Goal: Task Accomplishment & Management: Use online tool/utility

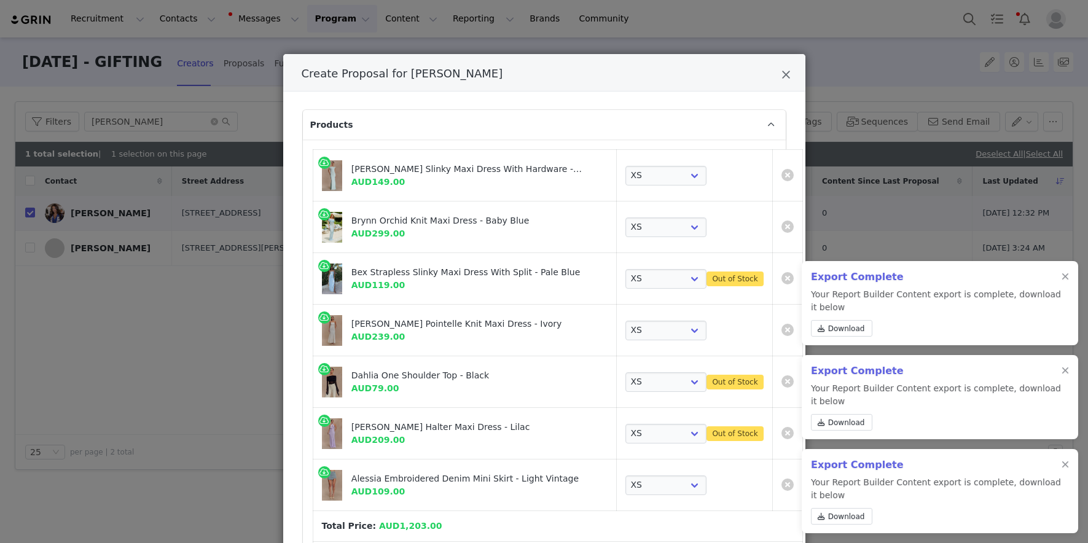
select select "27635641"
select select "26835838"
select select "27100064"
select select "25939004"
select select "26558070"
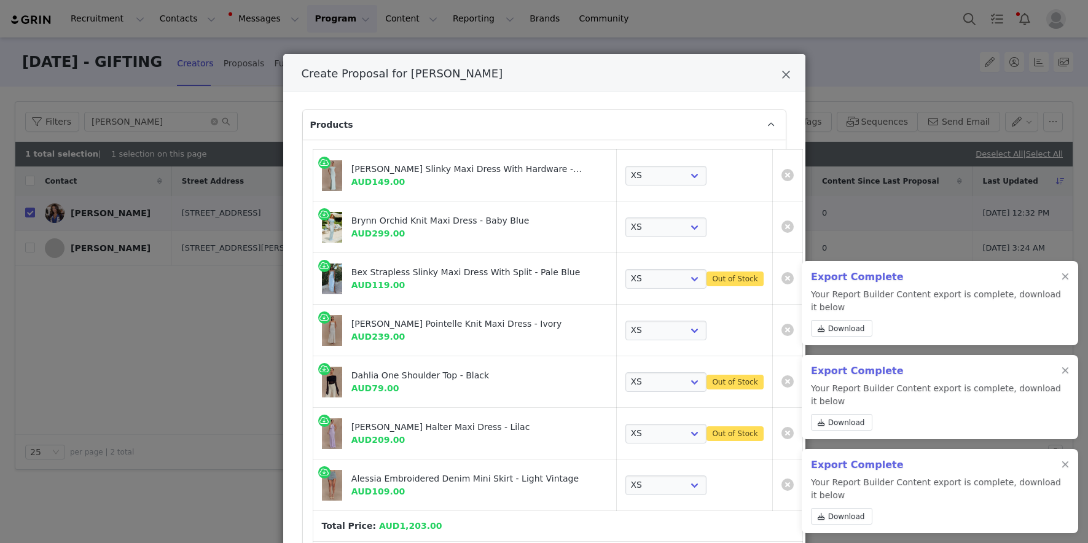
select select "26375068"
select select "26375824"
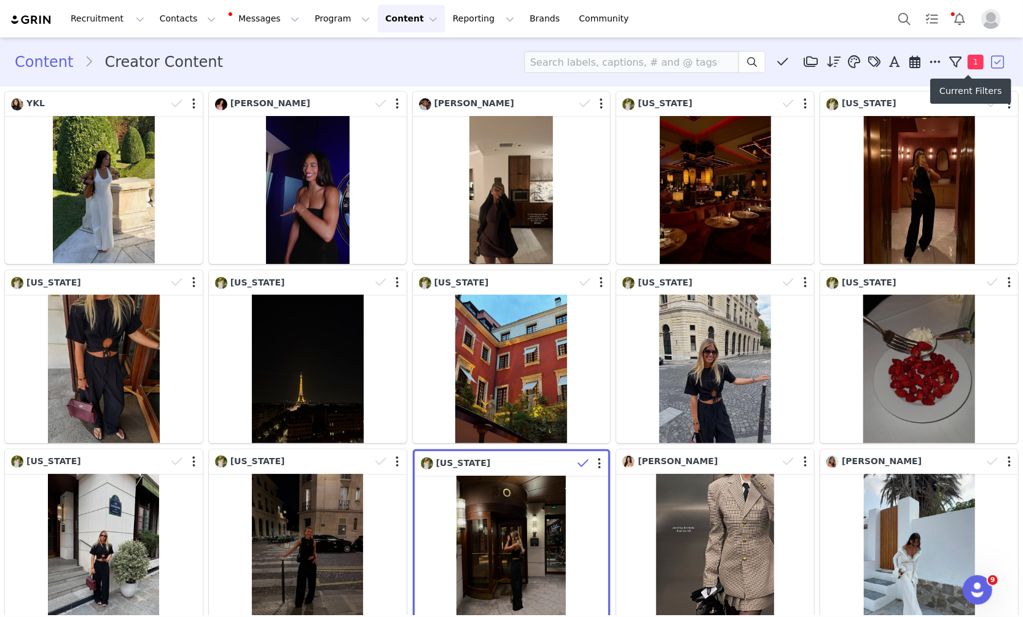
click at [955, 60] on icon at bounding box center [955, 62] width 12 height 12
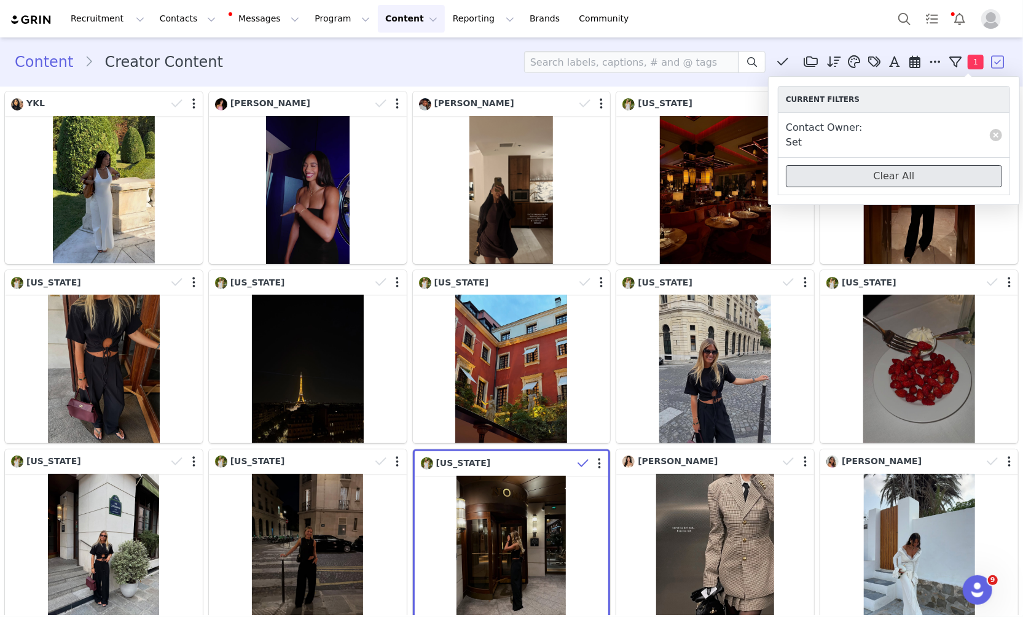
click at [968, 172] on button "Clear All" at bounding box center [894, 176] width 216 height 22
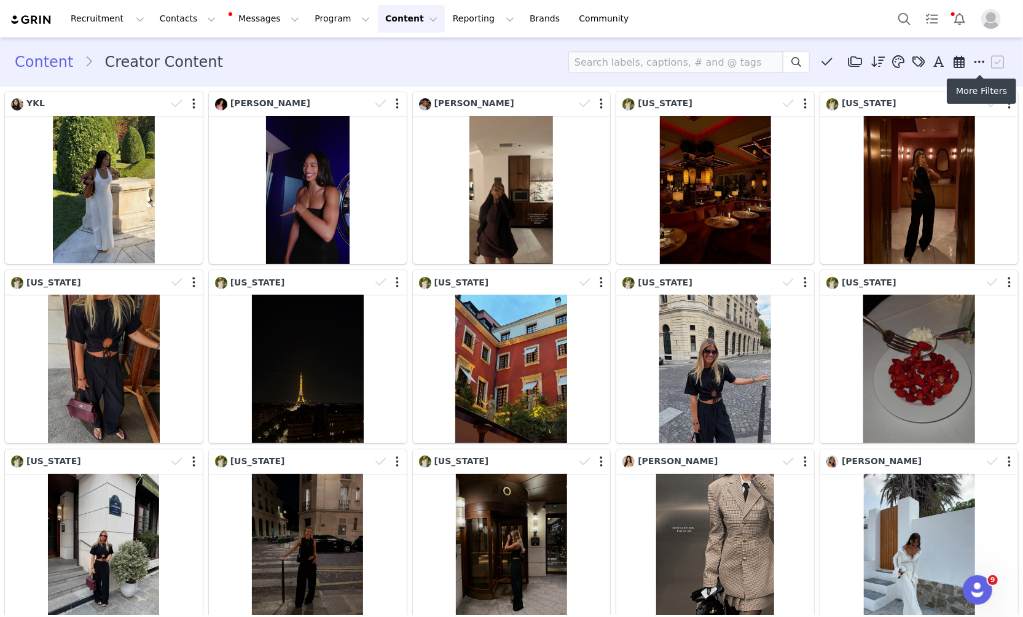
click at [978, 63] on icon at bounding box center [979, 62] width 11 height 12
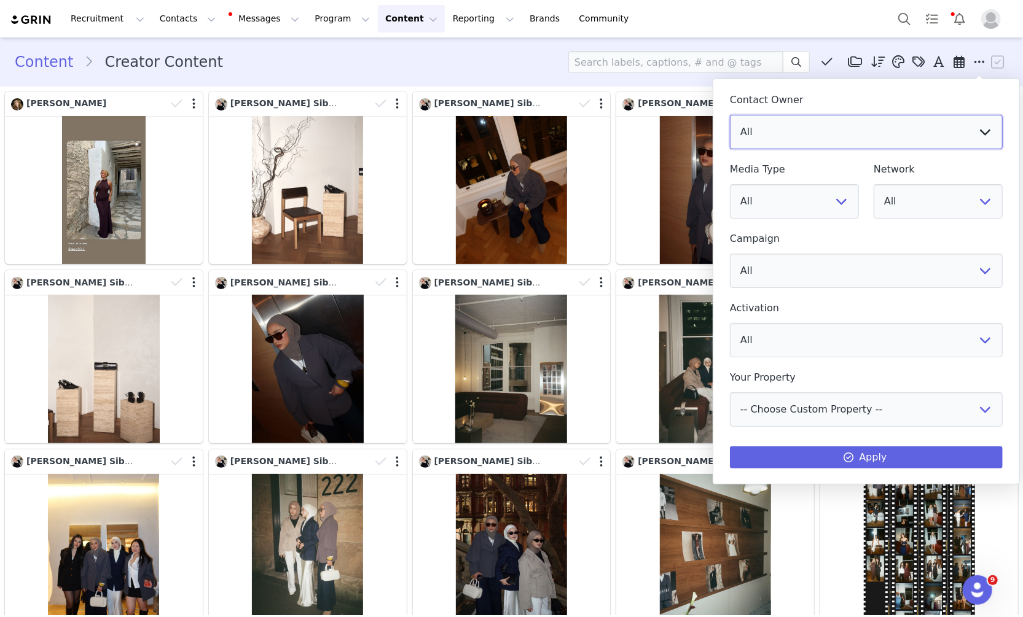
click at [928, 127] on select "All Vivienne Lee Georgia Kalatzis Sabrina Nicholas Vendela Byrnes Samantha Wong…" at bounding box center [866, 132] width 273 height 34
select select "f486a5d6-bb11-4a40-ade1-c57aed3289ae"
click at [730, 115] on select "All Vivienne Lee Georgia Kalatzis Sabrina Nicholas Vendela Byrnes Samantha Wong…" at bounding box center [866, 132] width 273 height 34
click at [805, 460] on button "Apply" at bounding box center [866, 457] width 273 height 22
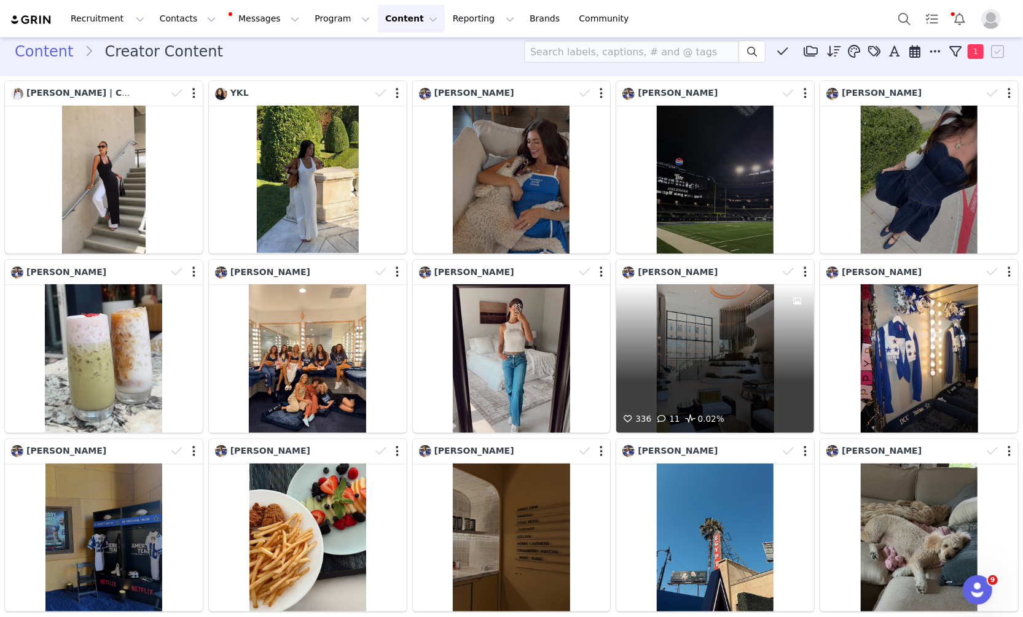
scroll to position [11, 0]
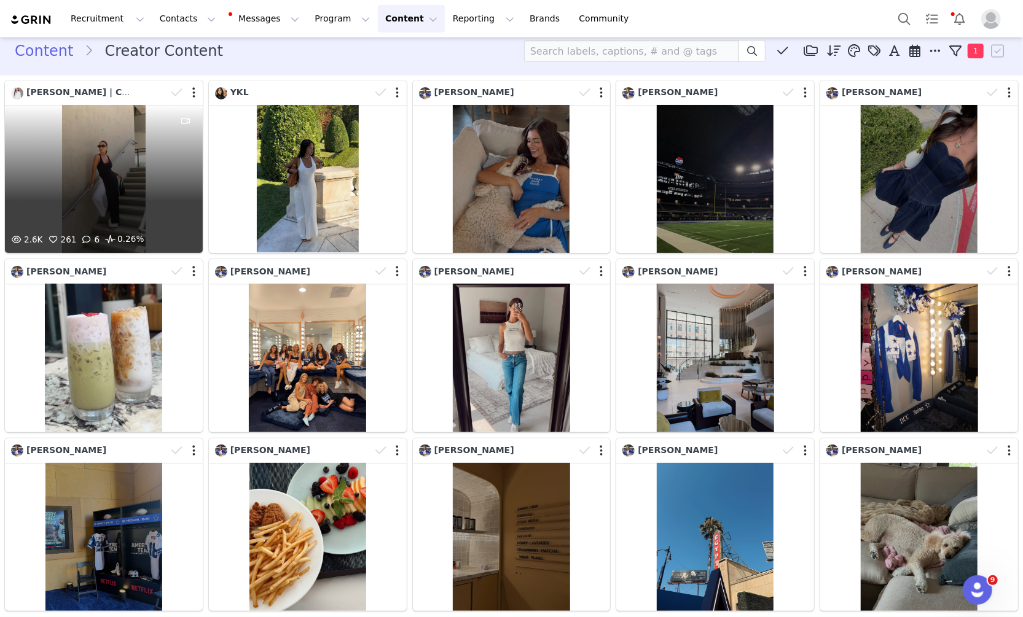
click at [99, 152] on div "2.6K 261 6 0.26%" at bounding box center [104, 179] width 198 height 148
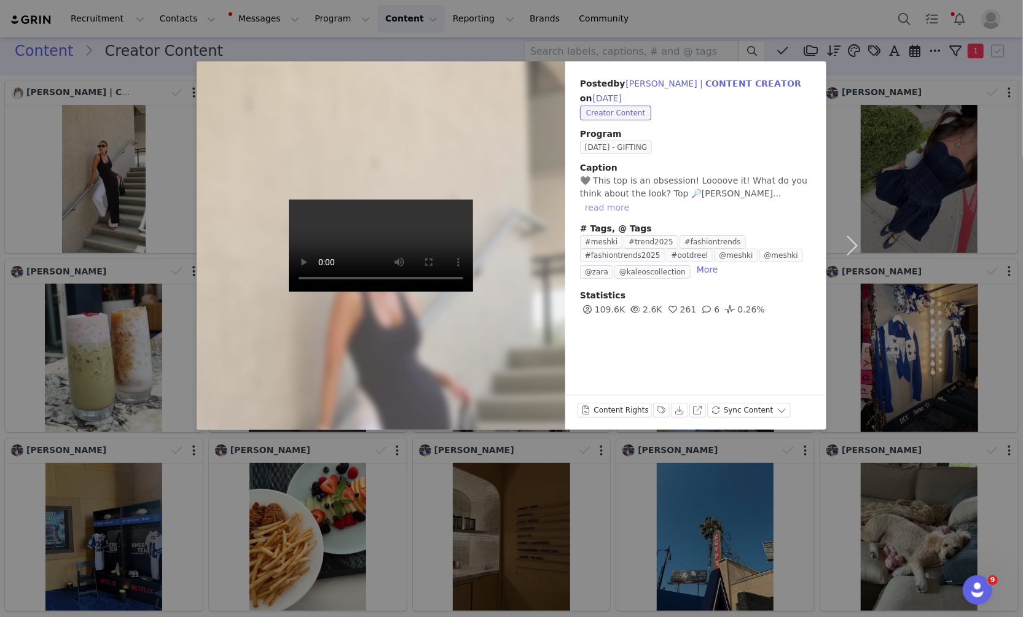
click at [634, 200] on button "read more" at bounding box center [607, 207] width 54 height 15
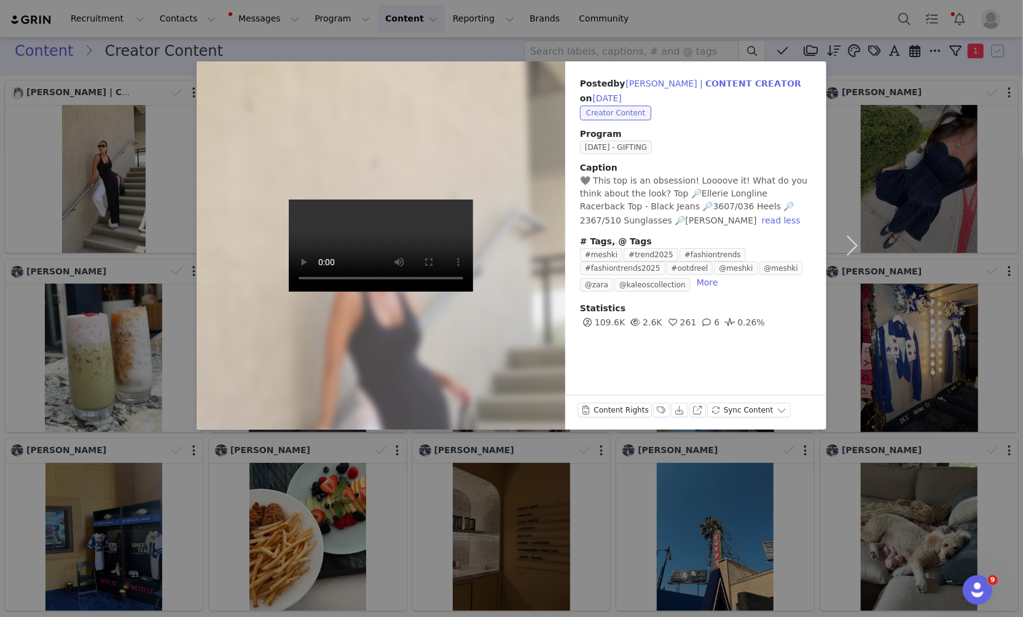
click at [900, 157] on div "Posted by VICTORIA LAZARUK | 𝗖𝗢𝗡𝗧𝗘𝗡𝗧 𝗖𝗥𝗘𝗔𝗧𝗢𝗥 on Sep 1, 2025 Creator Content Pro…" at bounding box center [511, 308] width 1023 height 617
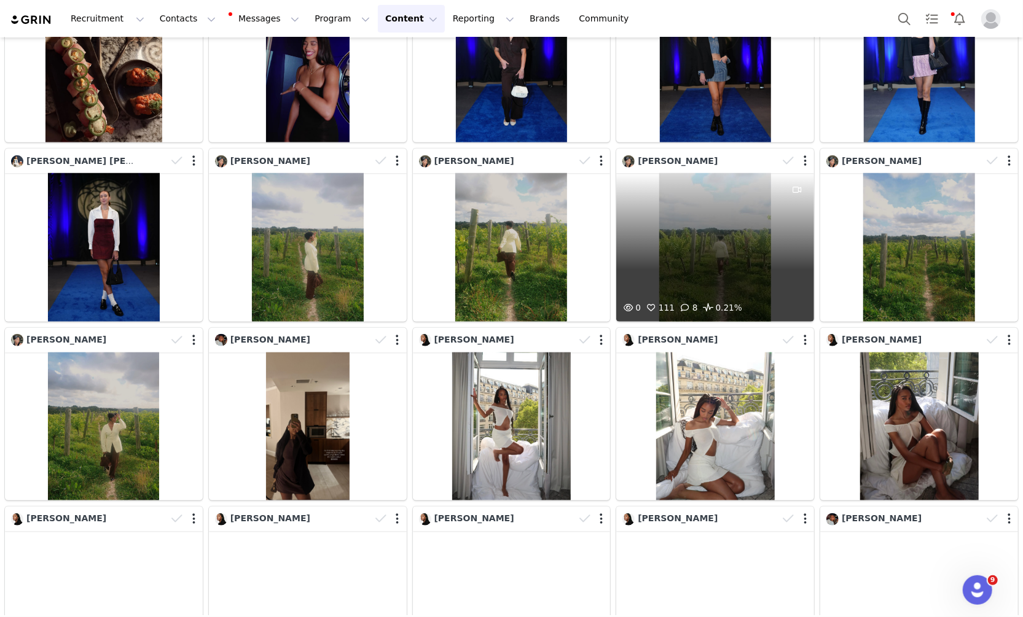
scroll to position [714, 0]
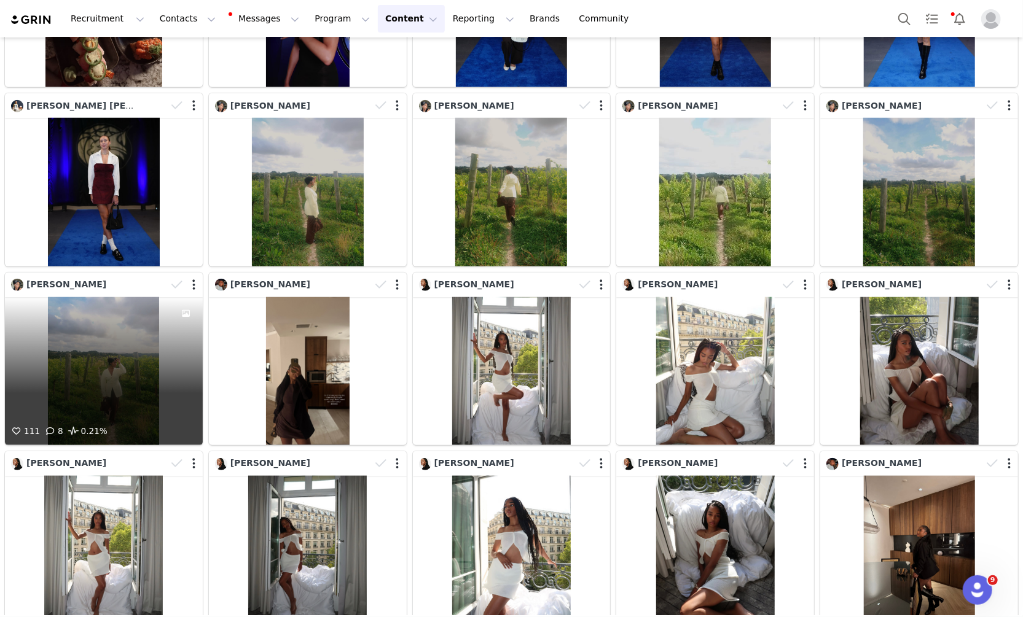
click at [128, 388] on div "111 8 0.21%" at bounding box center [104, 371] width 198 height 148
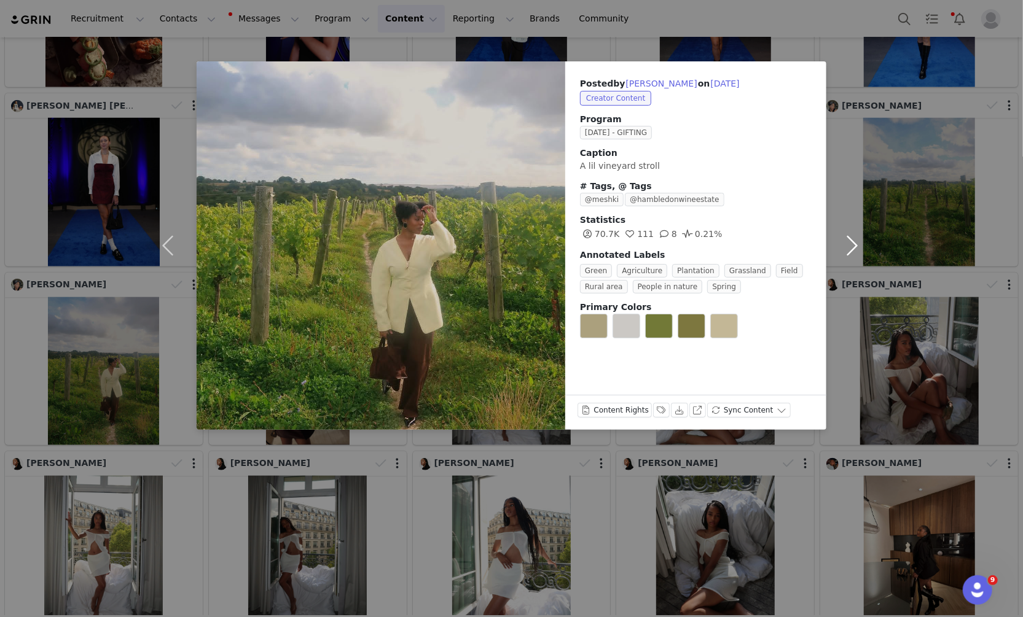
click at [860, 147] on button "button" at bounding box center [852, 245] width 52 height 368
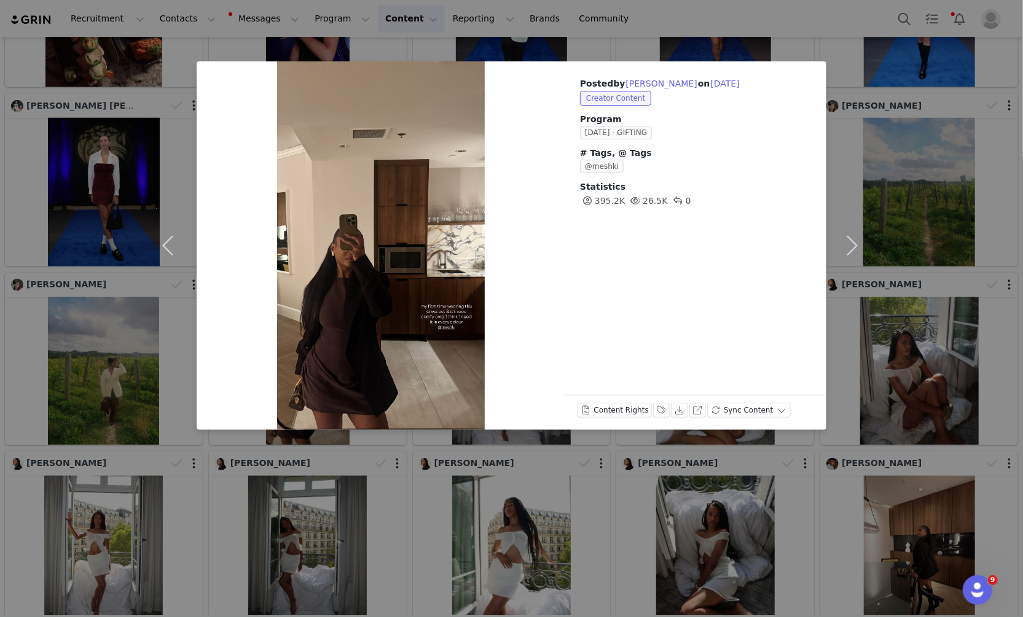
click at [900, 142] on div "Posted by Aicha Drame on Aug 31, 2025 Creator Content Program OCTOBER 23 - GIFT…" at bounding box center [511, 308] width 1023 height 617
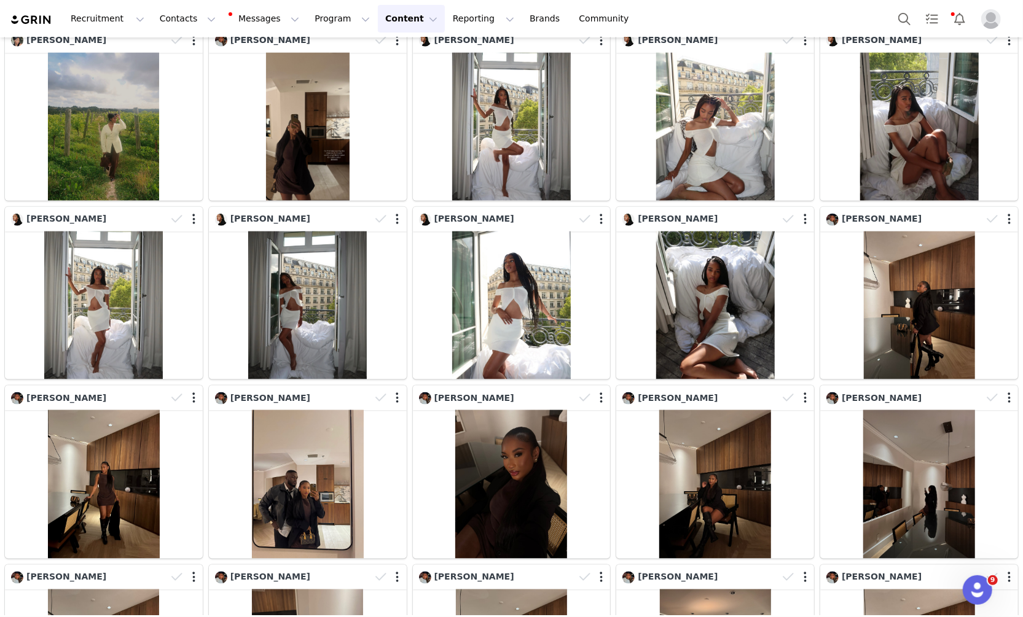
scroll to position [0, 0]
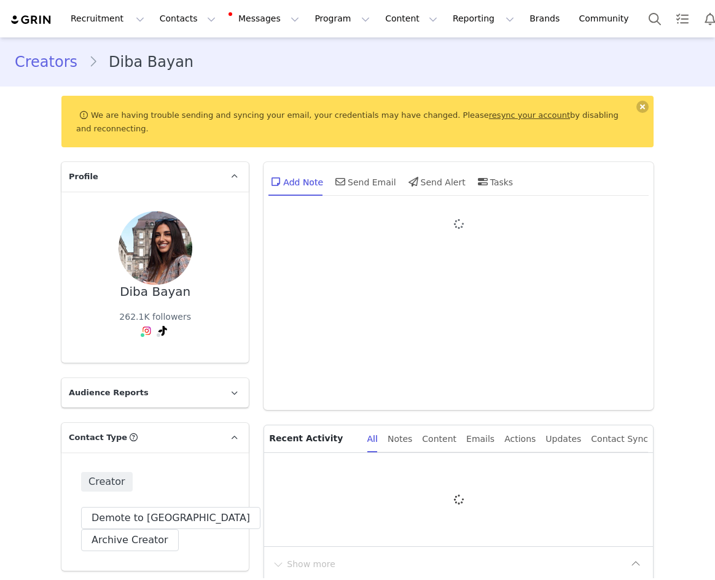
type input "+1 ([GEOGRAPHIC_DATA])"
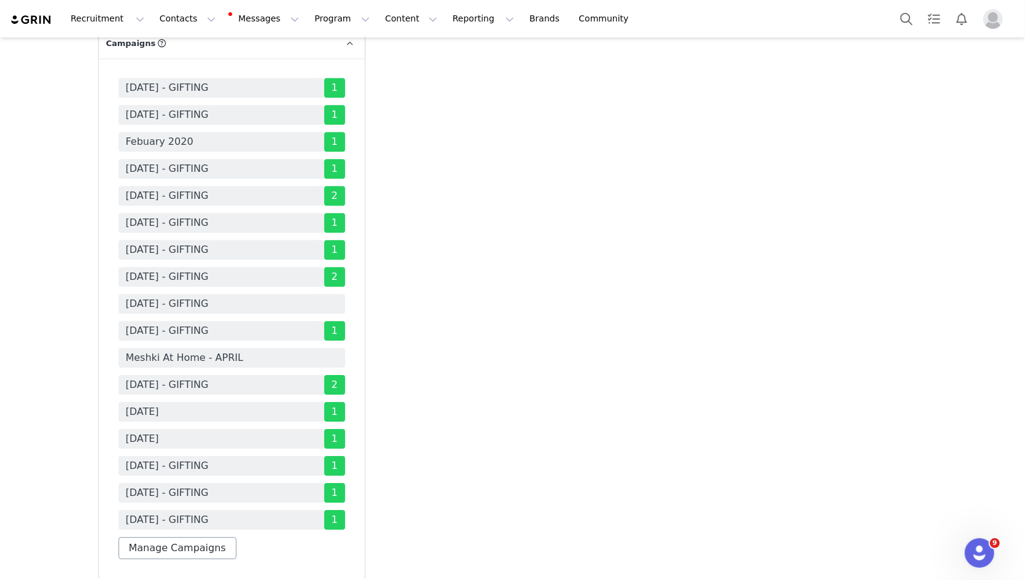
scroll to position [2396, 0]
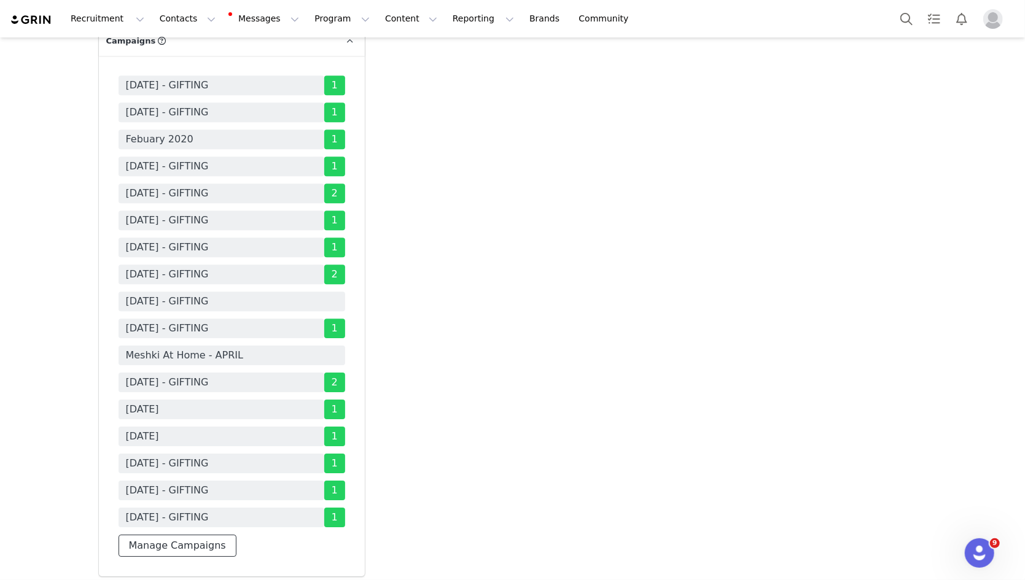
click at [211, 535] on button "Manage Campaigns" at bounding box center [178, 546] width 118 height 22
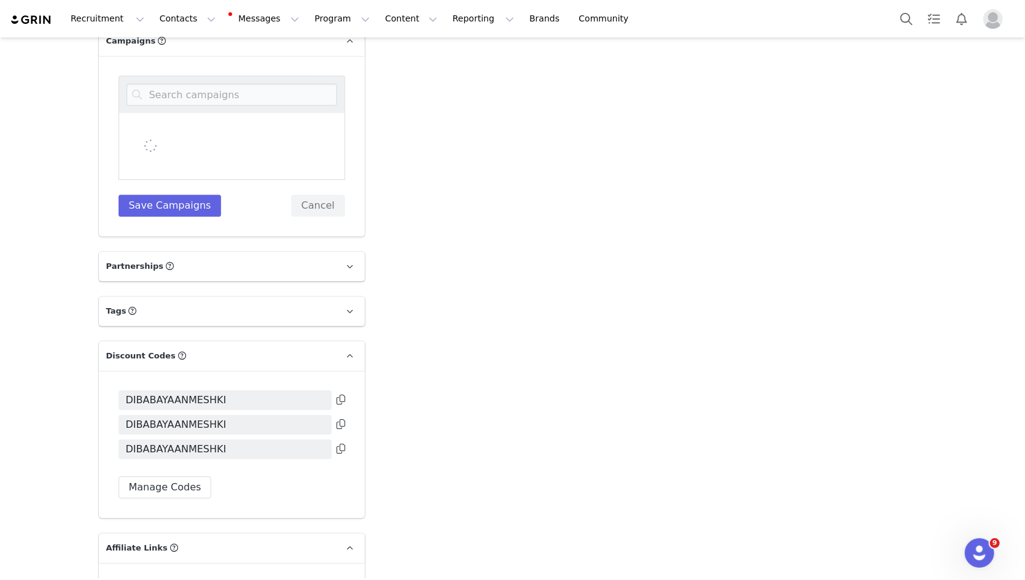
scroll to position [2182, 0]
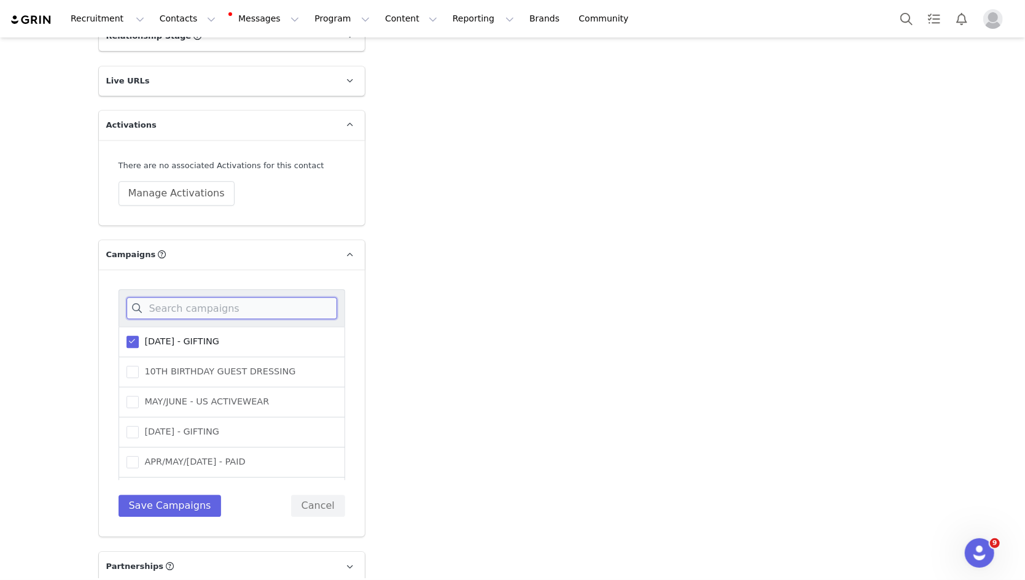
click at [252, 297] on input at bounding box center [232, 308] width 211 height 22
type input "sept"
click at [219, 336] on span "SEPTEMBER 25 - GIFTING" at bounding box center [179, 342] width 80 height 12
click at [139, 336] on input "[DATE] - GIFTING" at bounding box center [139, 336] width 0 height 0
click at [197, 387] on div "sept SEPTEMBER 25 - GIFTING SEPTEMBER 25 (USA) - PUBLIC RELATIONS JULY/AUGUST/S…" at bounding box center [232, 403] width 227 height 228
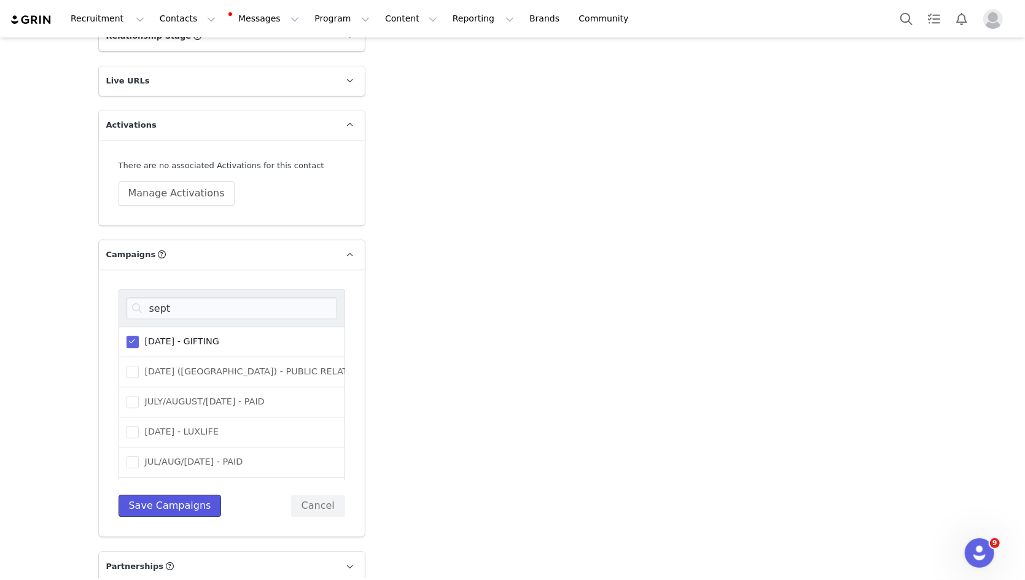
click at [197, 495] on button "Save Campaigns" at bounding box center [170, 506] width 103 height 22
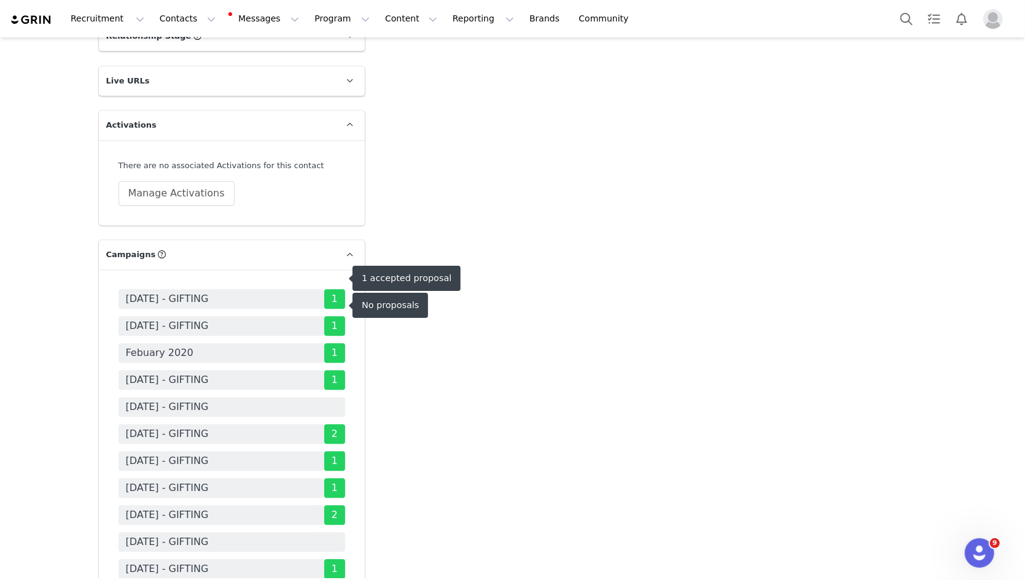
click at [294, 397] on span "[DATE] - GIFTING" at bounding box center [232, 407] width 227 height 20
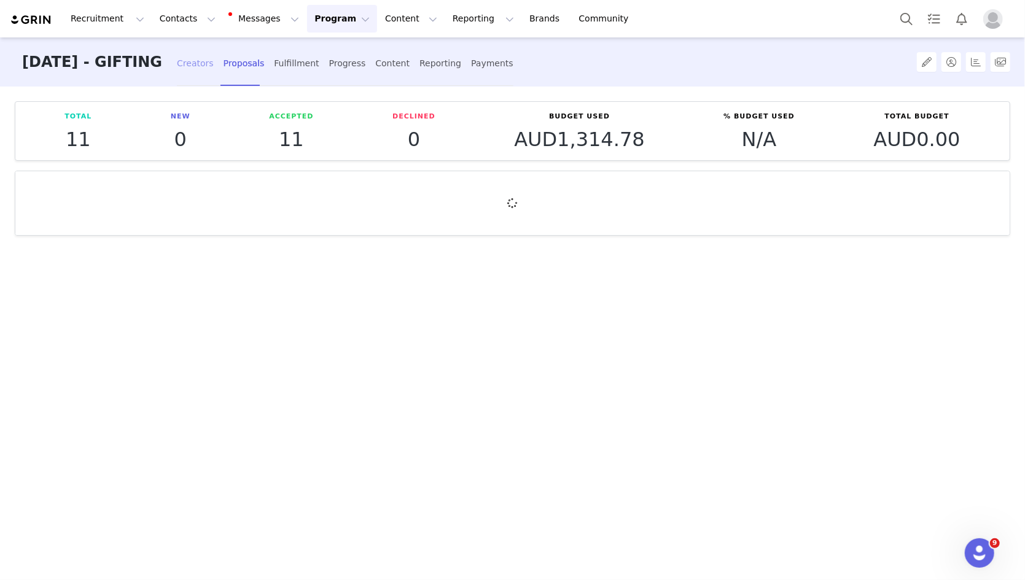
click at [214, 66] on div "Creators" at bounding box center [195, 63] width 37 height 33
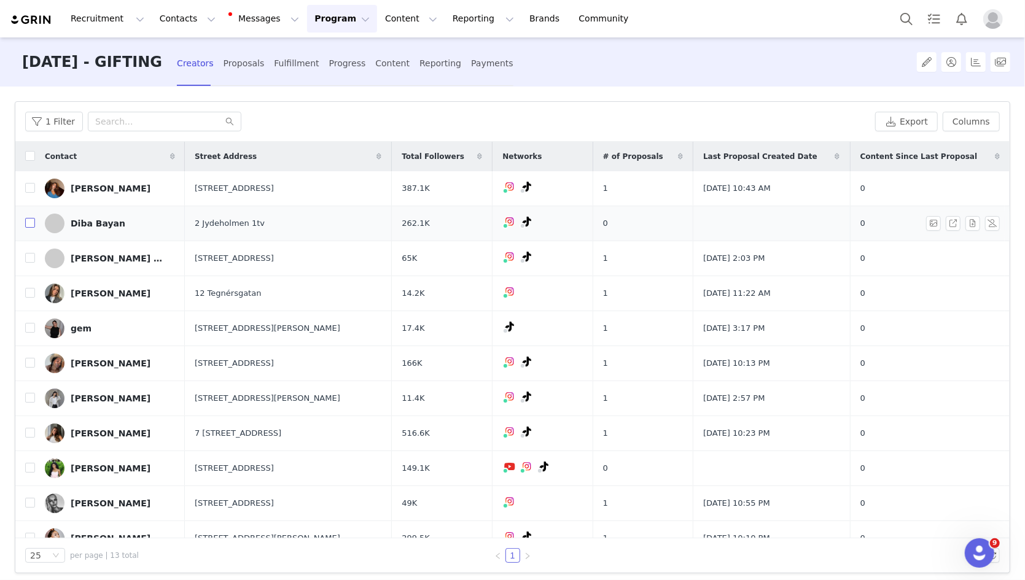
click at [28, 222] on input "checkbox" at bounding box center [30, 223] width 10 height 10
checkbox input "true"
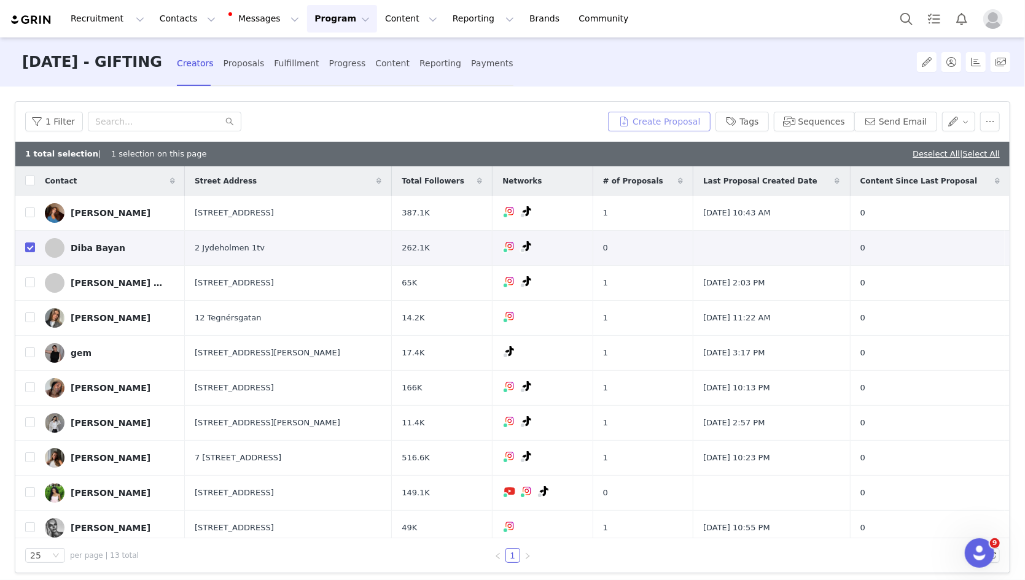
click at [640, 119] on button "Create Proposal" at bounding box center [659, 122] width 102 height 20
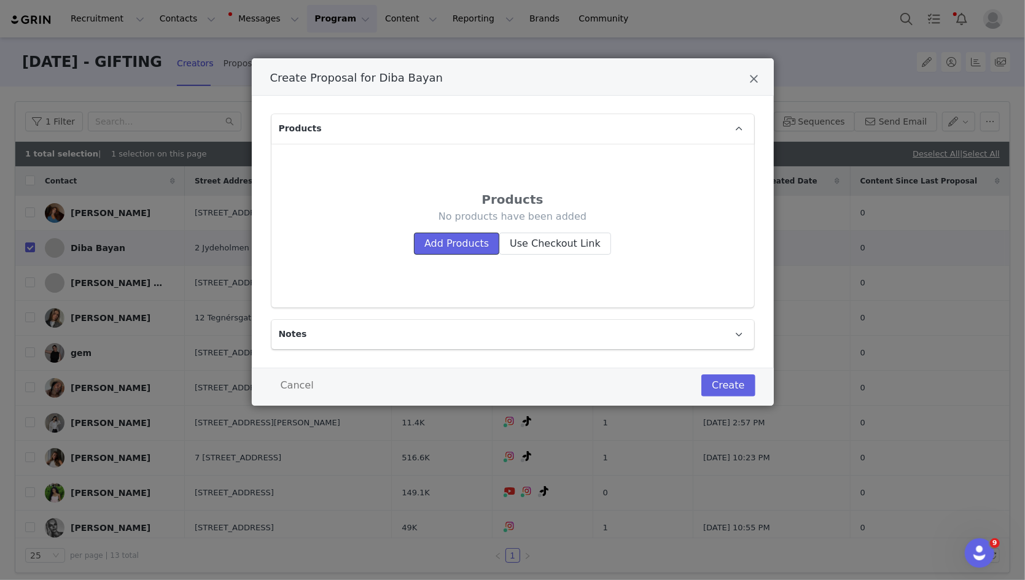
drag, startPoint x: 467, startPoint y: 240, endPoint x: 631, endPoint y: 13, distance: 279.9
click at [467, 240] on button "Add Products" at bounding box center [456, 244] width 85 height 22
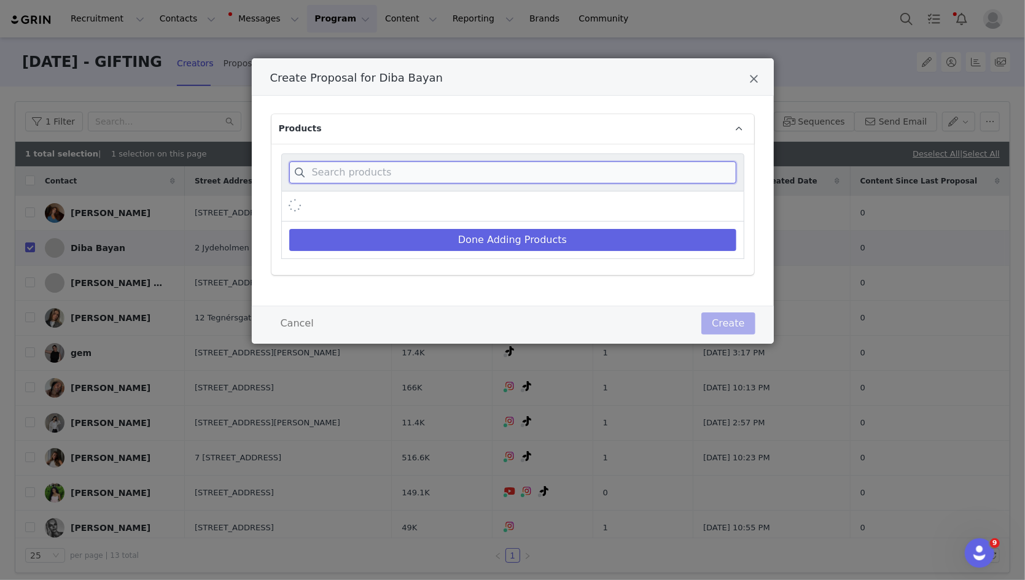
click at [610, 175] on input "Create Proposal for Diba Bayan" at bounding box center [512, 173] width 447 height 22
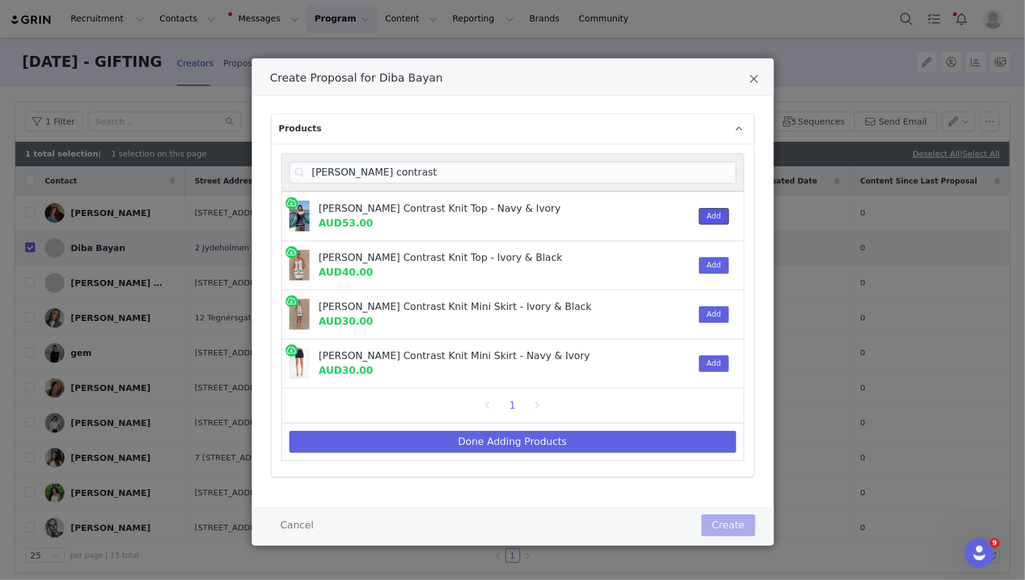
click at [711, 218] on button "Add" at bounding box center [714, 216] width 30 height 17
click at [711, 351] on div "Add" at bounding box center [710, 364] width 37 height 49
click at [711, 363] on button "Add" at bounding box center [714, 364] width 30 height 17
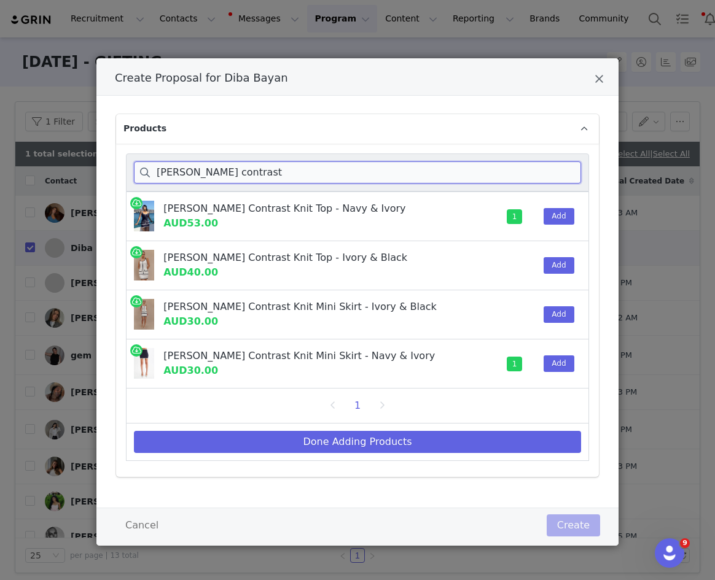
click at [544, 179] on input "becky contrast" at bounding box center [357, 173] width 447 height 22
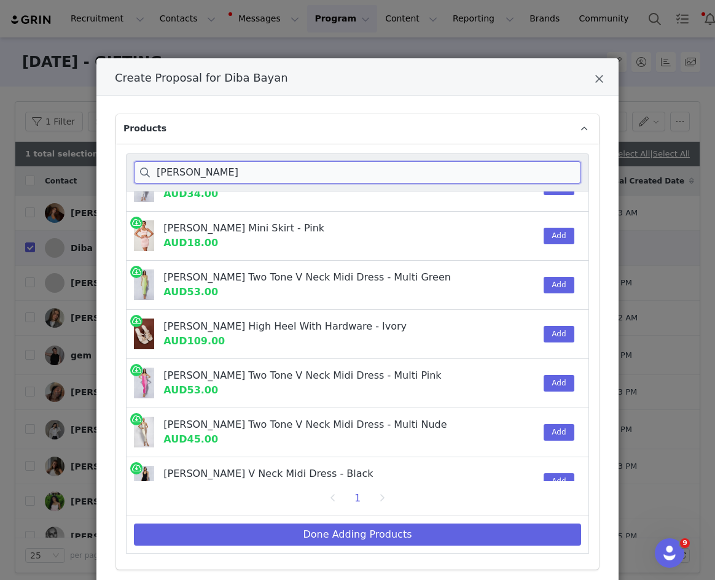
scroll to position [96, 0]
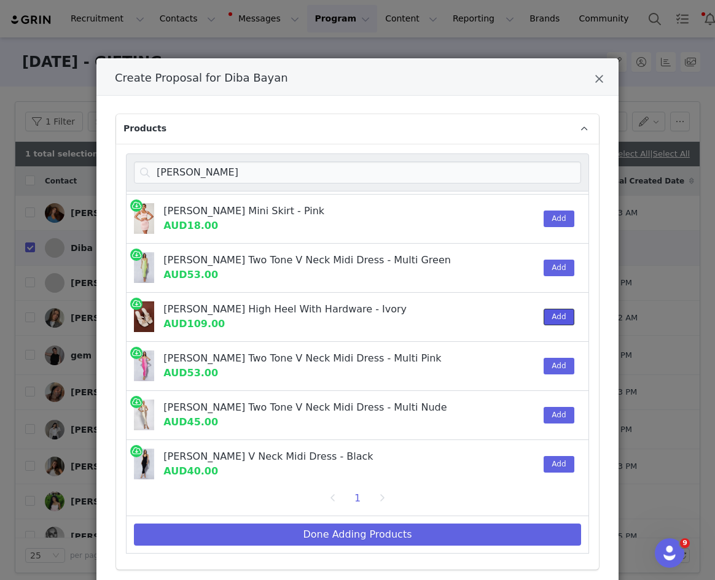
click at [558, 317] on button "Add" at bounding box center [559, 317] width 30 height 17
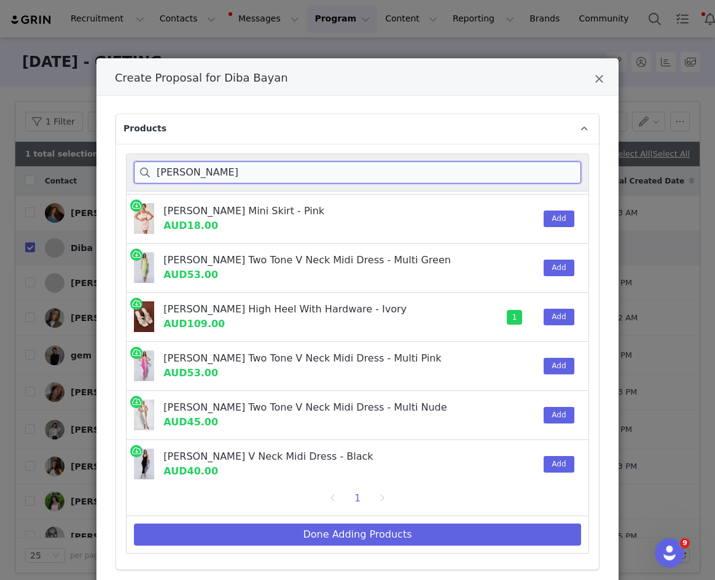
click at [559, 170] on input "jodie" at bounding box center [357, 173] width 447 height 22
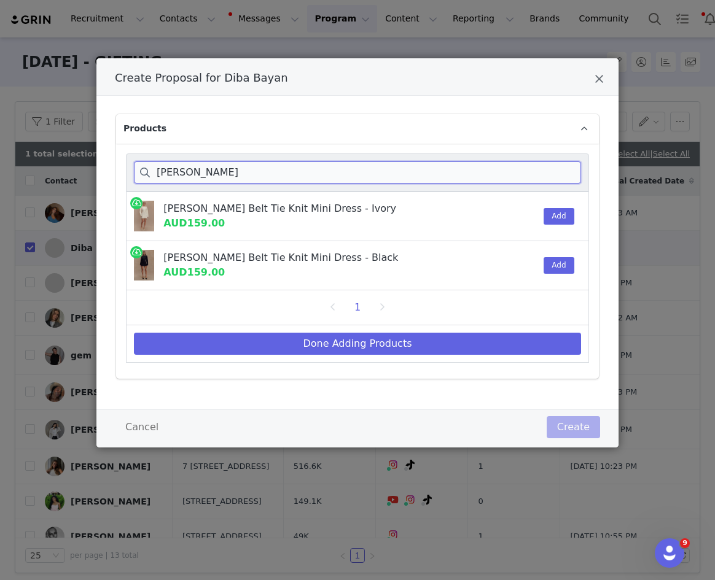
scroll to position [0, 0]
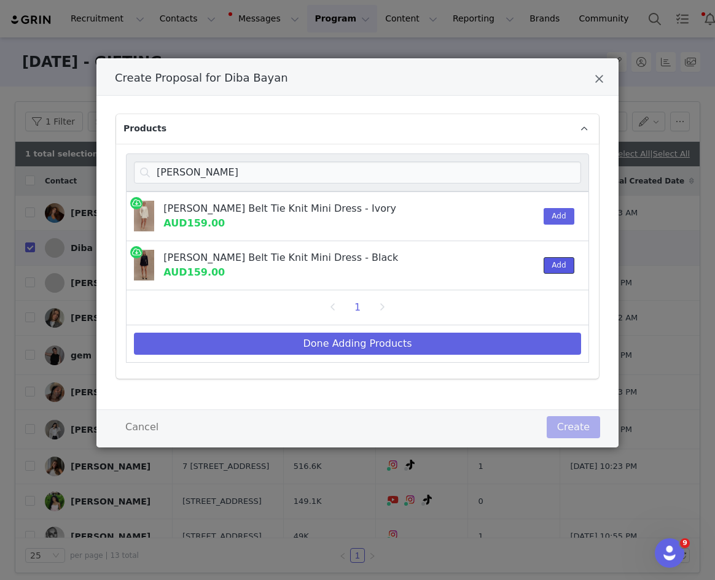
click at [555, 262] on button "Add" at bounding box center [559, 265] width 30 height 17
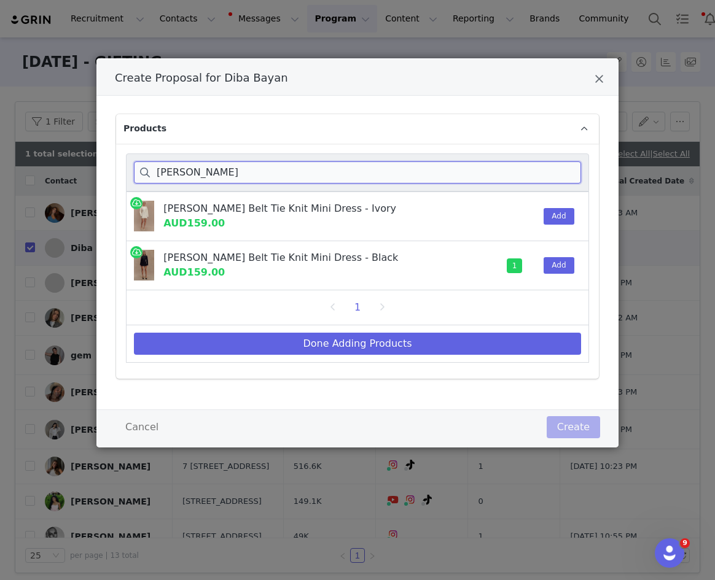
click at [556, 172] on input "kassie" at bounding box center [357, 173] width 447 height 22
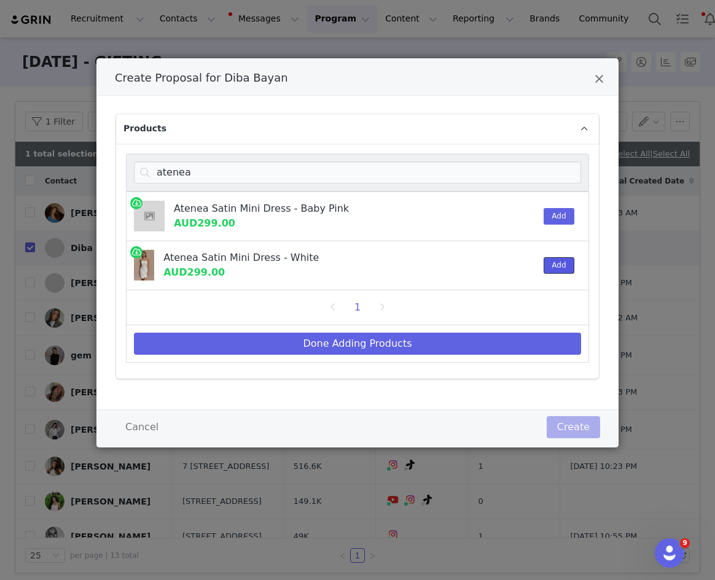
click at [555, 264] on button "Add" at bounding box center [559, 265] width 30 height 17
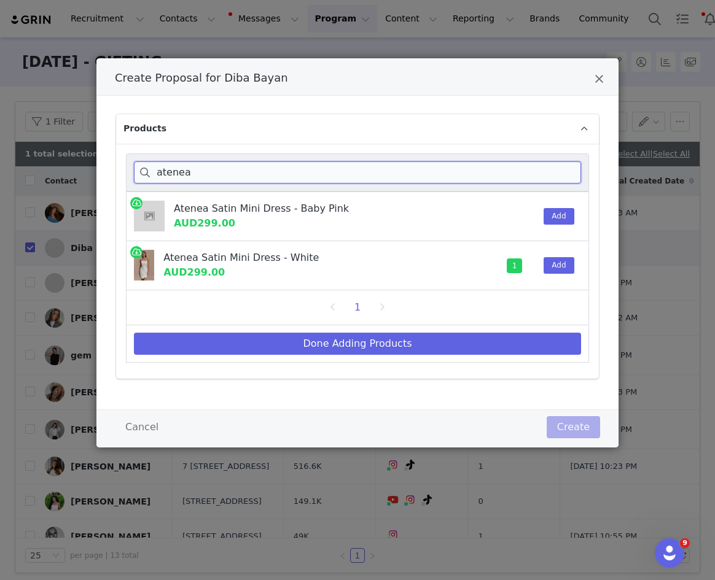
click at [430, 162] on input "atenea" at bounding box center [357, 173] width 447 height 22
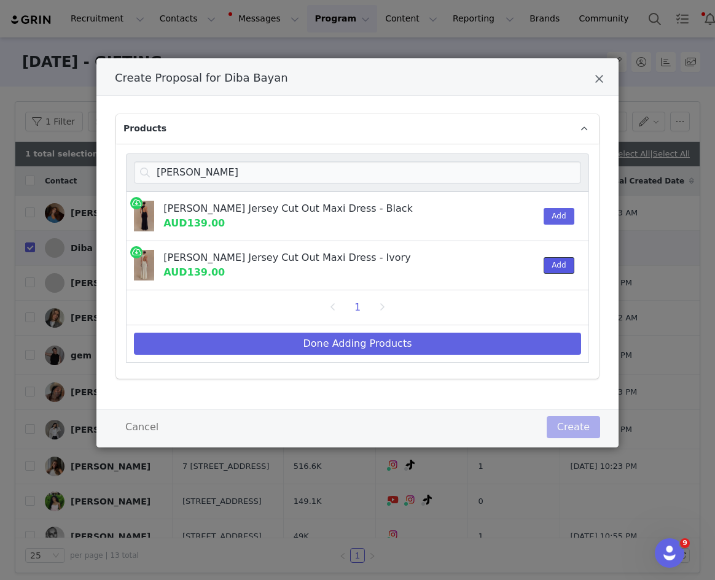
click at [569, 265] on button "Add" at bounding box center [559, 265] width 30 height 17
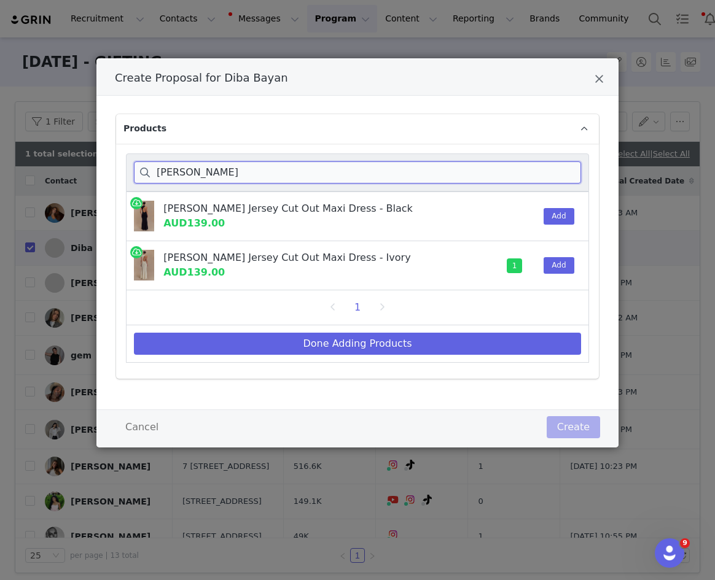
click at [454, 170] on input "katerina" at bounding box center [357, 173] width 447 height 22
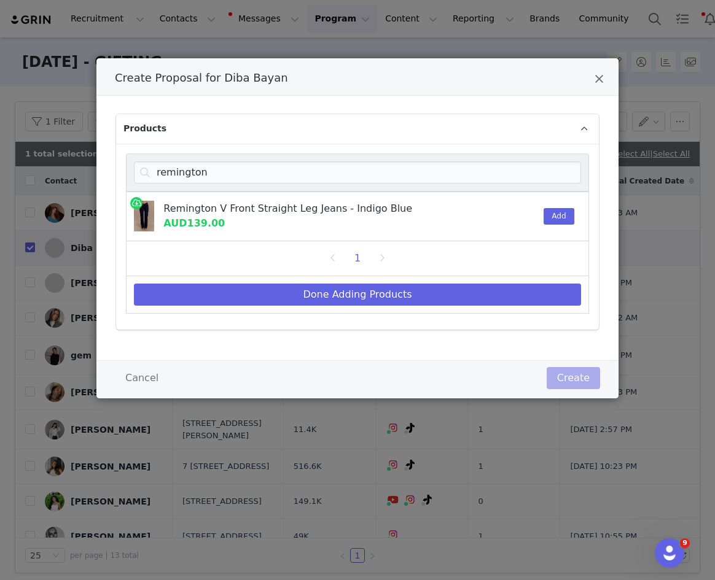
click at [558, 229] on div "Add" at bounding box center [554, 216] width 37 height 49
click at [558, 219] on button "Add" at bounding box center [559, 216] width 30 height 17
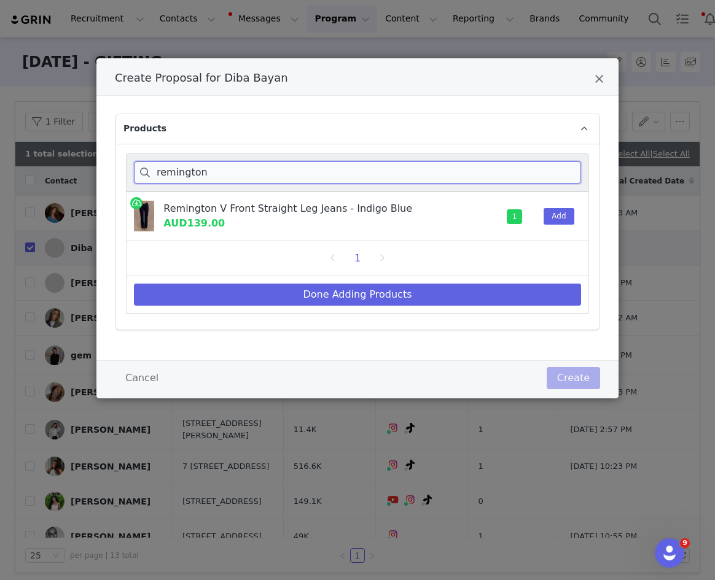
click at [492, 177] on input "remington" at bounding box center [357, 173] width 447 height 22
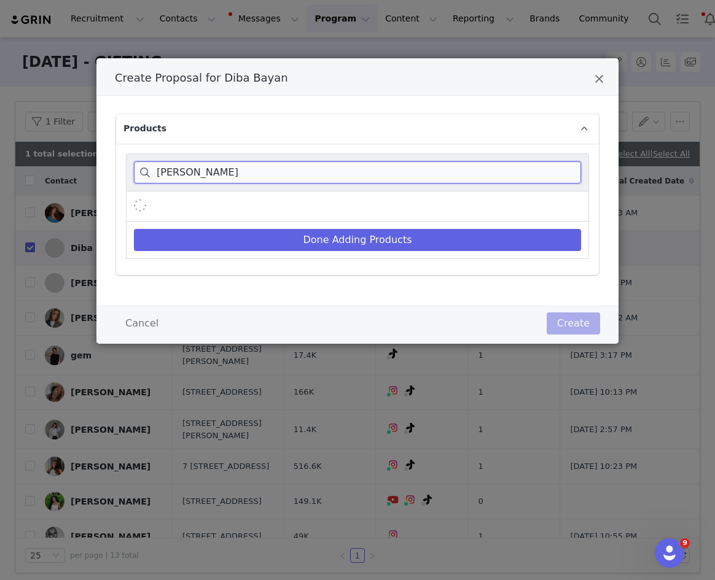
type input "ellie denim"
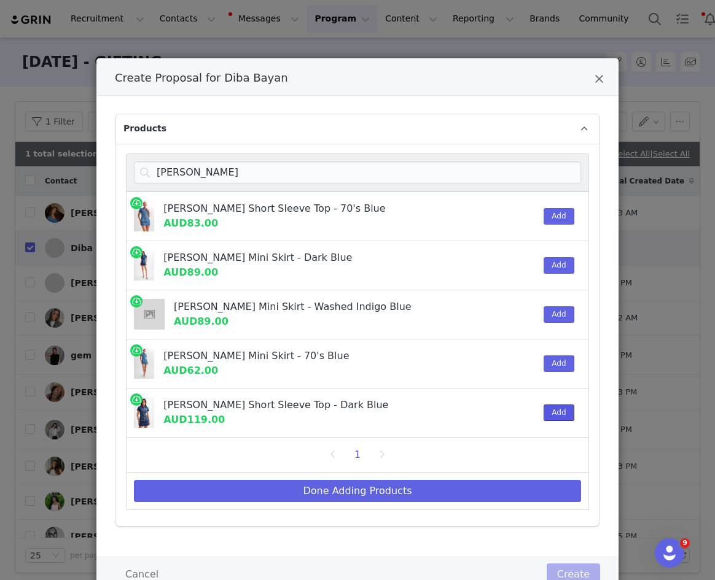
click at [545, 416] on button "Add" at bounding box center [559, 413] width 30 height 17
click at [562, 257] on button "Add" at bounding box center [559, 265] width 30 height 17
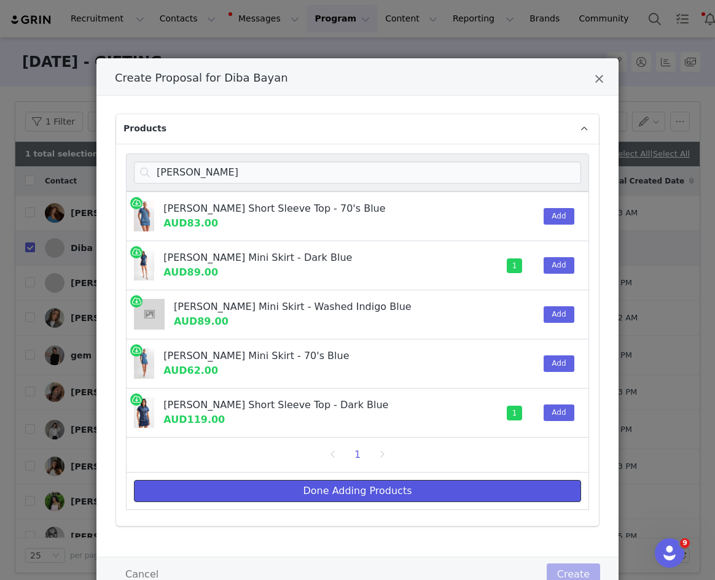
click at [505, 483] on button "Done Adding Products" at bounding box center [357, 491] width 447 height 22
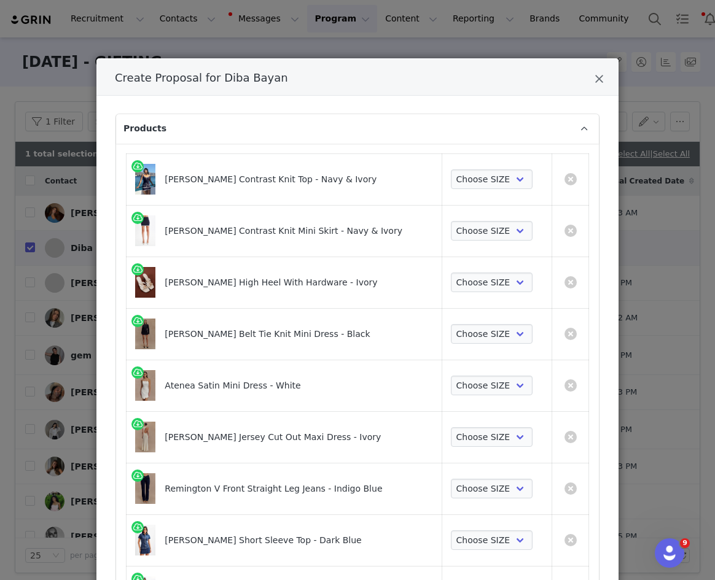
click at [491, 162] on td "Choose SIZE XXS XS S M L XL XXL 3XL" at bounding box center [497, 180] width 110 height 52
click at [491, 178] on select "Choose SIZE XXS XS S M L XL XXL 3XL" at bounding box center [492, 180] width 82 height 20
select select "24270827"
click at [451, 170] on select "Choose SIZE XXS XS S M L XL XXL 3XL" at bounding box center [492, 180] width 82 height 20
click at [491, 233] on div "Choose SIZE XXS XS S M L XL XXL 3XL" at bounding box center [497, 231] width 92 height 20
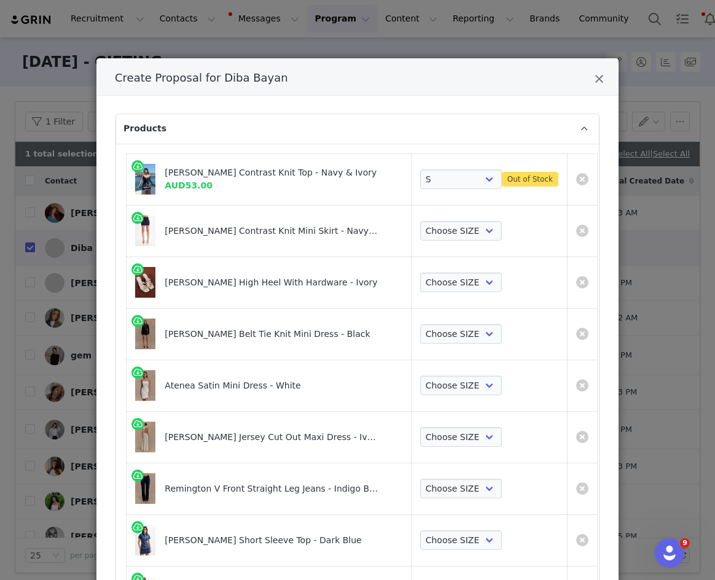
click at [470, 241] on td "Choose SIZE XXS XS S M L XL XXL 3XL" at bounding box center [489, 231] width 156 height 52
click at [461, 230] on select "Choose SIZE XXS XS S M L XL XXL 3XL" at bounding box center [461, 231] width 82 height 20
select select "24271022"
click at [420, 221] on select "Choose SIZE XXS XS S M L XL XXL 3XL" at bounding box center [461, 231] width 82 height 20
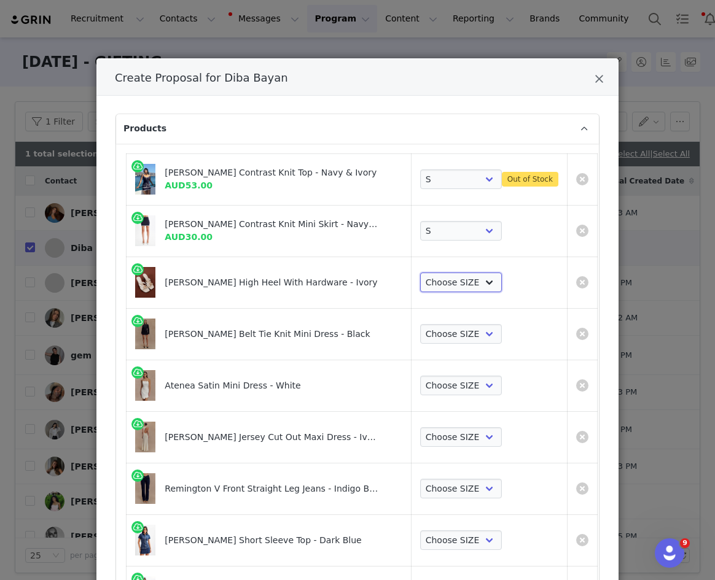
click at [450, 278] on select "Choose SIZE 35 36 37 38 39 40 41" at bounding box center [461, 283] width 82 height 20
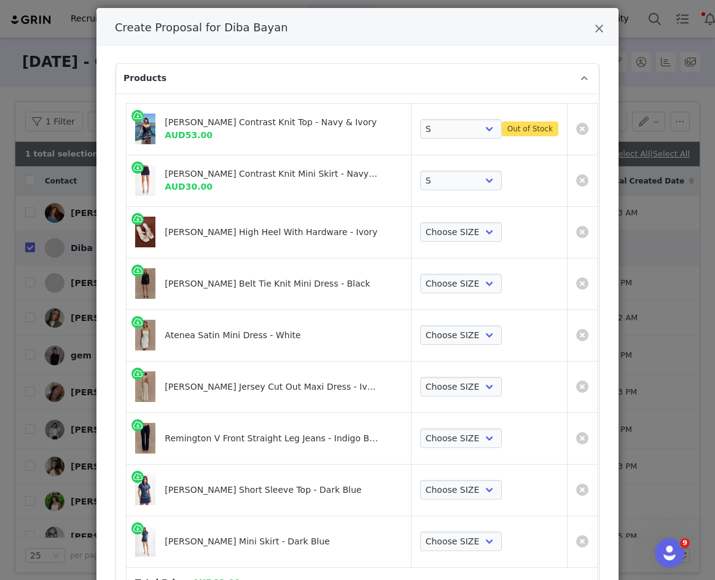
click at [438, 265] on td "Choose SIZE XXS XS S M L XL XXL 3XL" at bounding box center [489, 284] width 156 height 52
click at [436, 280] on select "Choose SIZE XXS XS S M L XL XXL 3XL" at bounding box center [461, 284] width 82 height 20
select select "26453905"
click at [420, 274] on select "Choose SIZE XXS XS S M L XL XXL 3XL" at bounding box center [461, 284] width 82 height 20
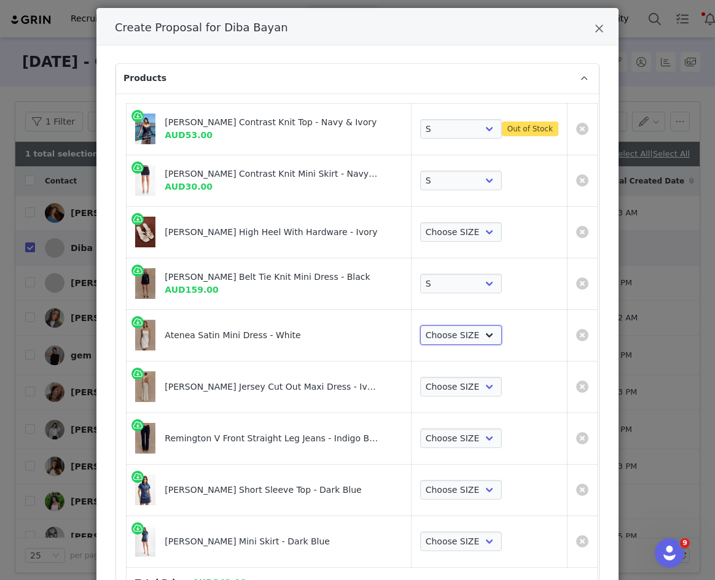
click at [436, 331] on select "Choose SIZE XXS XS S M L XL XXL 3XL" at bounding box center [461, 336] width 82 height 20
click at [420, 326] on select "Choose SIZE XXS XS S M L XL XXL 3XL" at bounding box center [461, 336] width 82 height 20
click at [434, 343] on select "Choose SIZE XXS XS S M L XL XXL 3XL" at bounding box center [461, 336] width 82 height 20
select select "27441574"
click at [420, 326] on select "Choose SIZE XXS XS S M L XL XXL 3XL" at bounding box center [461, 336] width 82 height 20
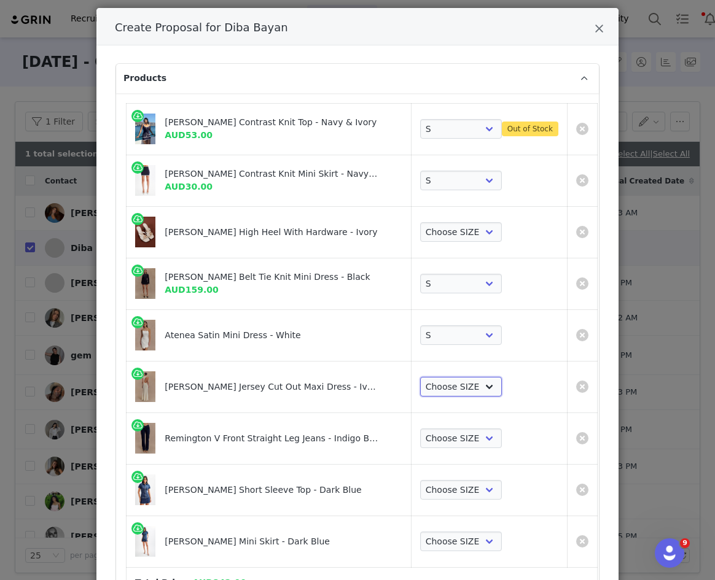
click at [436, 390] on select "Choose SIZE XXS XS S M L XL XXL 3XL" at bounding box center [461, 387] width 82 height 20
select select "25042448"
click at [420, 377] on select "Choose SIZE XXS XS S M L XL XXL 3XL" at bounding box center [461, 387] width 82 height 20
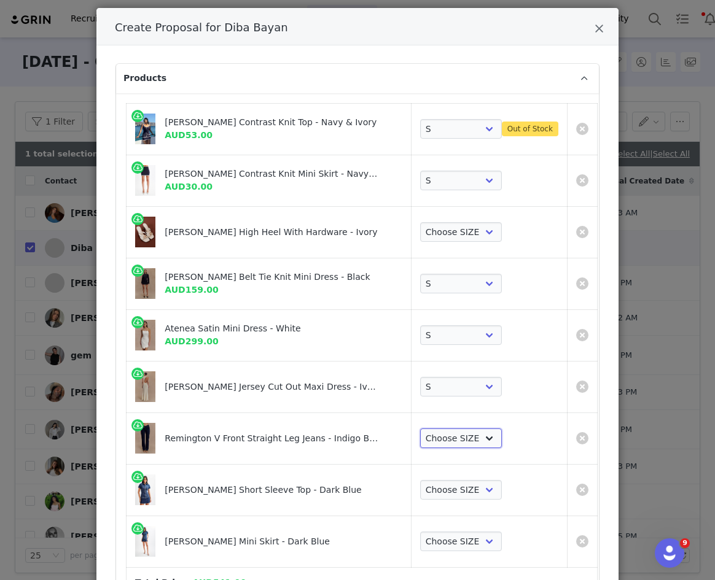
drag, startPoint x: 436, startPoint y: 390, endPoint x: 436, endPoint y: 443, distance: 52.8
click at [436, 443] on select "Choose SIZE 6 7 8 9 10 11 12 14 16" at bounding box center [461, 439] width 82 height 20
select select "26375607"
click at [420, 429] on select "Choose SIZE 6 7 8 9 10 11 12 14 16" at bounding box center [461, 439] width 82 height 20
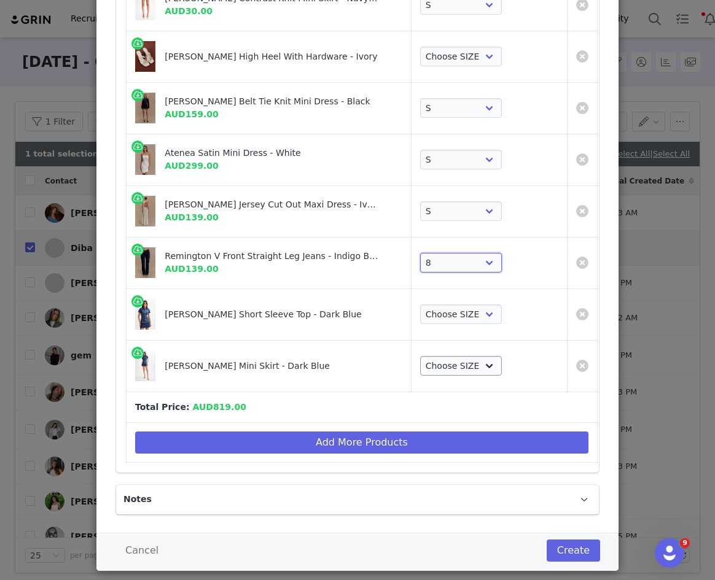
scroll to position [241, 0]
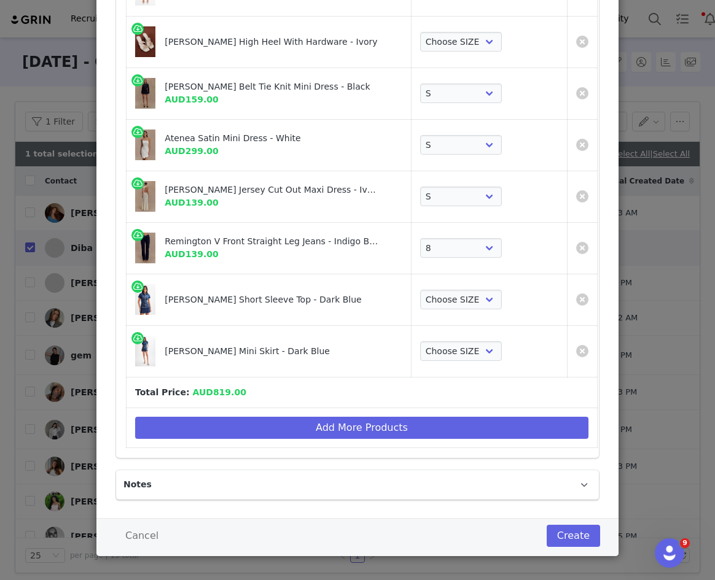
click at [446, 309] on td "Choose SIZE XXS XS S M L XL XXL 3XL" at bounding box center [489, 300] width 156 height 52
click at [446, 297] on select "Choose SIZE XXS XS S M L XL XXL 3XL" at bounding box center [461, 300] width 82 height 20
select select "23733532"
click at [420, 290] on select "Choose SIZE XXS XS S M L XL XXL 3XL" at bounding box center [461, 300] width 82 height 20
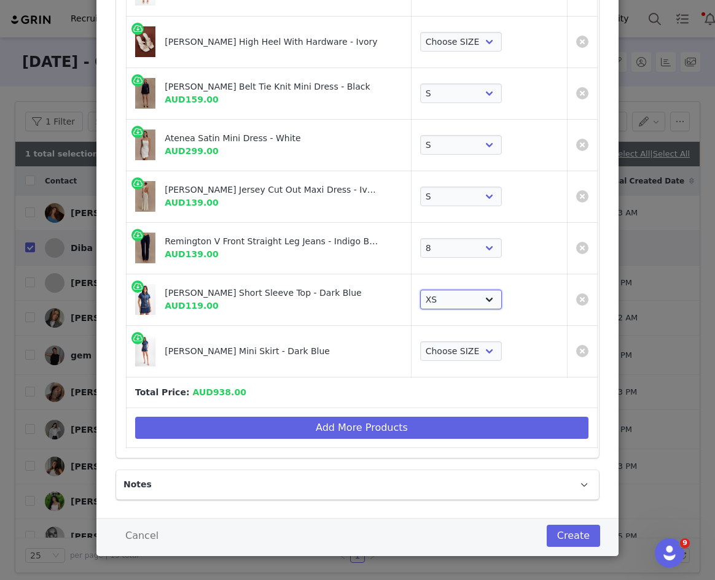
click at [447, 296] on select "Choose SIZE XXS XS S M L XL XXL 3XL" at bounding box center [461, 300] width 82 height 20
click at [447, 343] on select "Choose SIZE XXS XS S M L XL XXL 3XL" at bounding box center [461, 351] width 82 height 20
select select "23733675"
click at [420, 341] on select "Choose SIZE XXS XS S M L XL XXL 3XL" at bounding box center [461, 351] width 82 height 20
click at [448, 302] on select "Choose SIZE XXS XS S M L XL XXL 3XL" at bounding box center [461, 300] width 82 height 20
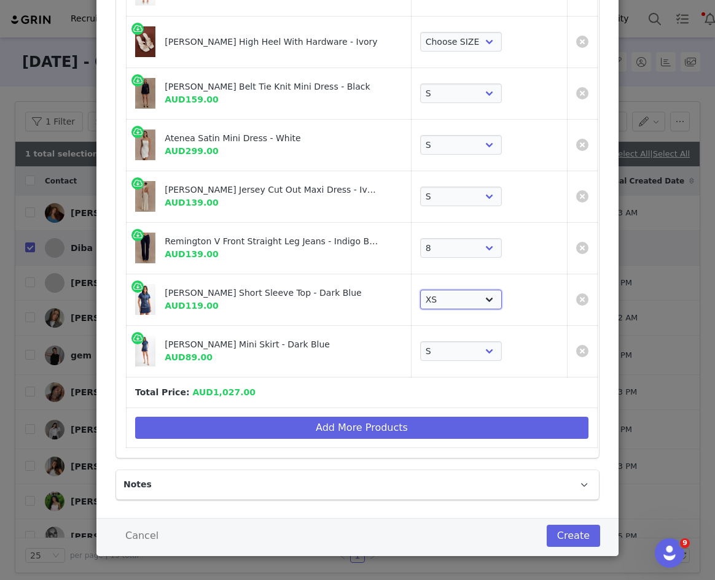
select select "23733533"
click at [420, 290] on select "Choose SIZE XXS XS S M L XL XXL 3XL" at bounding box center [461, 300] width 82 height 20
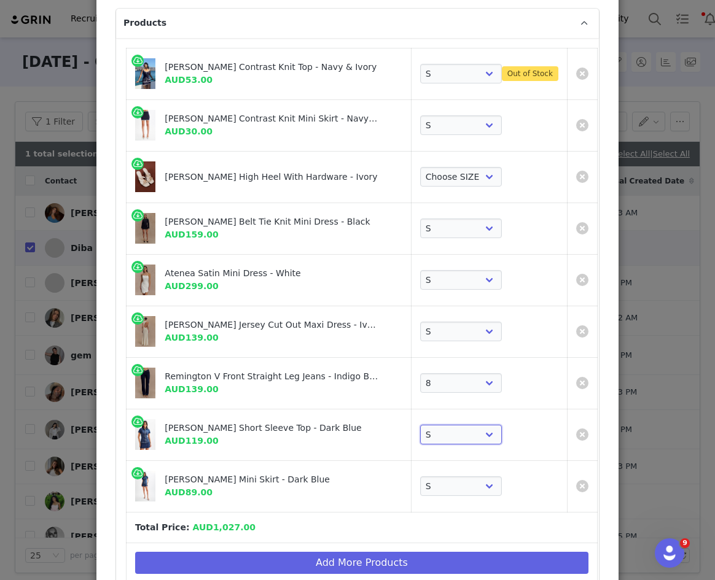
scroll to position [92, 0]
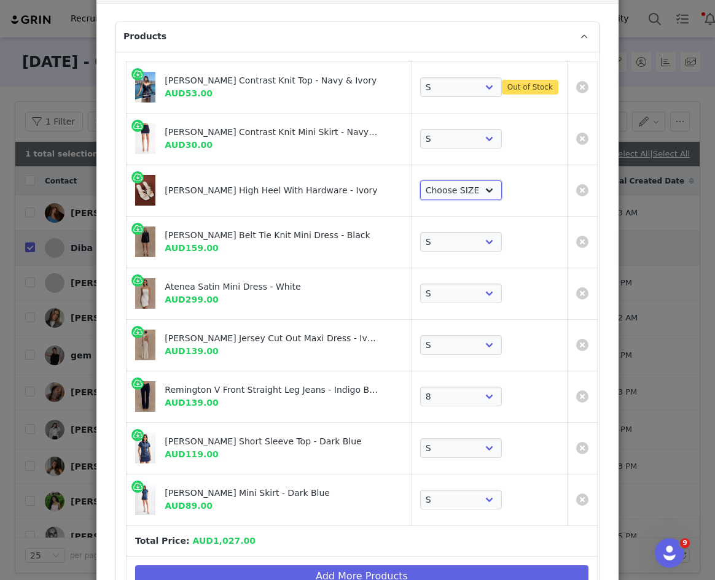
click at [453, 181] on select "Choose SIZE 35 36 37 38 39 40 41" at bounding box center [461, 191] width 82 height 20
select select "26245266"
click at [420, 181] on select "Choose SIZE 35 36 37 38 39 40 41" at bounding box center [461, 191] width 82 height 20
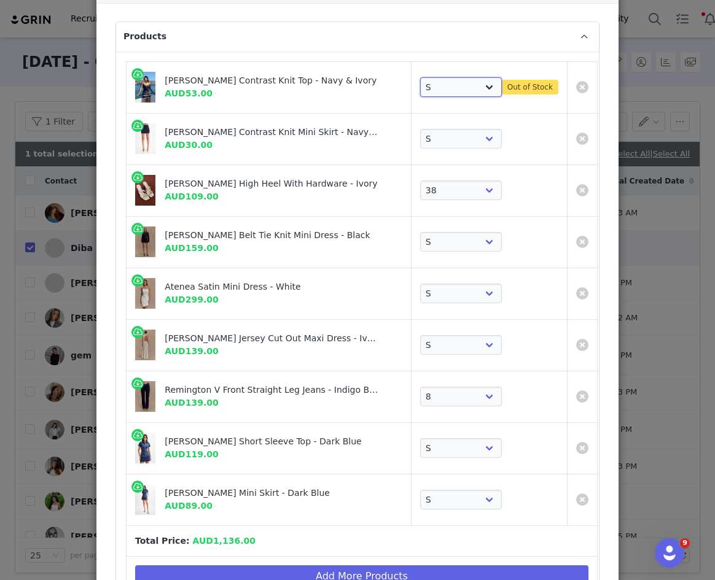
click at [469, 85] on select "Choose SIZE XXS XS S M L XL XXL 3XL" at bounding box center [461, 87] width 82 height 20
click at [420, 77] on select "Choose SIZE XXS XS S M L XL XXL 3XL" at bounding box center [461, 87] width 82 height 20
click at [459, 92] on select "Choose SIZE XXS XS S M L XL XXL 3XL" at bounding box center [461, 87] width 82 height 20
click at [420, 77] on select "Choose SIZE XXS XS S M L XL XXL 3XL" at bounding box center [461, 87] width 82 height 20
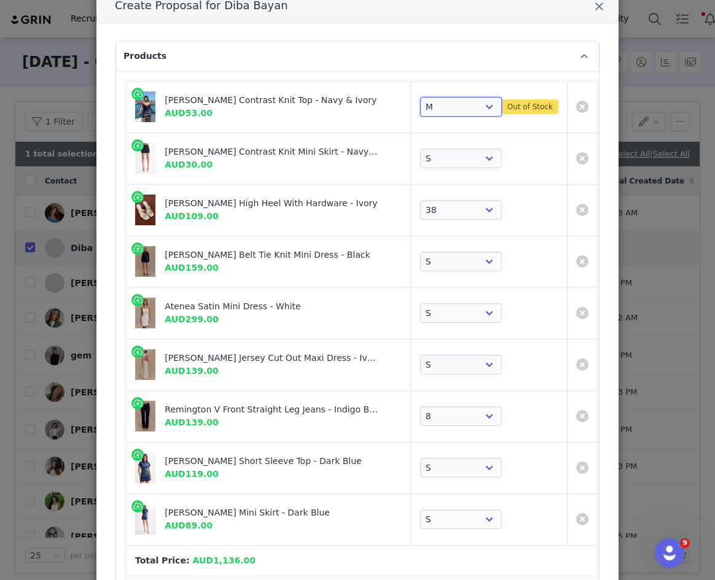
scroll to position [63, 0]
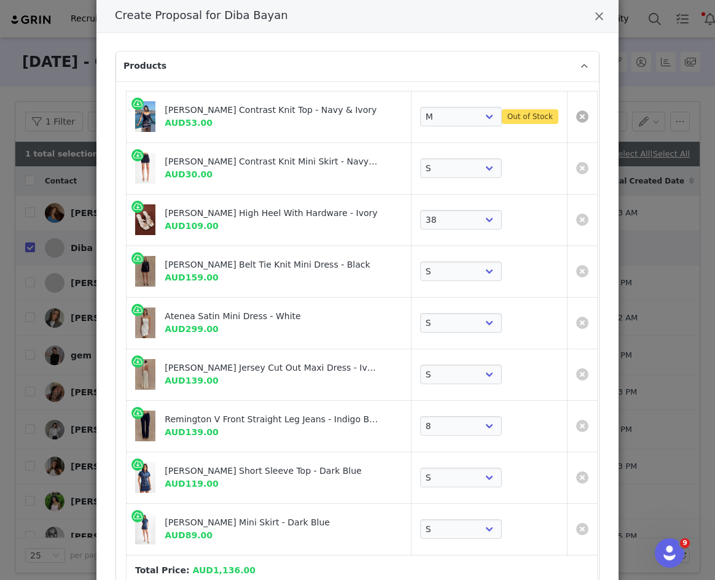
click at [576, 117] on link "Create Proposal for Diba Bayan" at bounding box center [582, 117] width 12 height 12
select select "24271022"
select select "26245266"
select select "26453905"
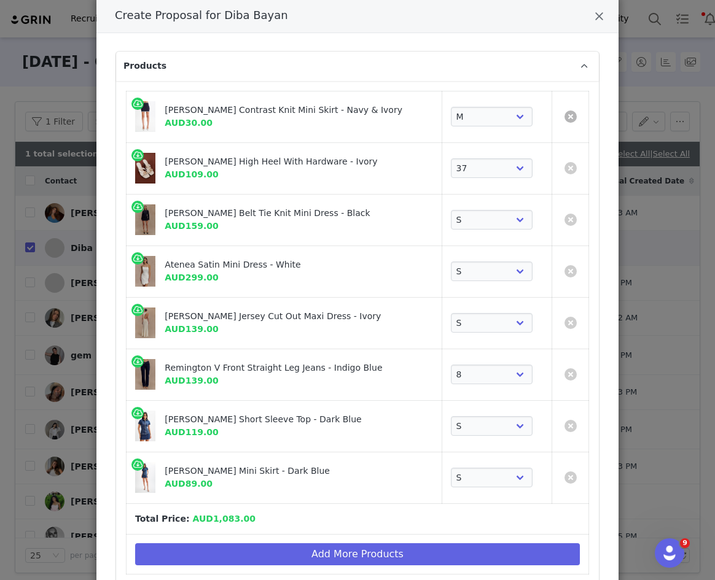
click at [572, 111] on link "Create Proposal for Diba Bayan" at bounding box center [570, 117] width 12 height 12
select select "26245266"
select select "26453905"
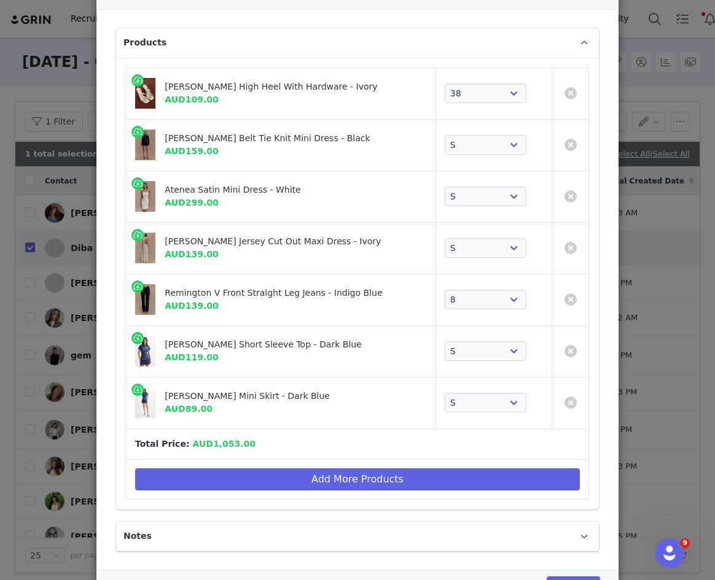
scroll to position [102, 0]
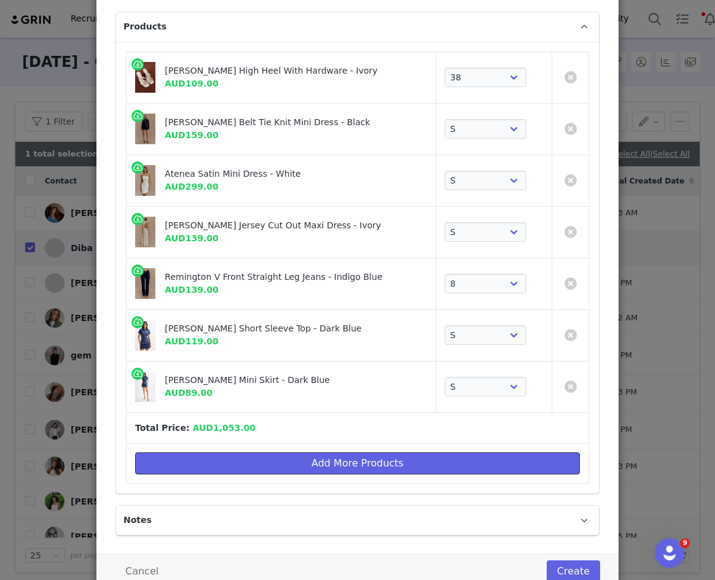
click at [324, 462] on button "Add More Products" at bounding box center [357, 464] width 445 height 22
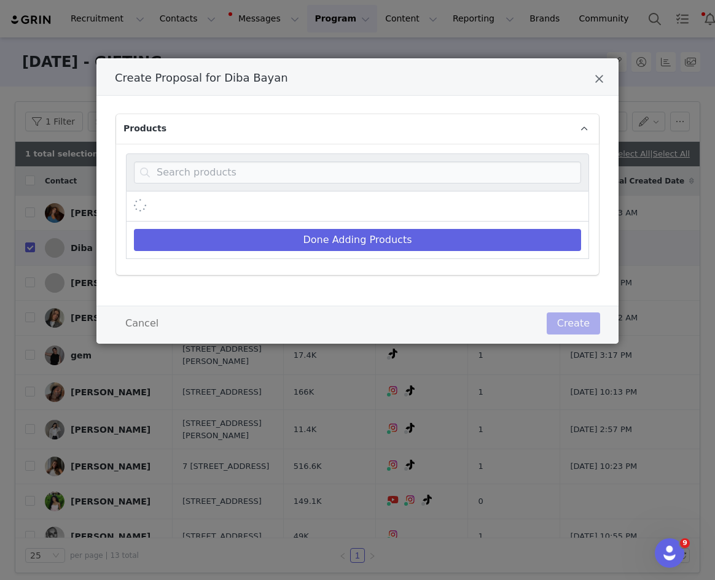
scroll to position [0, 0]
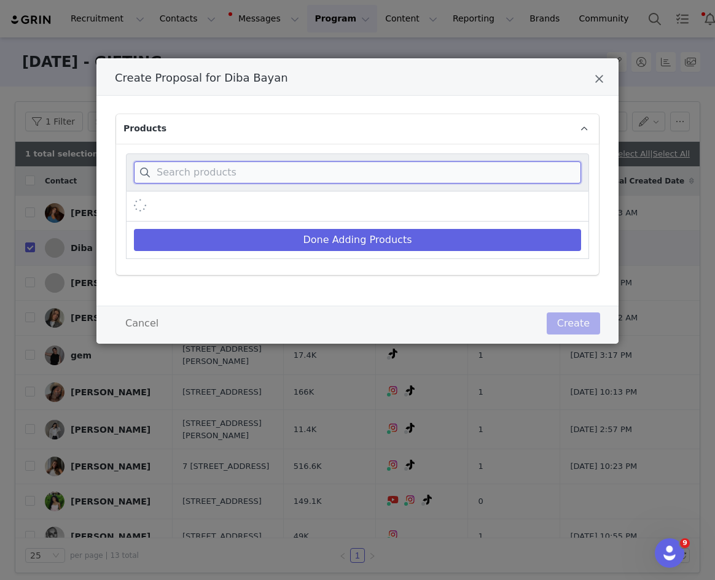
click at [425, 164] on input "Create Proposal for Diba Bayan" at bounding box center [357, 173] width 447 height 22
type input "linl"
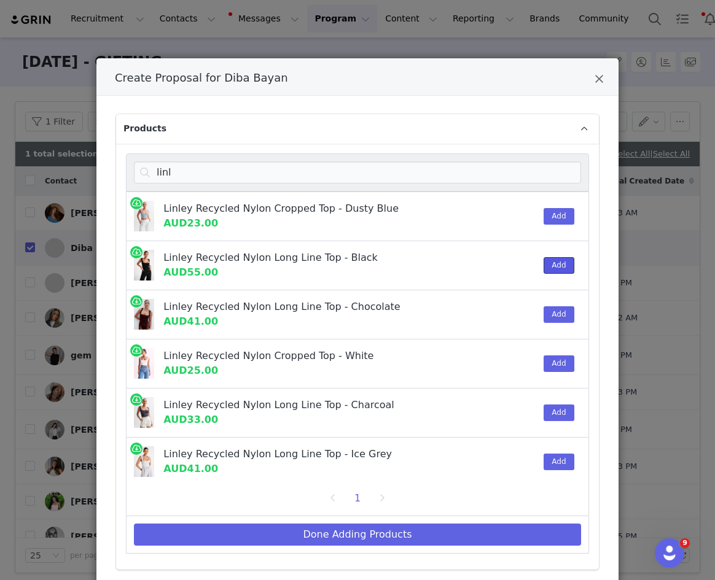
click at [550, 267] on button "Add" at bounding box center [559, 265] width 30 height 17
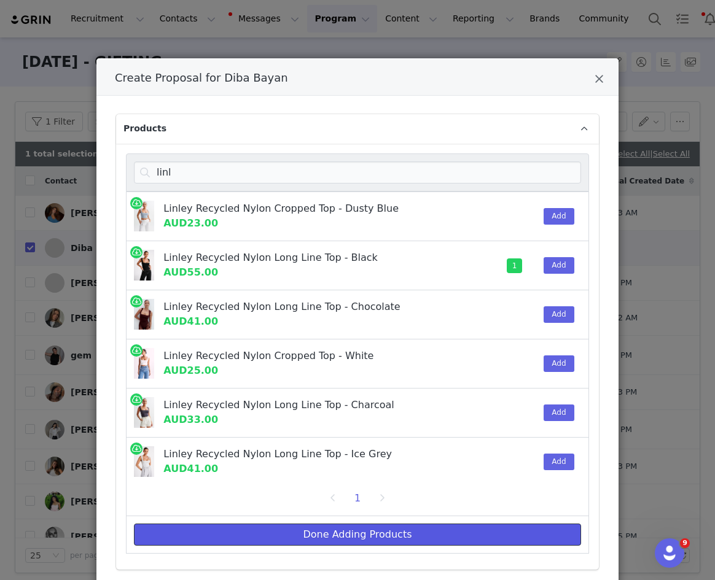
click at [531, 531] on button "Done Adding Products" at bounding box center [357, 535] width 447 height 22
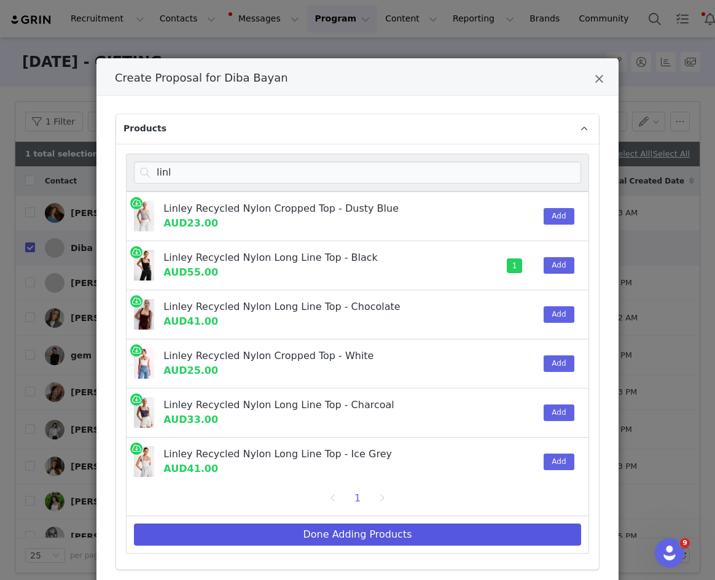
select select "26245266"
select select "26453905"
select select "27441574"
select select "25042448"
select select "26375607"
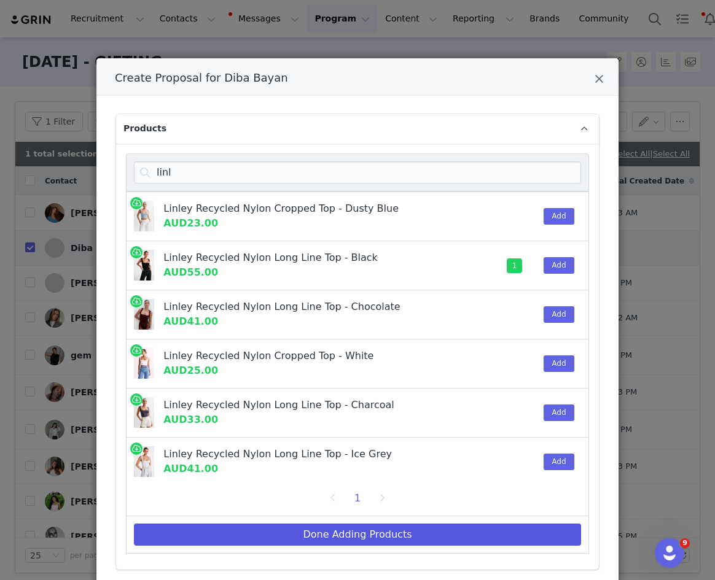
select select "23733533"
select select "23733675"
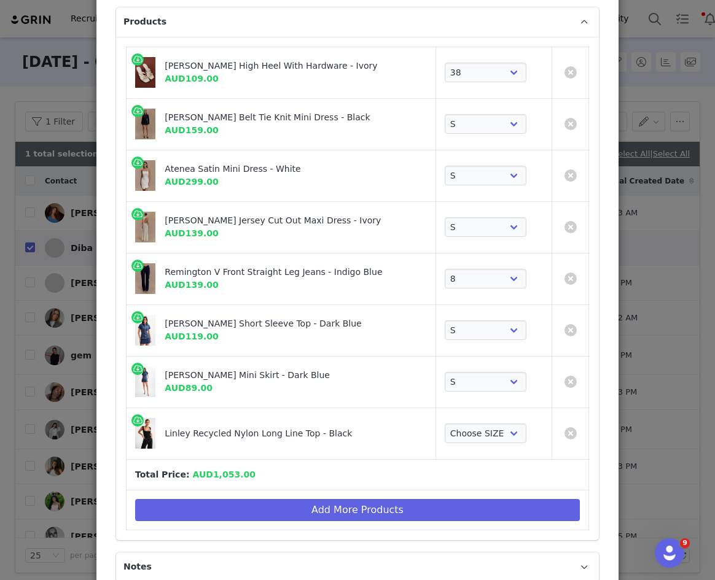
scroll to position [193, 0]
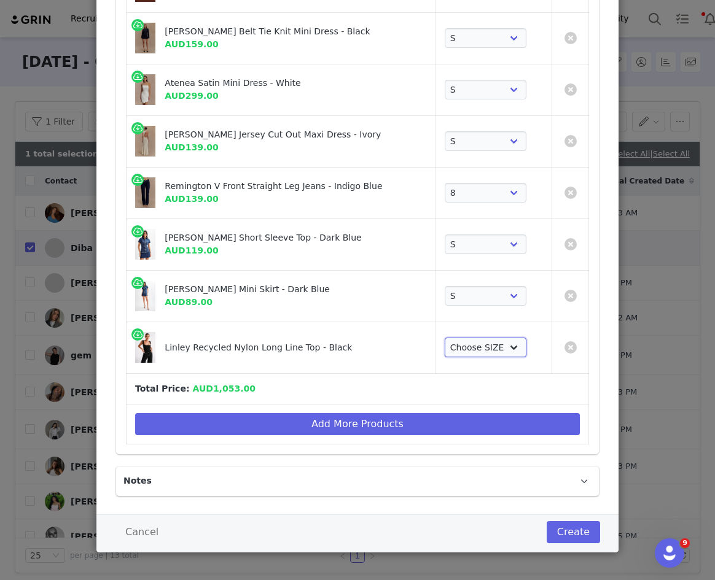
click at [505, 338] on select "Choose SIZE XXS XS S M L XL XXL 3XL" at bounding box center [486, 348] width 82 height 20
select select "16749716"
click at [445, 338] on select "Choose SIZE XXS XS S M L XL XXL 3XL" at bounding box center [486, 348] width 82 height 20
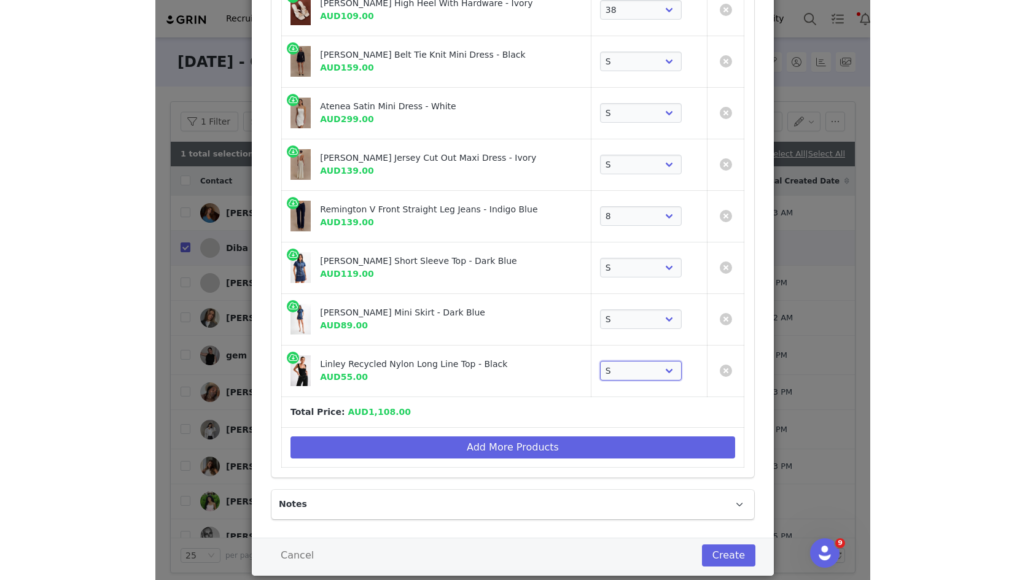
scroll to position [189, 0]
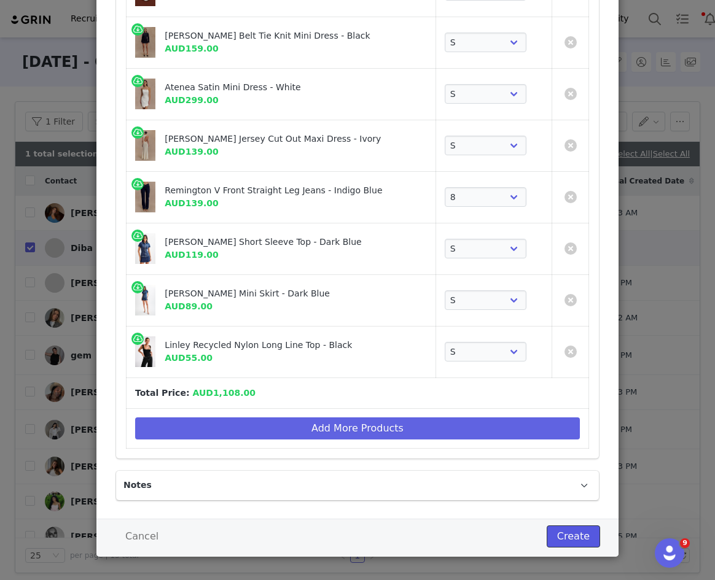
click at [580, 526] on button "Create" at bounding box center [573, 537] width 53 height 22
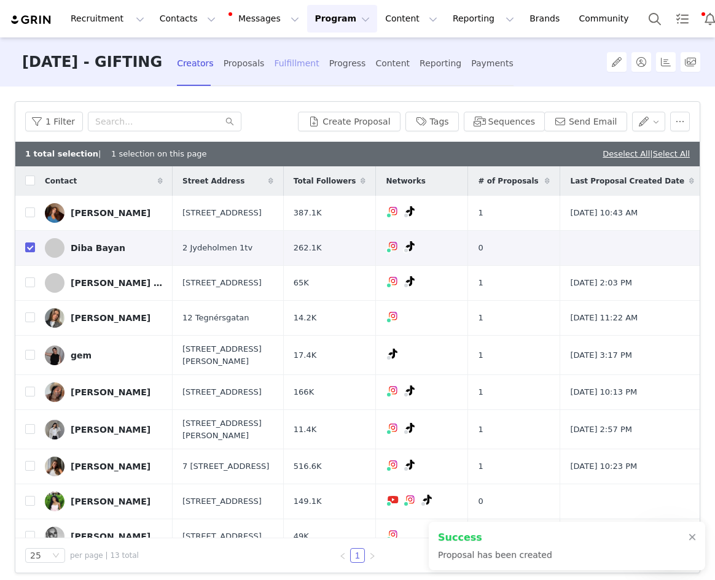
click at [319, 68] on div "Fulfillment" at bounding box center [296, 63] width 45 height 33
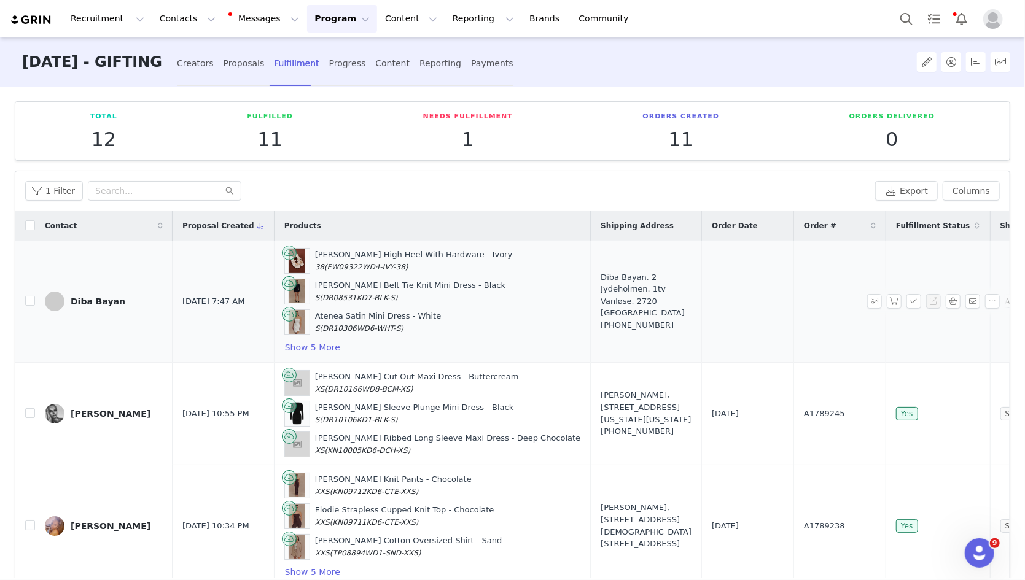
click at [601, 271] on div "Diba Bayan, 2 Jydeholmen. 1tv Vanløse, 2720 Denmark +4542474101" at bounding box center [646, 301] width 91 height 60
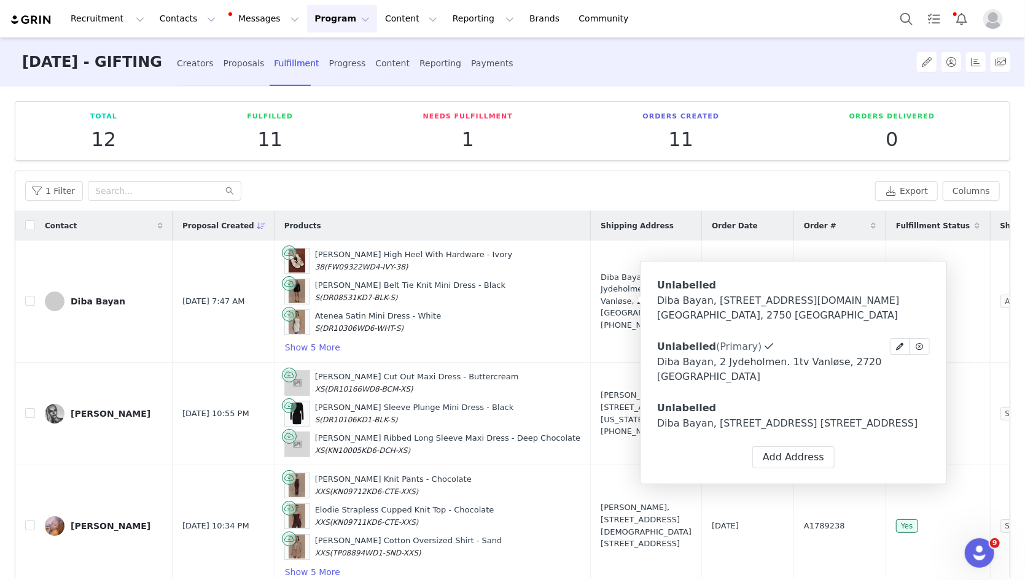
type input "Diba"
type input "Bayan"
type input "diba.bayan96@gmail.com"
type input "+45 ([GEOGRAPHIC_DATA])"
type input "42 47 41 01"
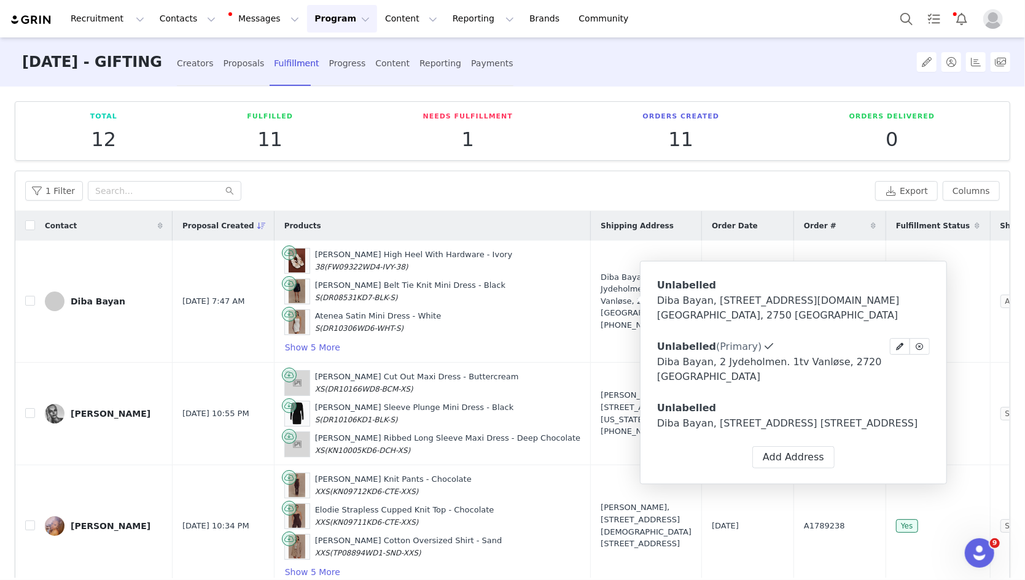
type input "1tv"
type input "Vanløse"
click at [714, 338] on button at bounding box center [900, 346] width 20 height 17
select select "[object Object]"
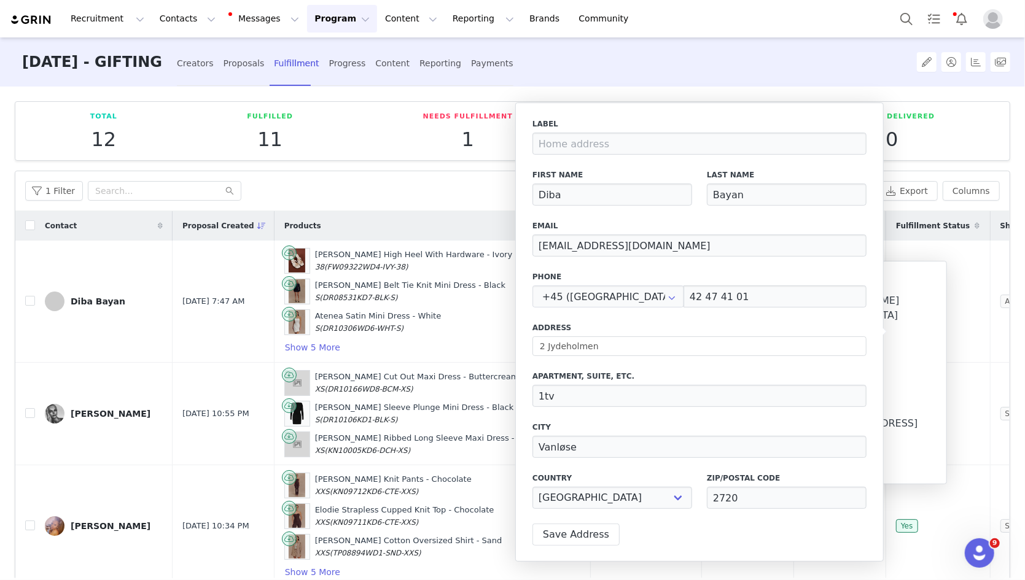
click at [485, 187] on div "1 Filter" at bounding box center [447, 191] width 845 height 20
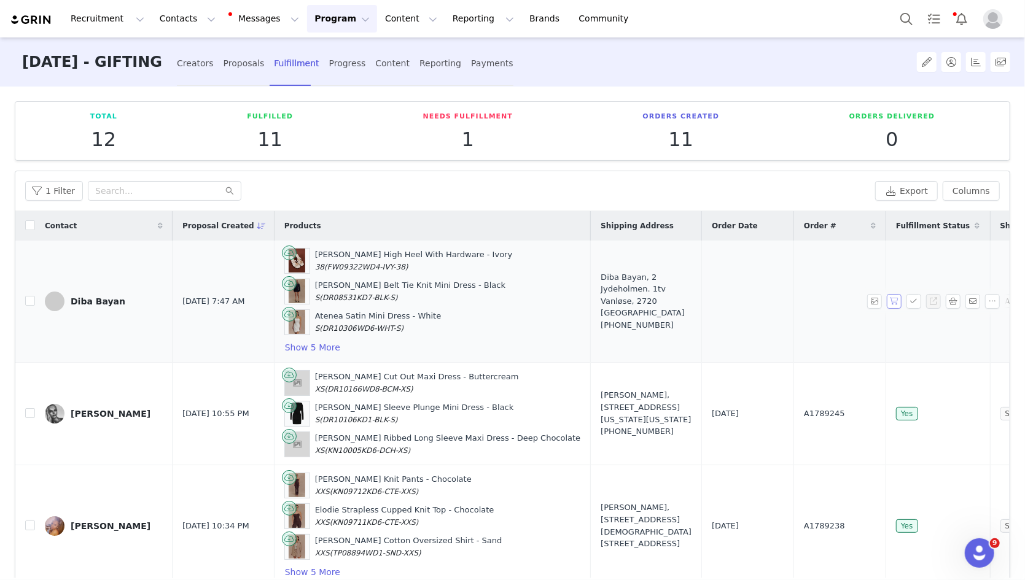
click at [714, 302] on button "button" at bounding box center [894, 301] width 15 height 15
click at [714, 302] on button "button" at bounding box center [913, 301] width 15 height 15
click at [295, 344] on button "Show 5 More" at bounding box center [312, 347] width 57 height 15
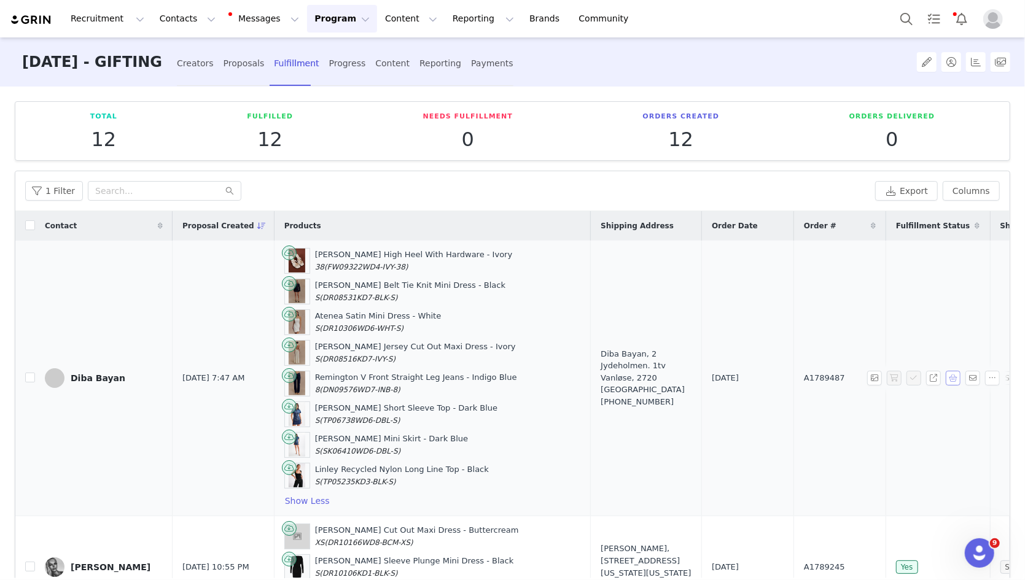
click at [714, 378] on button "button" at bounding box center [953, 378] width 15 height 15
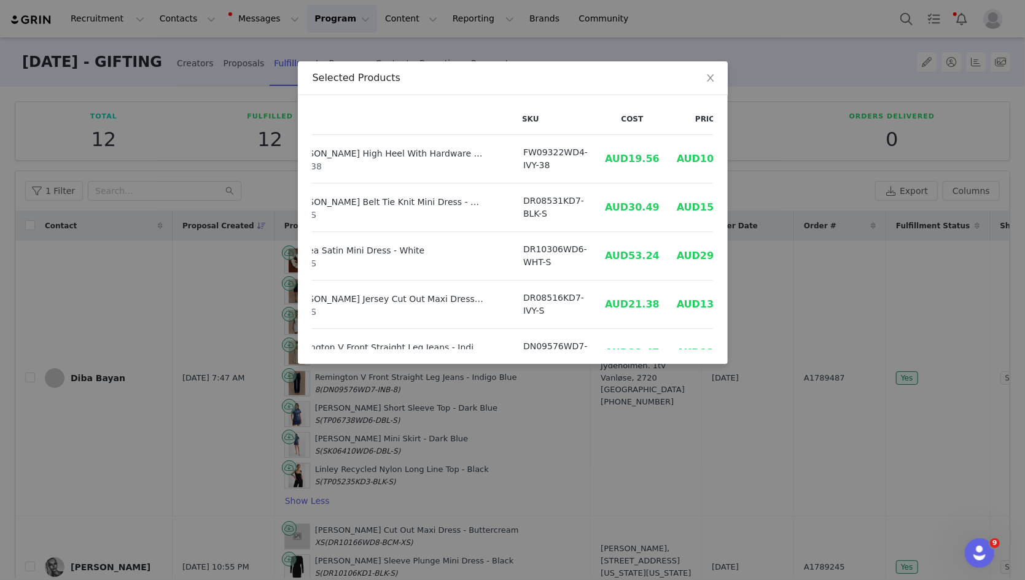
scroll to position [0, 71]
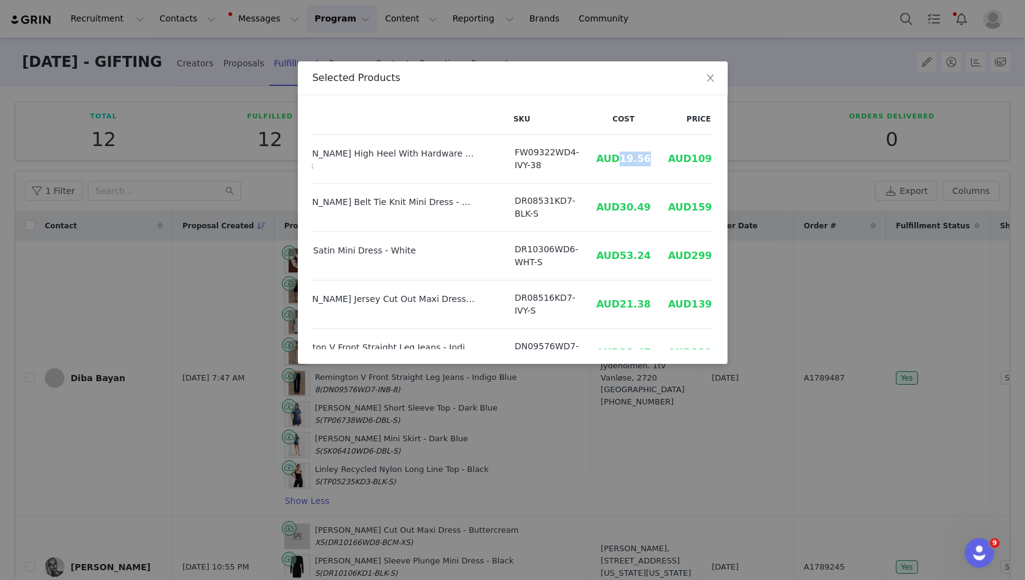
drag, startPoint x: 601, startPoint y: 154, endPoint x: 637, endPoint y: 159, distance: 36.7
click at [637, 159] on td "AUD19.56" at bounding box center [624, 159] width 72 height 49
copy span "19.56"
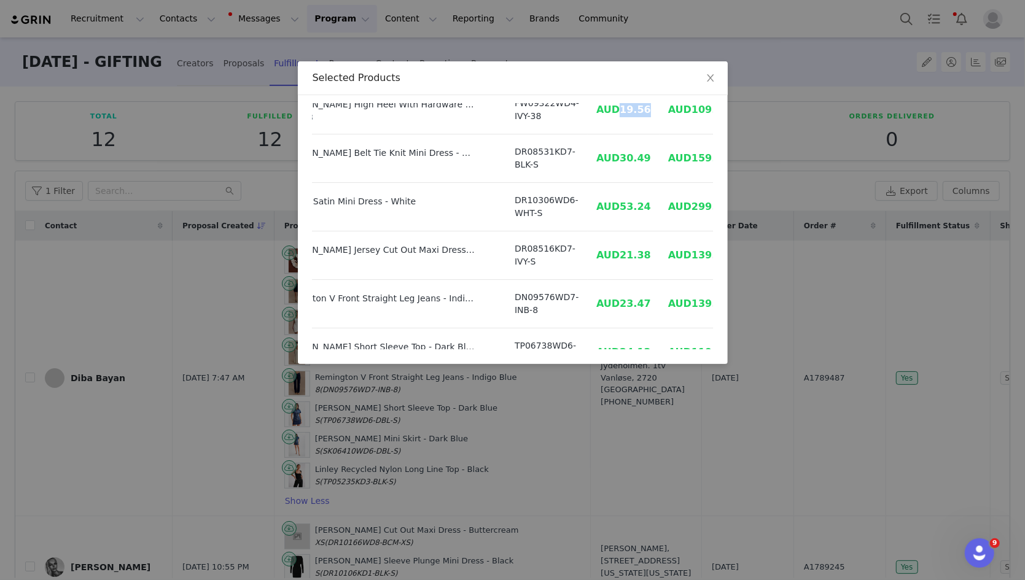
scroll to position [53, 71]
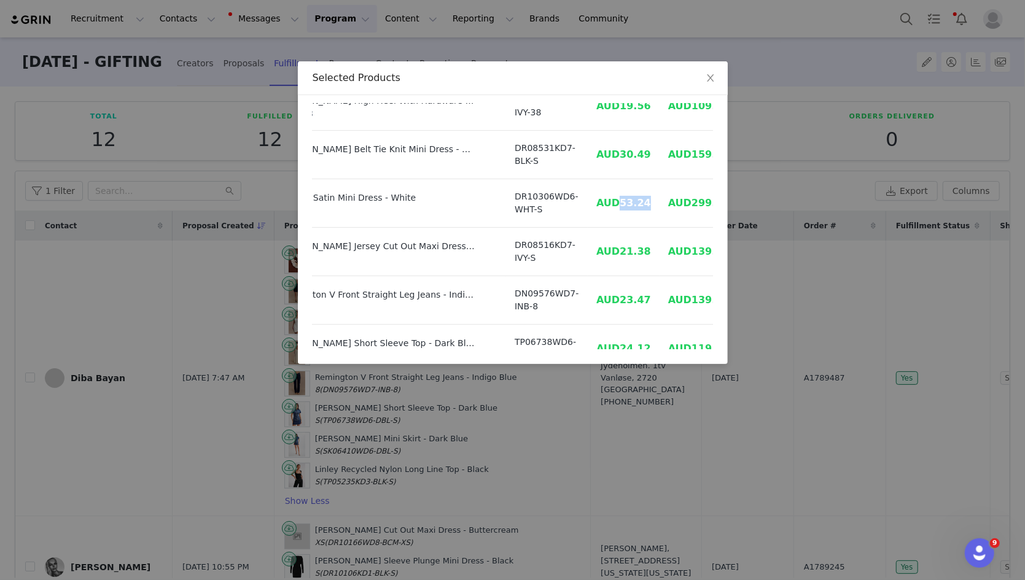
drag, startPoint x: 599, startPoint y: 202, endPoint x: 631, endPoint y: 202, distance: 32.6
click at [631, 202] on td "AUD53.24" at bounding box center [624, 203] width 72 height 49
copy span "53.24"
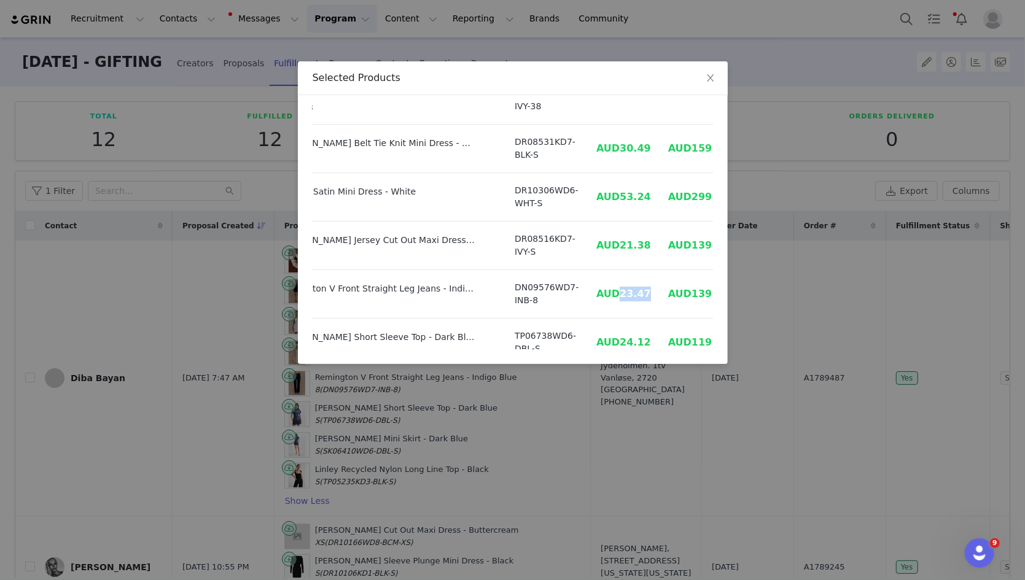
drag, startPoint x: 603, startPoint y: 296, endPoint x: 631, endPoint y: 295, distance: 27.6
click at [631, 295] on td "AUD23.47" at bounding box center [624, 294] width 72 height 49
copy span "23.47"
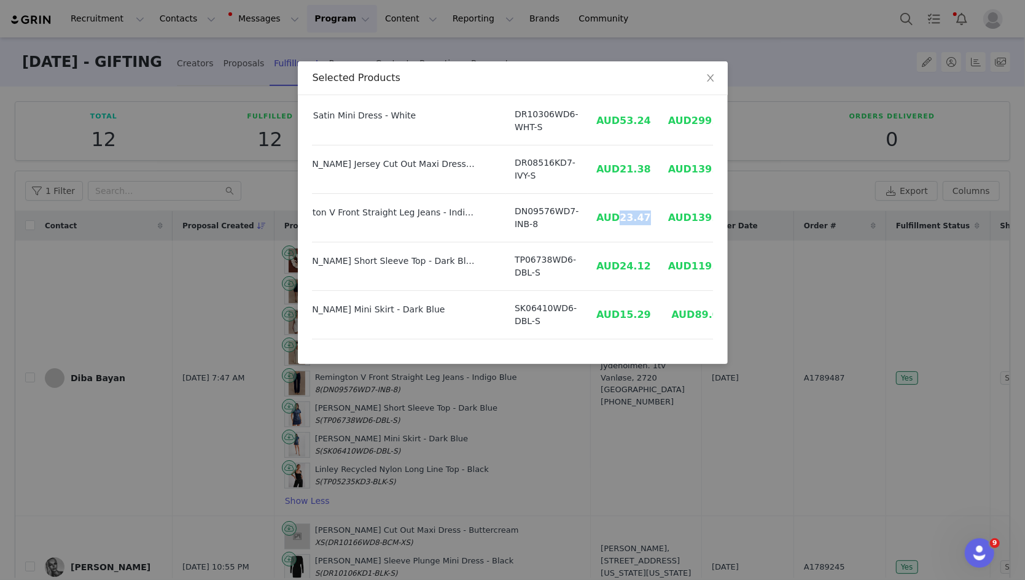
scroll to position [171, 71]
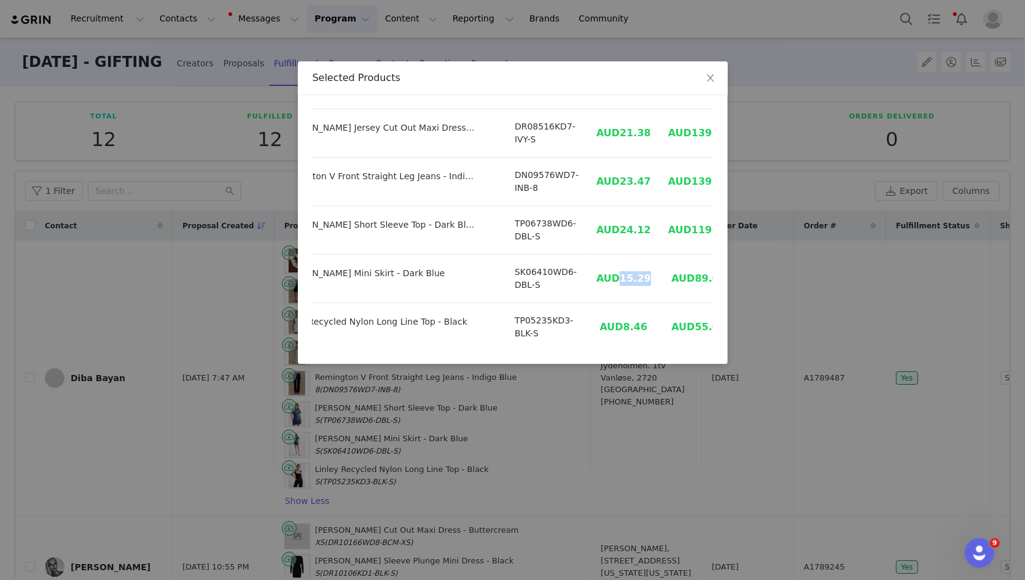
drag, startPoint x: 602, startPoint y: 279, endPoint x: 634, endPoint y: 279, distance: 31.3
click at [634, 279] on td "AUD15.29" at bounding box center [624, 279] width 72 height 49
copy span "15.29"
click at [668, 421] on div "Selected Products Product SKU Cost Price Jodie High Heel With Hardware - Ivory …" at bounding box center [512, 290] width 1025 height 580
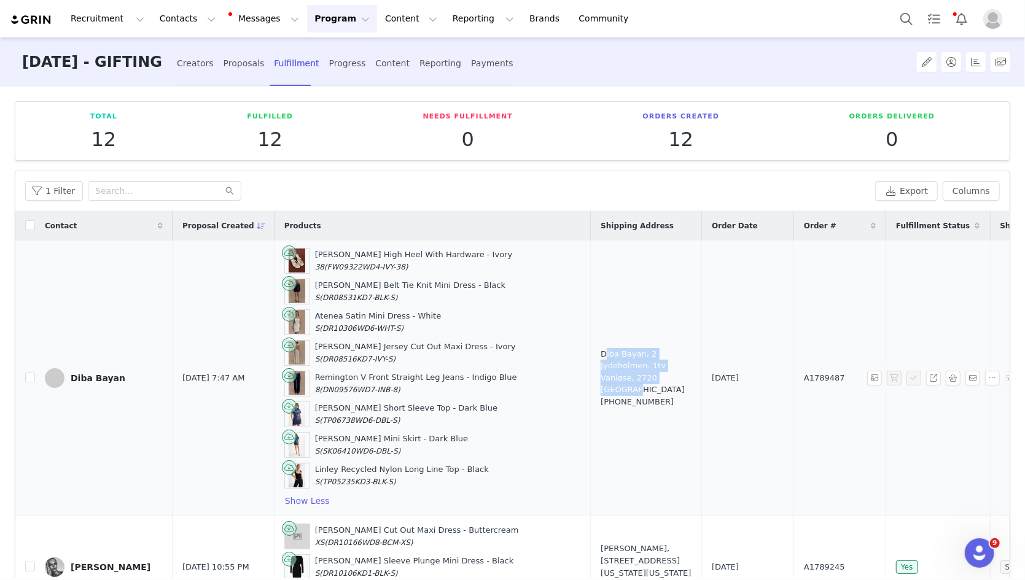
drag, startPoint x: 563, startPoint y: 347, endPoint x: 622, endPoint y: 392, distance: 74.1
click at [622, 392] on div "Diba Bayan, 2 Jydeholmen. 1tv Vanløse, 2720 Denmark +4542474101" at bounding box center [646, 378] width 91 height 60
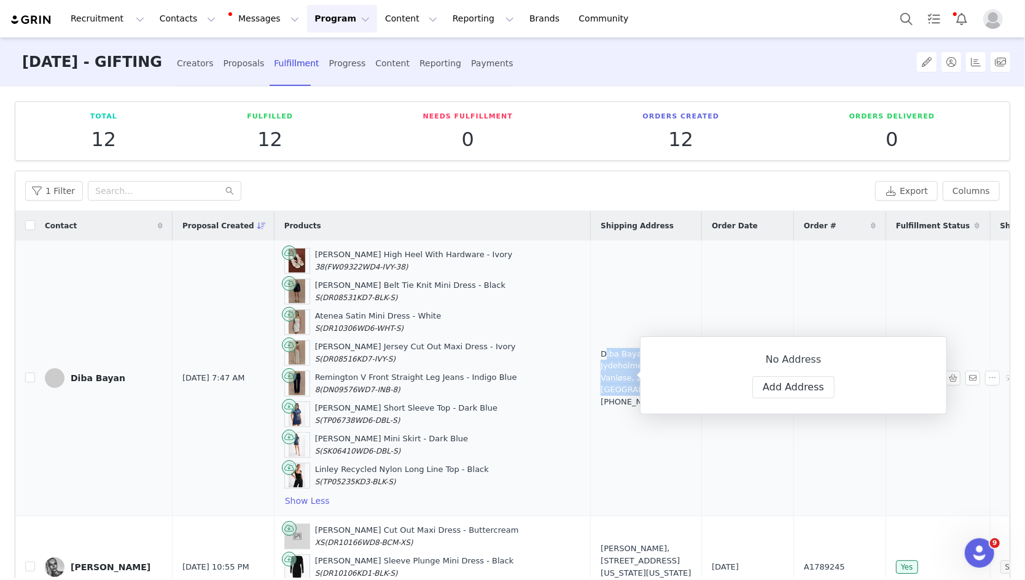
copy div "Diba Bayan, 2 Jydeholmen. 1tv Vanløse, 2720 Denmark"
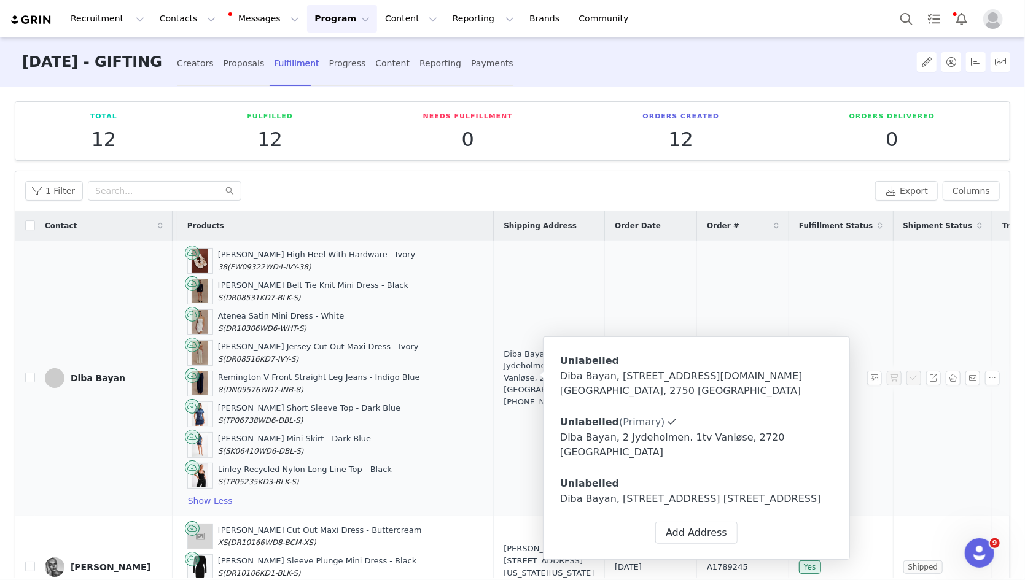
click at [494, 432] on td "Diba Bayan, 2 Jydeholmen. 1tv Vanløse, 2720 Denmark +4542474101" at bounding box center [549, 379] width 111 height 276
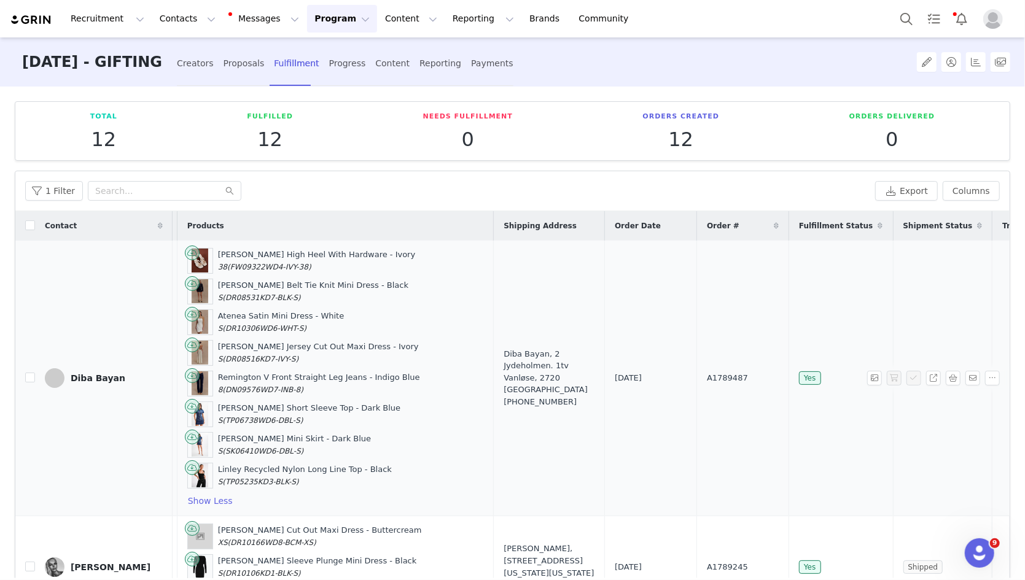
click at [707, 380] on span "A1789487" at bounding box center [727, 378] width 41 height 12
copy span "A1789487"
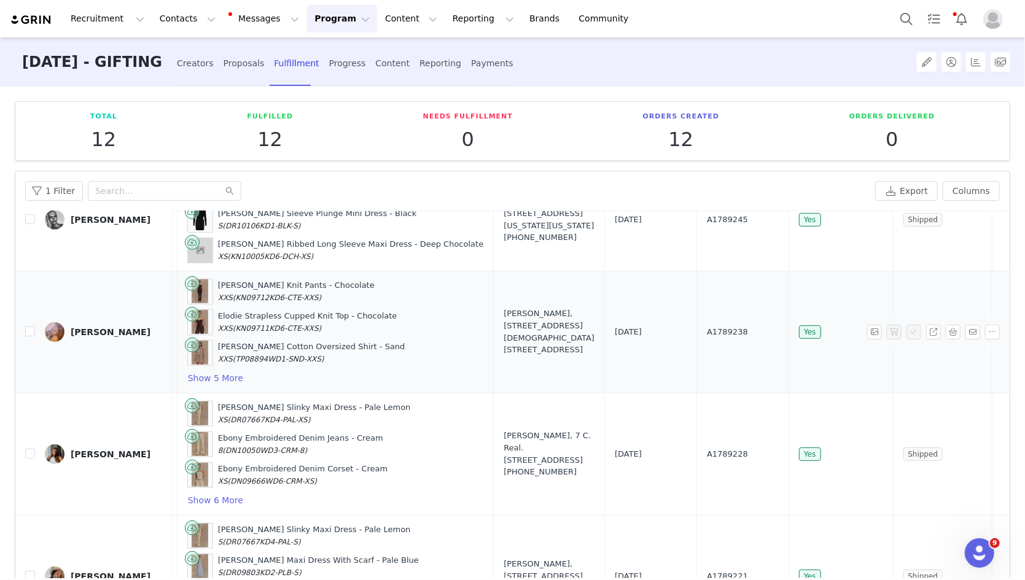
scroll to position [490, 97]
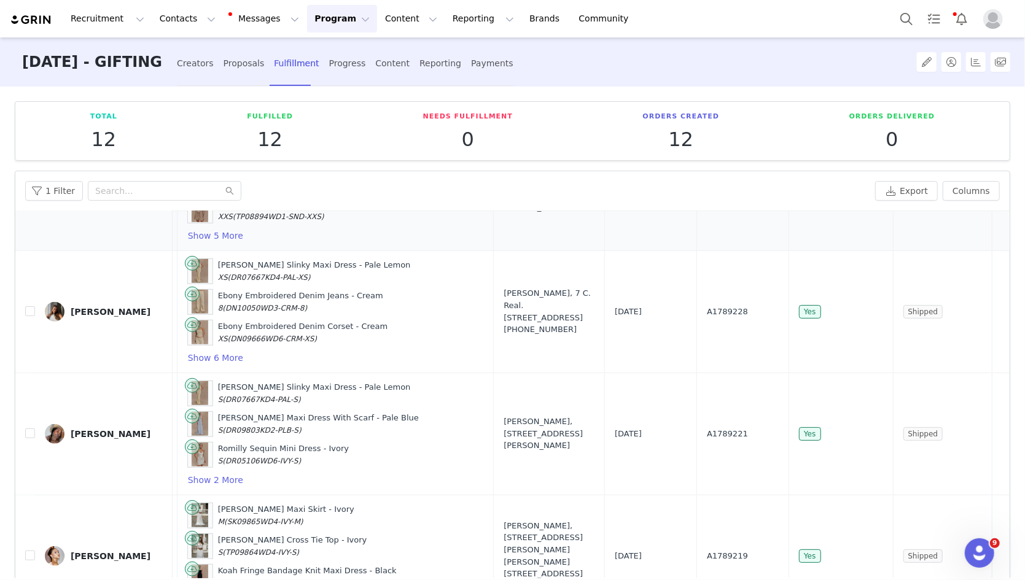
click at [109, 429] on div "[PERSON_NAME]" at bounding box center [111, 434] width 80 height 10
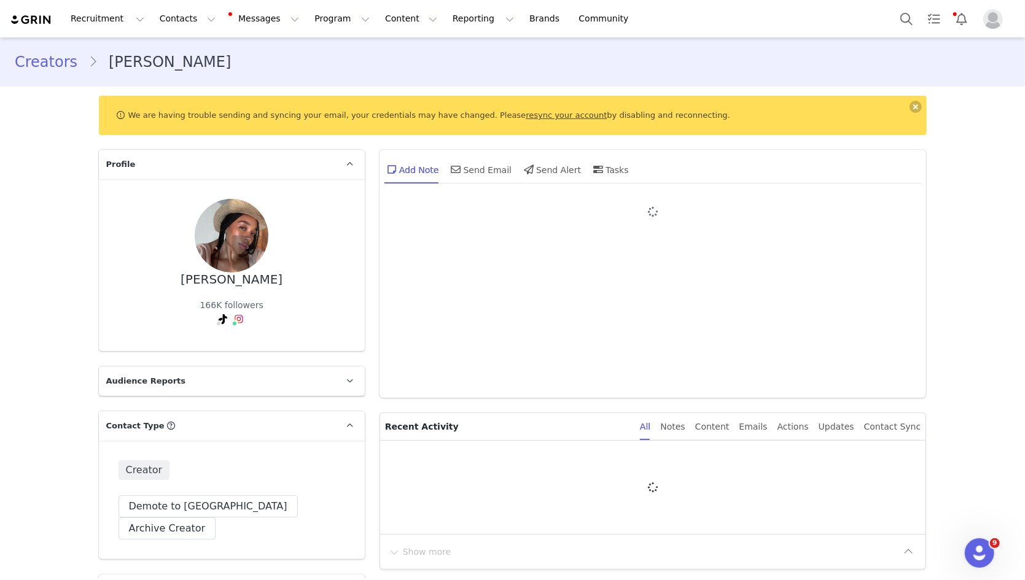
type input "+1 ([GEOGRAPHIC_DATA])"
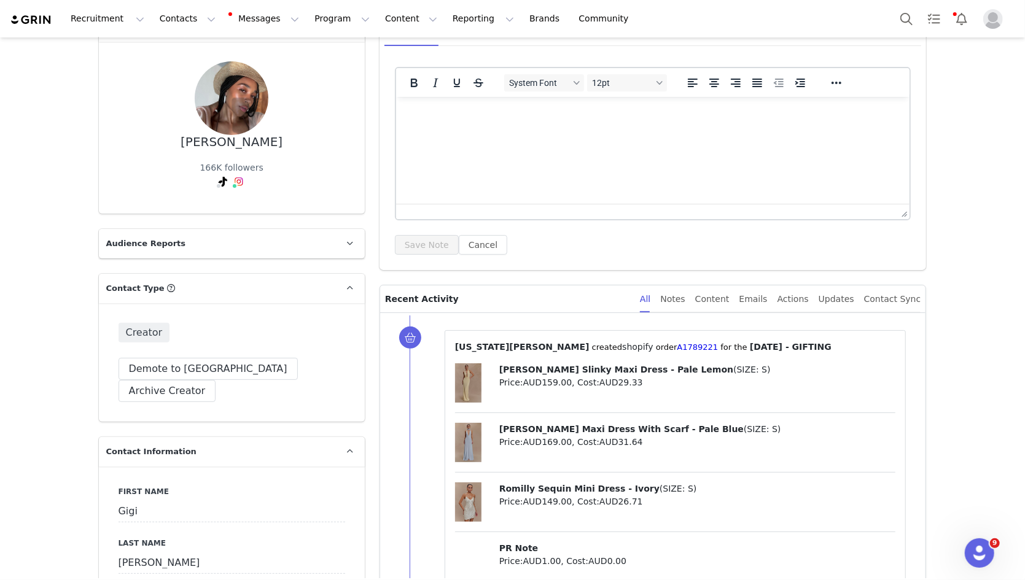
click at [585, 343] on p "⁨ Georgia Kalatzis ⁩ created⁨ shopify ⁩⁨⁩ order⁨ A1789221 ⁩ for the ⁨ SEPTEMBER…" at bounding box center [675, 347] width 441 height 13
click at [677, 343] on link "A1789221" at bounding box center [697, 347] width 41 height 9
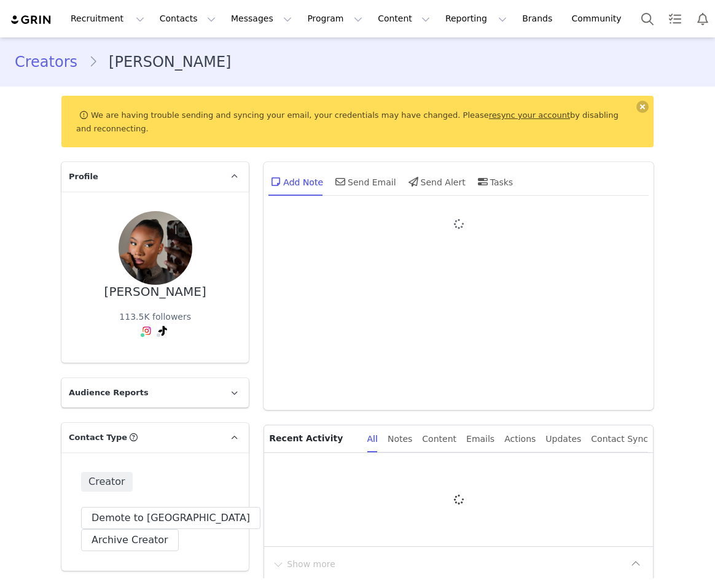
type input "+1 ([GEOGRAPHIC_DATA])"
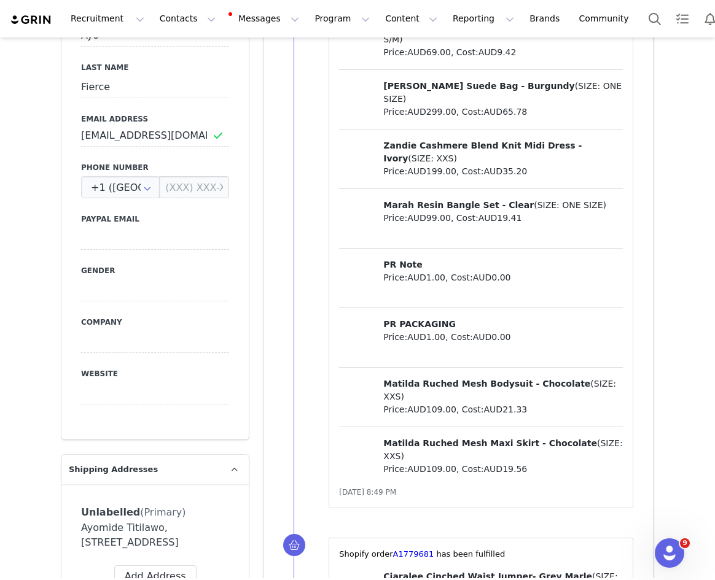
scroll to position [649, 0]
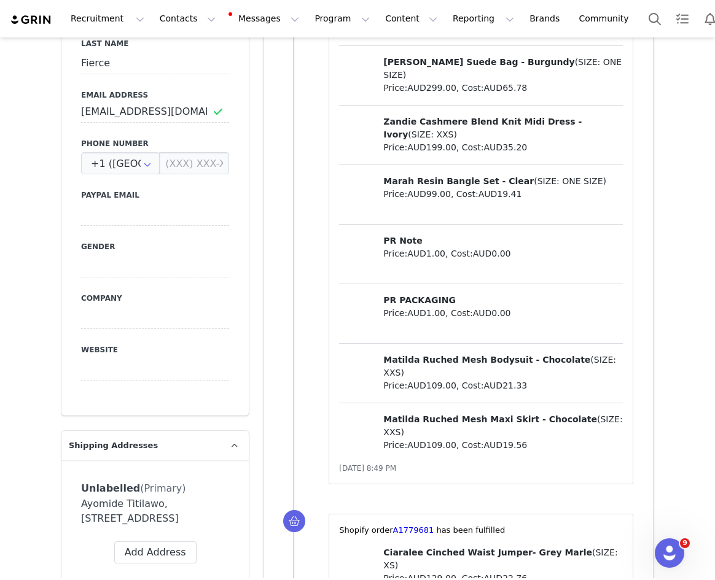
click at [394, 356] on span "Matilda Ruched Mesh Bodysuit - Chocolate" at bounding box center [486, 360] width 207 height 10
copy span "Matilda"
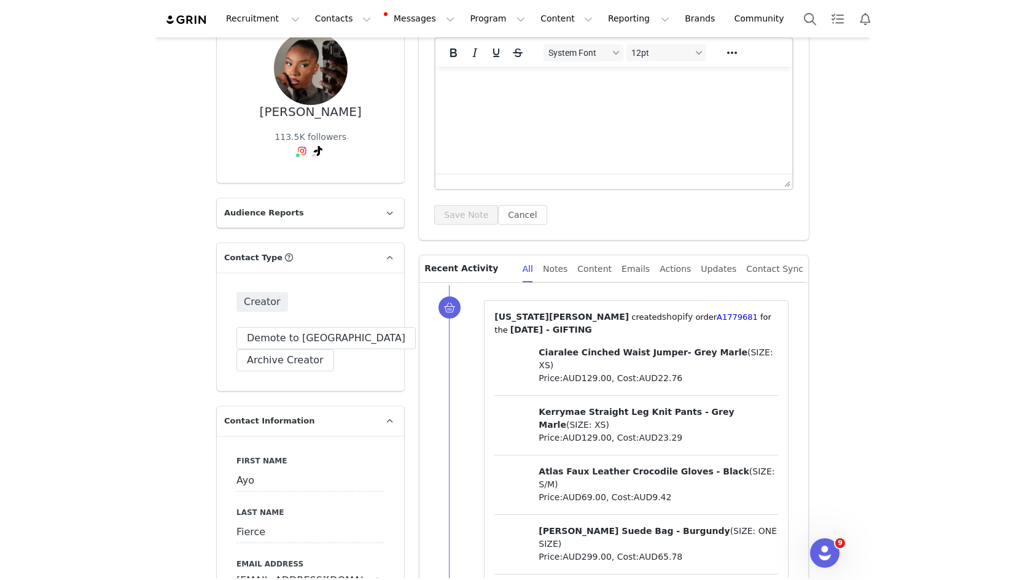
scroll to position [0, 0]
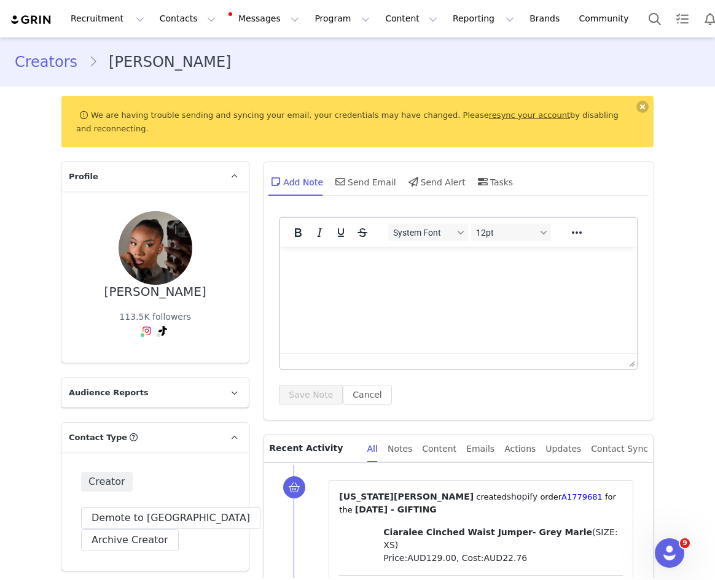
click at [161, 335] on span at bounding box center [158, 335] width 6 height 6
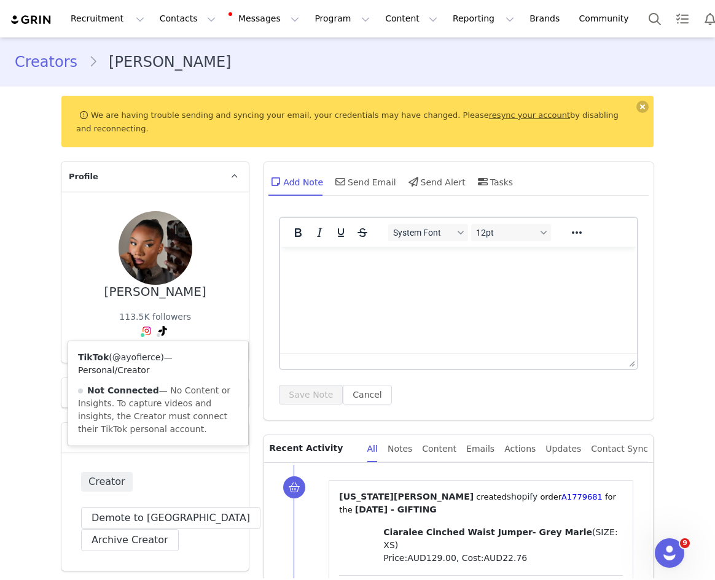
click at [149, 359] on link "@ayofierce" at bounding box center [136, 358] width 49 height 10
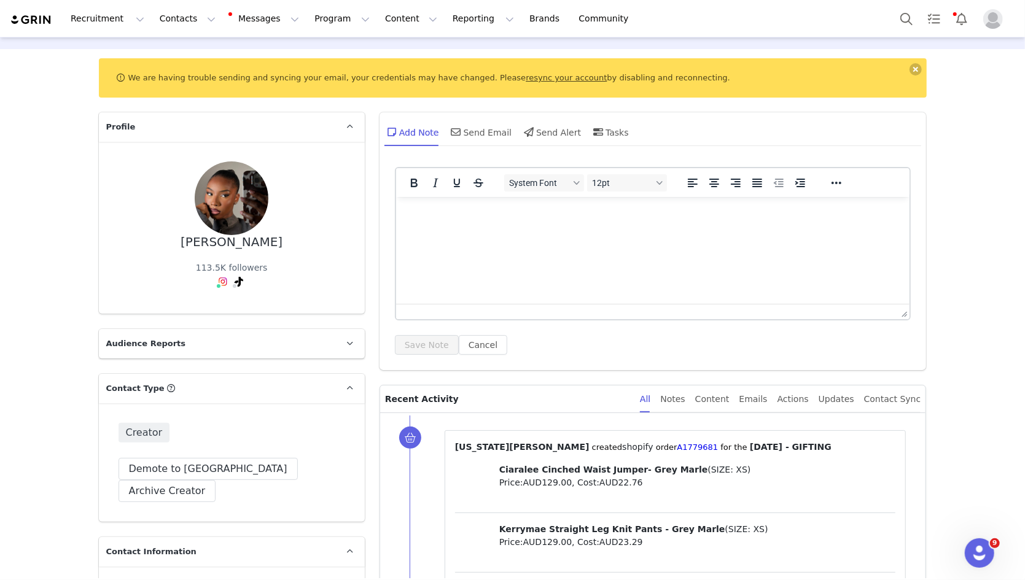
scroll to position [37, 0]
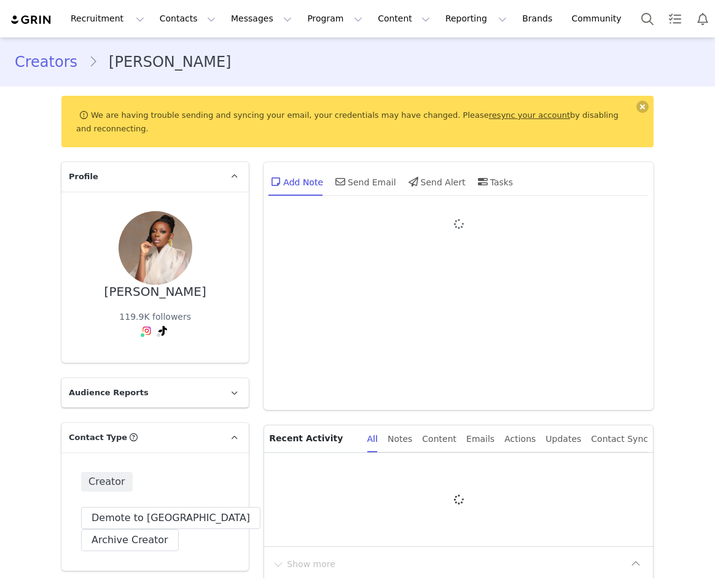
type input "+1 ([GEOGRAPHIC_DATA])"
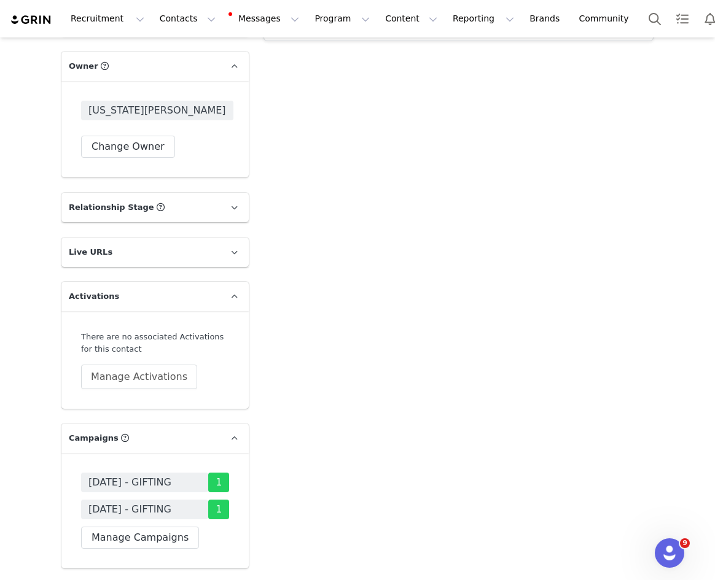
scroll to position [2060, 0]
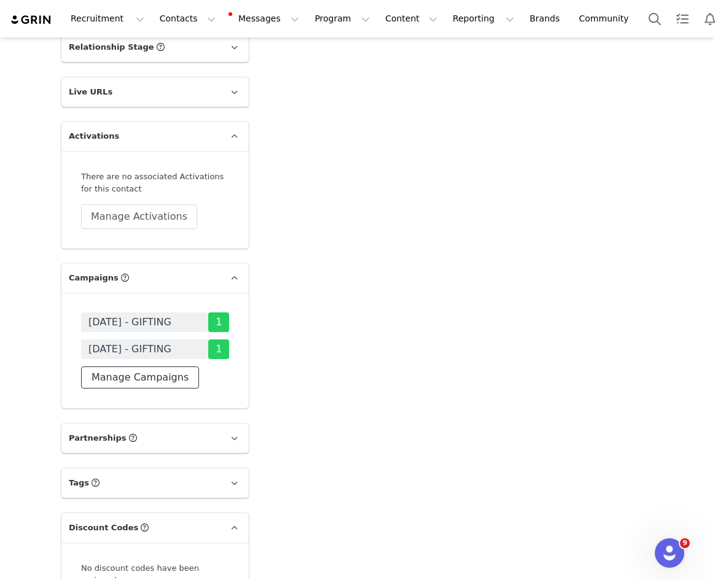
click at [166, 369] on button "Manage Campaigns" at bounding box center [140, 378] width 118 height 22
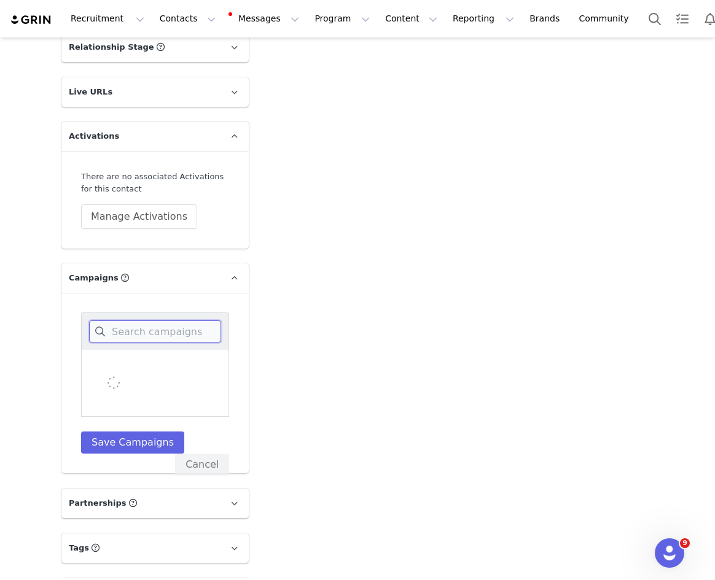
click at [173, 331] on input at bounding box center [155, 332] width 132 height 22
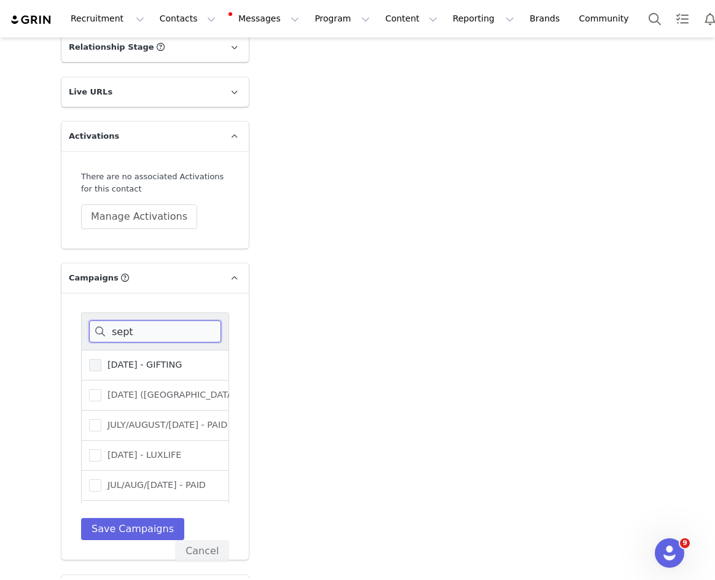
type input "sept"
click at [181, 359] on span "[DATE] - GIFTING" at bounding box center [141, 365] width 80 height 12
click at [101, 359] on input "[DATE] - GIFTING" at bounding box center [101, 359] width 0 height 0
click at [112, 537] on button "Save Campaigns" at bounding box center [132, 529] width 103 height 22
click at [112, 524] on div "sept SEPTEMBER 25 - GIFTING SEPTEMBER 25 (USA) - PUBLIC RELATIONS JULY/AUGUST/S…" at bounding box center [155, 427] width 148 height 228
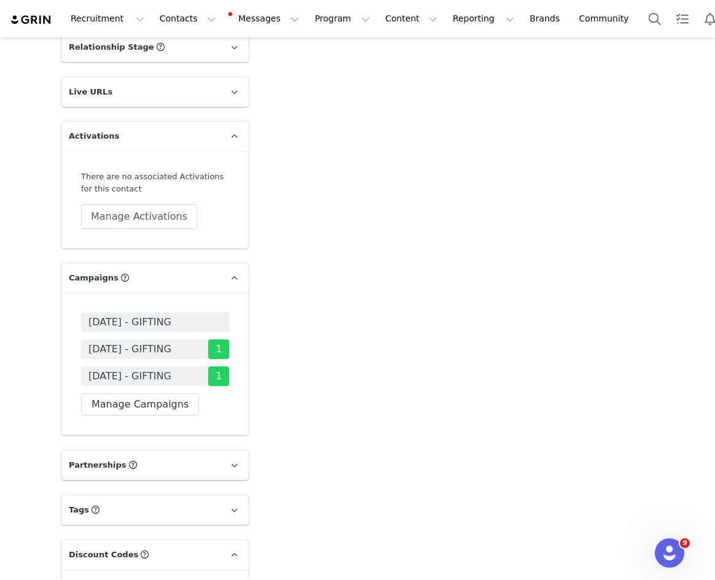
click at [171, 322] on span "[DATE] - GIFTING" at bounding box center [129, 322] width 83 height 15
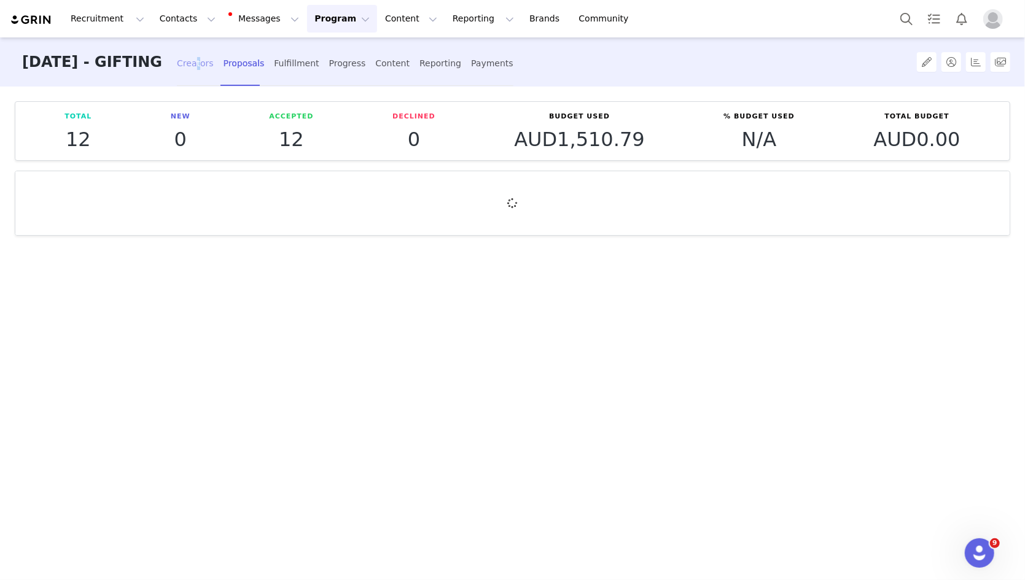
click at [214, 58] on div "Creators" at bounding box center [195, 63] width 37 height 33
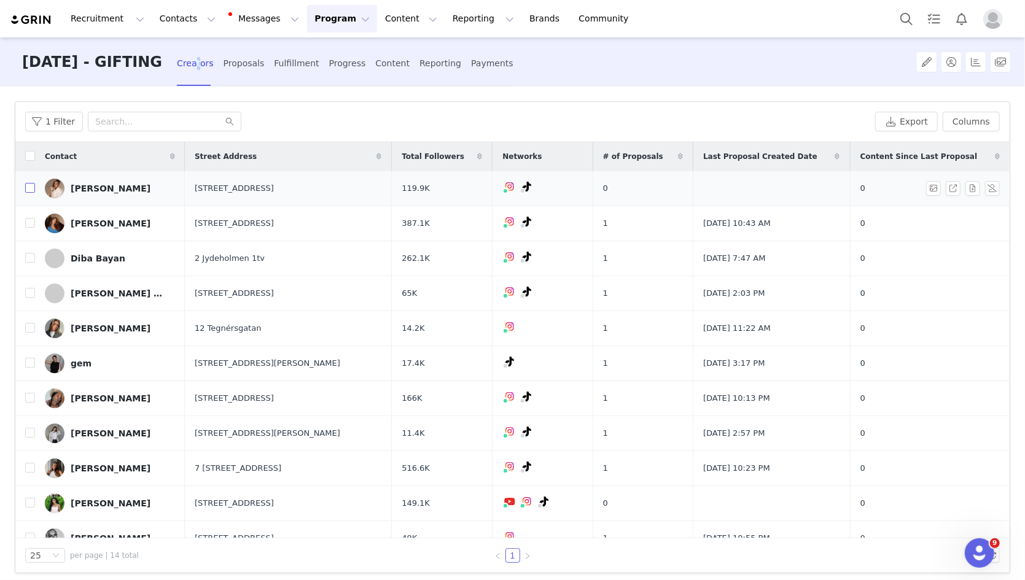
click at [31, 186] on input "checkbox" at bounding box center [30, 188] width 10 height 10
checkbox input "true"
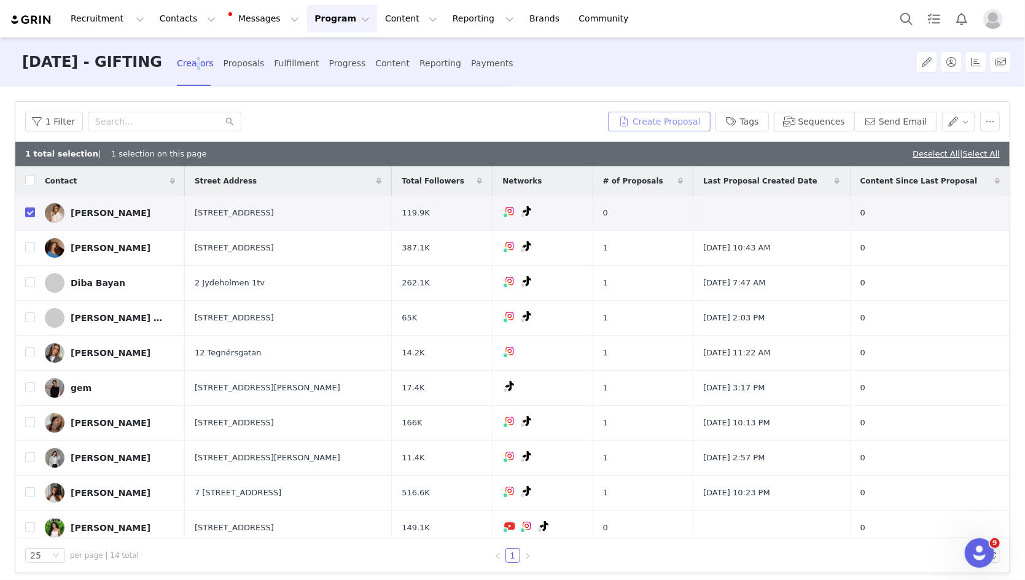
click at [654, 127] on button "Create Proposal" at bounding box center [659, 122] width 102 height 20
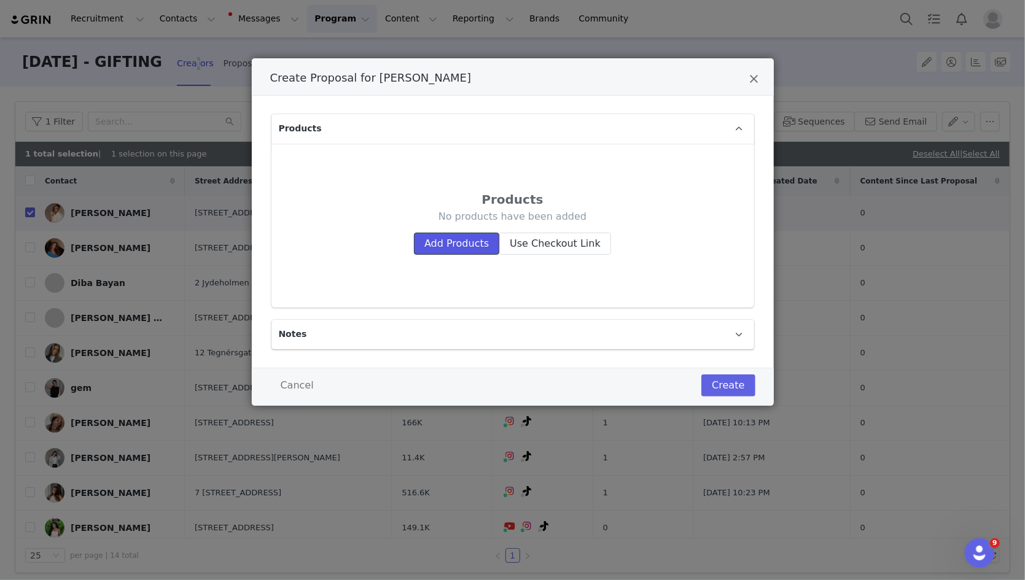
click at [484, 242] on button "Add Products" at bounding box center [456, 244] width 85 height 22
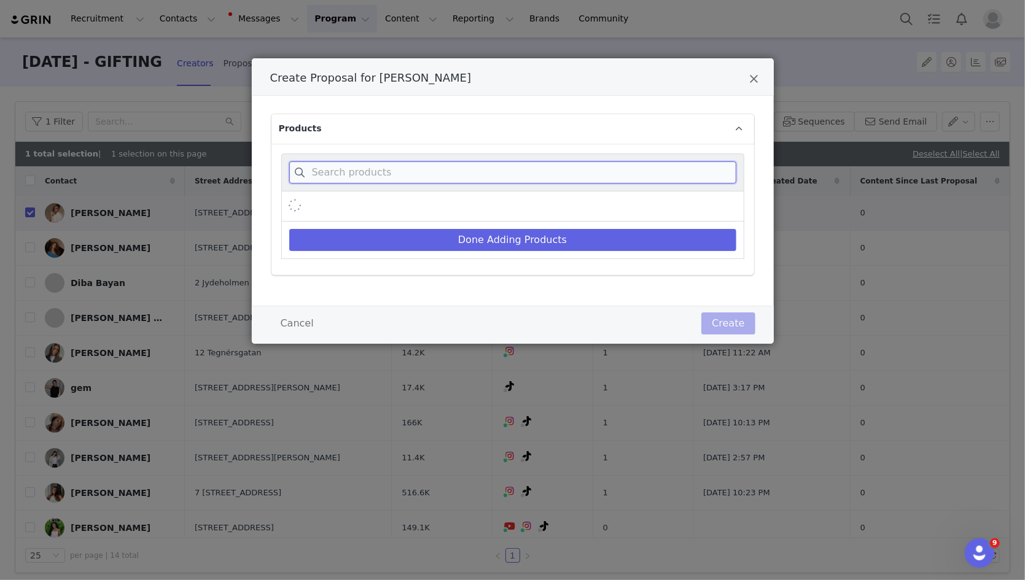
drag, startPoint x: 497, startPoint y: 170, endPoint x: 496, endPoint y: 184, distance: 14.8
click at [497, 170] on input "Create Proposal for Alexandriah Sho-Silva" at bounding box center [512, 173] width 447 height 22
click at [318, 168] on input "ciralee" at bounding box center [512, 173] width 447 height 22
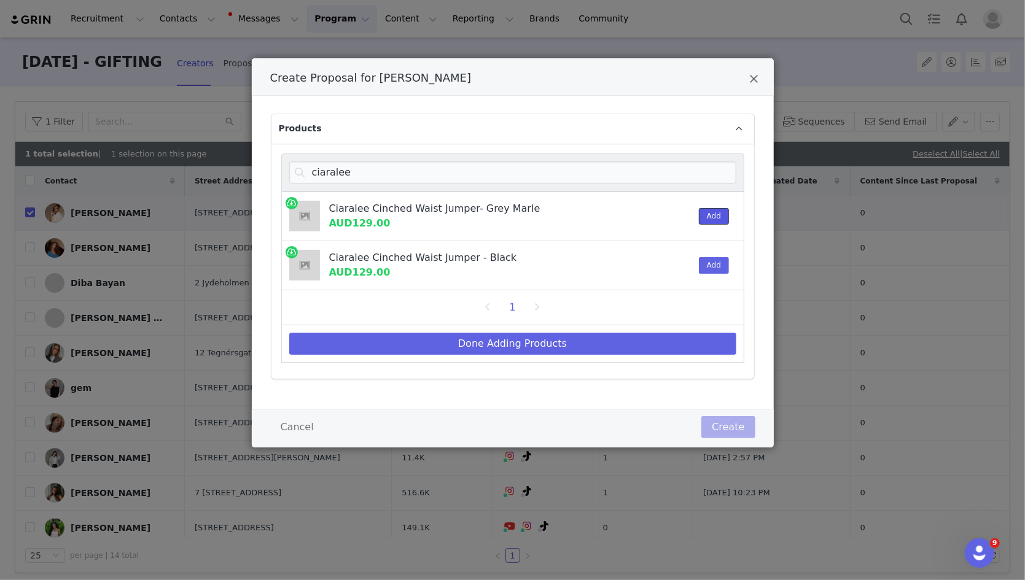
click at [701, 209] on button "Add" at bounding box center [714, 216] width 30 height 17
click at [666, 179] on input "ciaralee" at bounding box center [512, 173] width 447 height 22
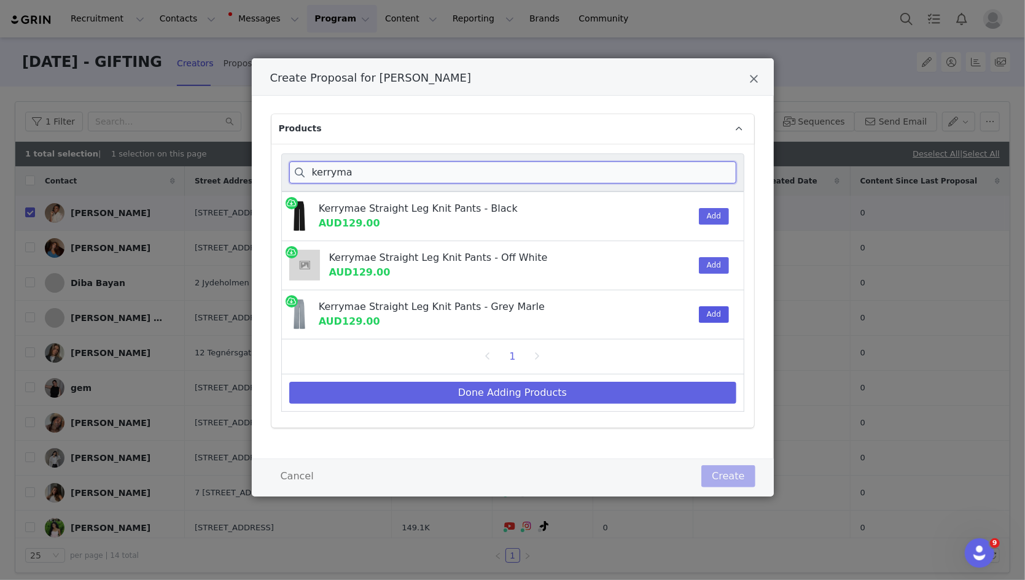
type input "kerryma"
click at [711, 310] on button "Add" at bounding box center [714, 314] width 30 height 17
drag, startPoint x: 652, startPoint y: 392, endPoint x: 652, endPoint y: 380, distance: 12.3
click at [652, 392] on button "Done Adding Products" at bounding box center [512, 393] width 447 height 22
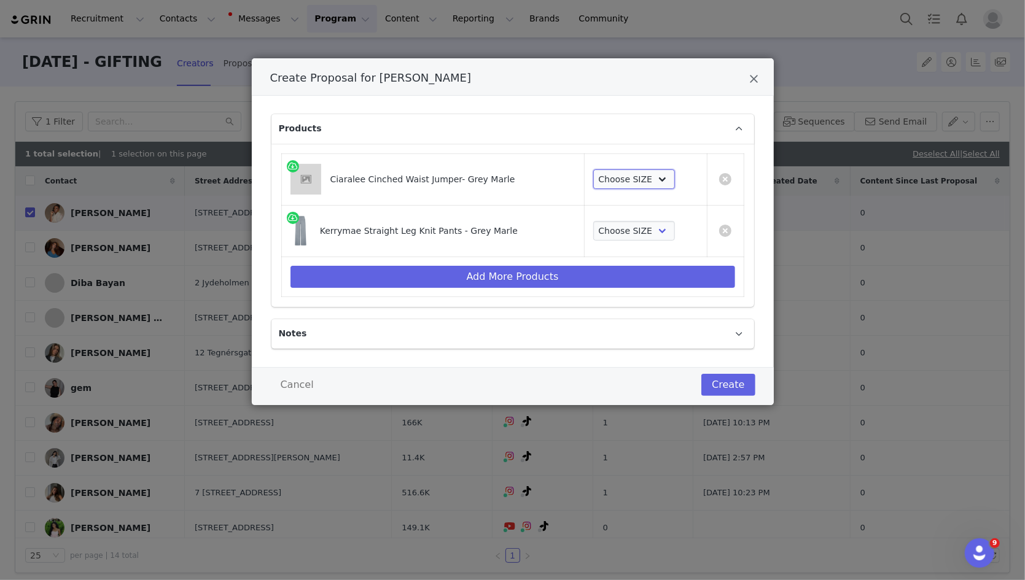
click at [623, 171] on select "Choose SIZE XXS XS S M L XL XXL 3XL" at bounding box center [634, 180] width 82 height 20
select select "27694481"
click at [593, 170] on select "Choose SIZE XXS XS S M L XL XXL 3XL" at bounding box center [634, 180] width 82 height 20
click at [623, 229] on select "Choose SIZE XXS XS S M L XL XXL 3XL" at bounding box center [634, 231] width 82 height 20
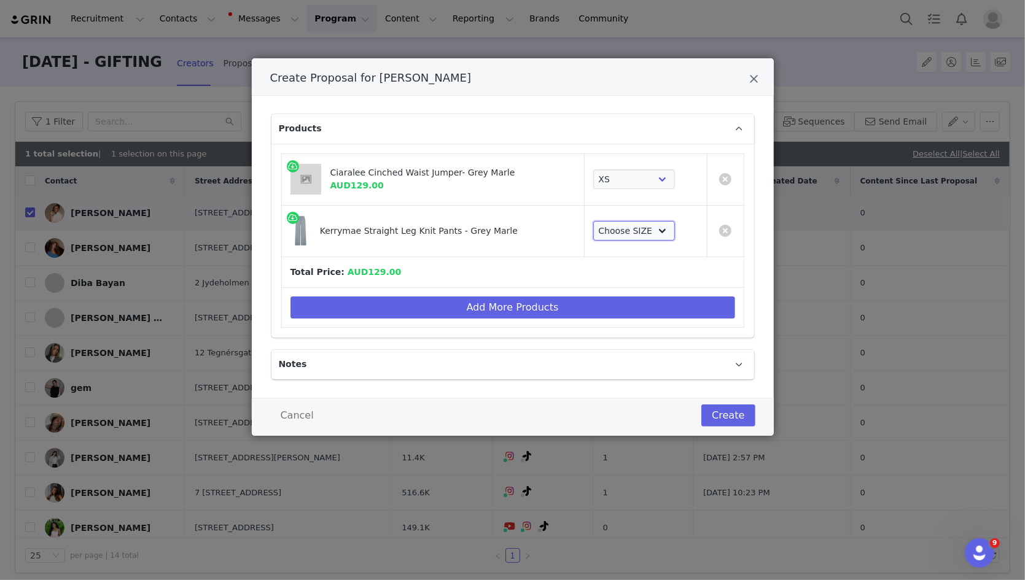
select select "27695833"
click at [593, 221] on select "Choose SIZE XXS XS S M L XL XXL 3XL" at bounding box center [634, 231] width 82 height 20
click at [617, 290] on td "Add More Products" at bounding box center [512, 307] width 462 height 40
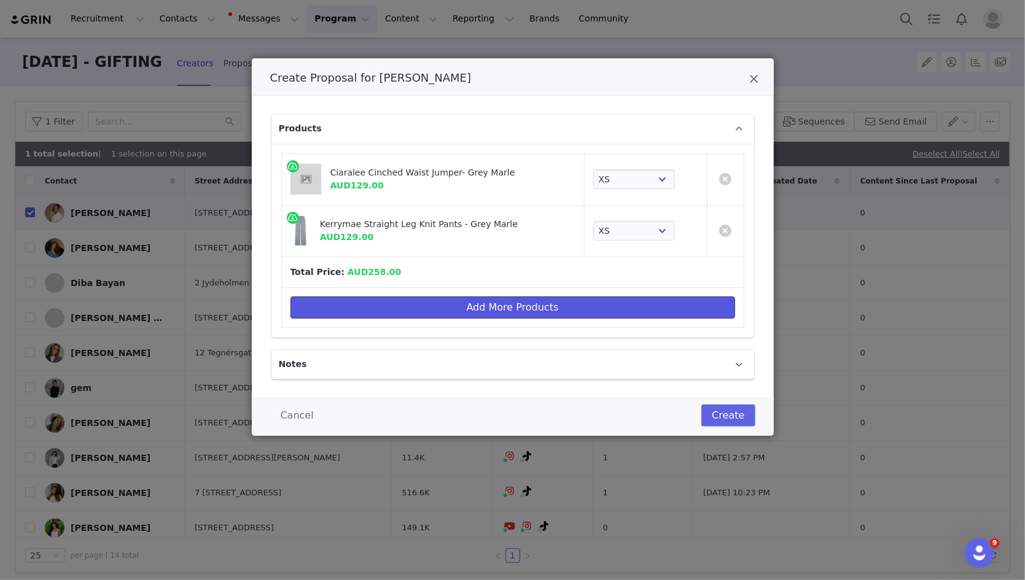
click at [617, 297] on button "Add More Products" at bounding box center [512, 308] width 445 height 22
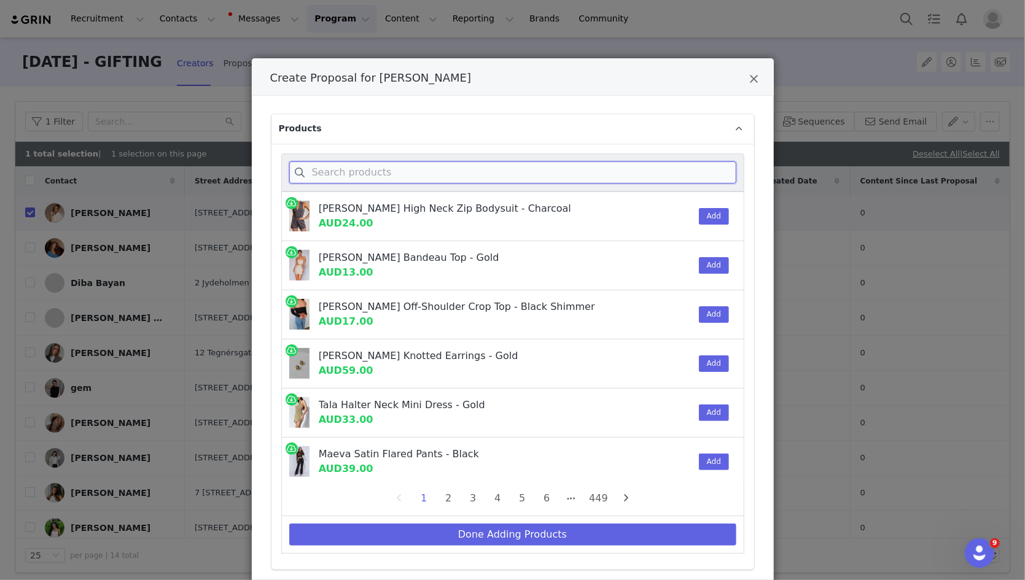
click at [545, 171] on input "Create Proposal for Alexandriah Sho-Silva" at bounding box center [512, 173] width 447 height 22
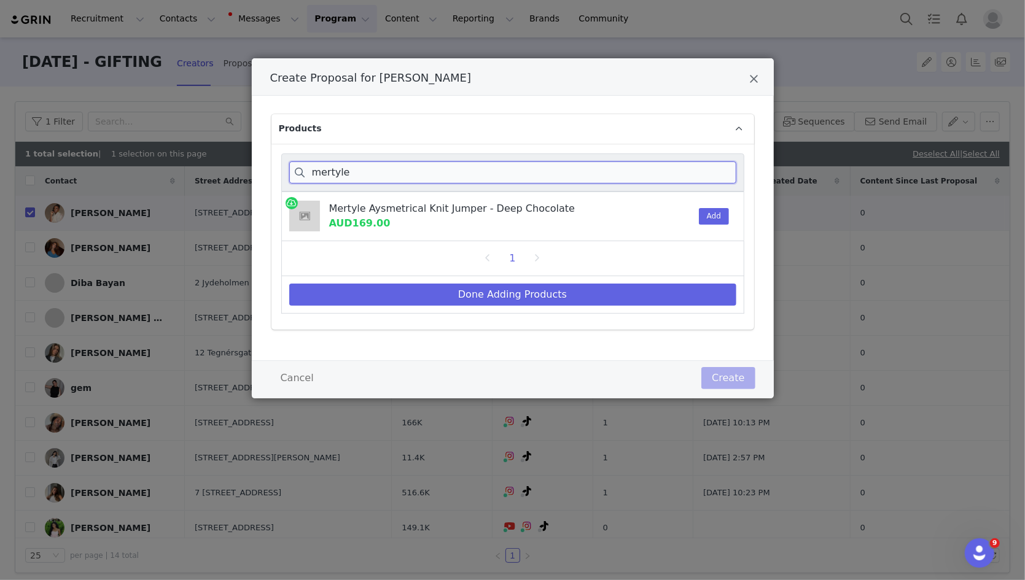
type input "mertyle"
click at [694, 210] on div "Add" at bounding box center [710, 216] width 37 height 49
click at [703, 216] on button "Add" at bounding box center [714, 216] width 30 height 17
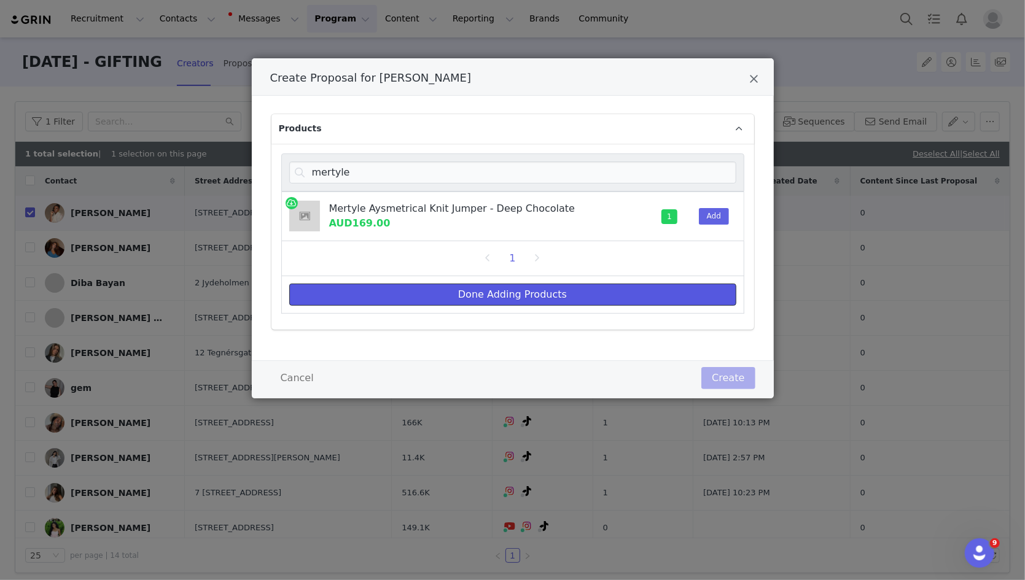
click at [660, 293] on button "Done Adding Products" at bounding box center [512, 295] width 447 height 22
select select "27694481"
select select "27695833"
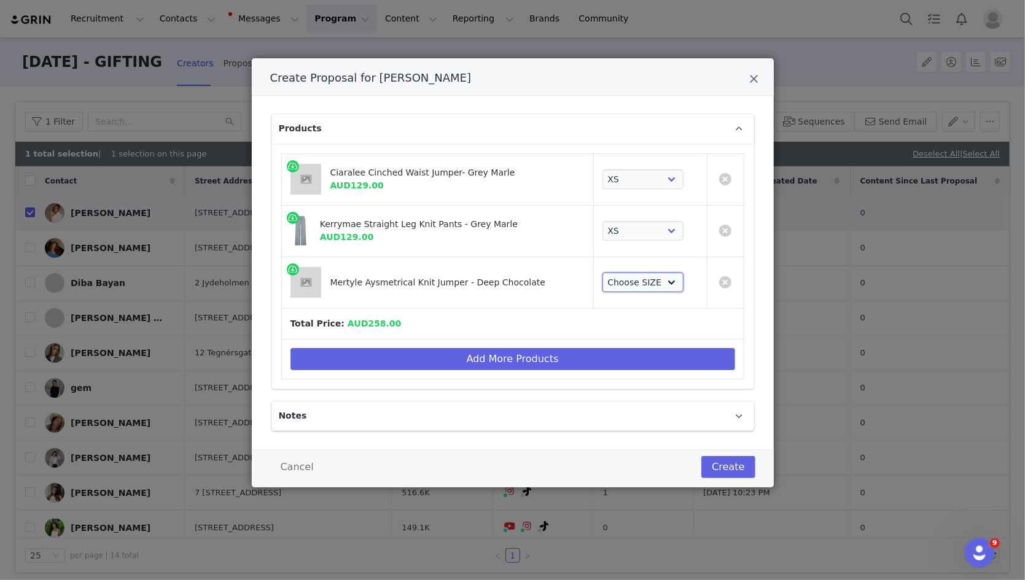
click at [650, 275] on select "Choose SIZE XXS XS S M L XL" at bounding box center [643, 283] width 82 height 20
select select "27695494"
click at [602, 273] on select "Choose SIZE XXS XS S M L XL" at bounding box center [643, 283] width 82 height 20
click at [714, 465] on button "Create" at bounding box center [727, 467] width 53 height 22
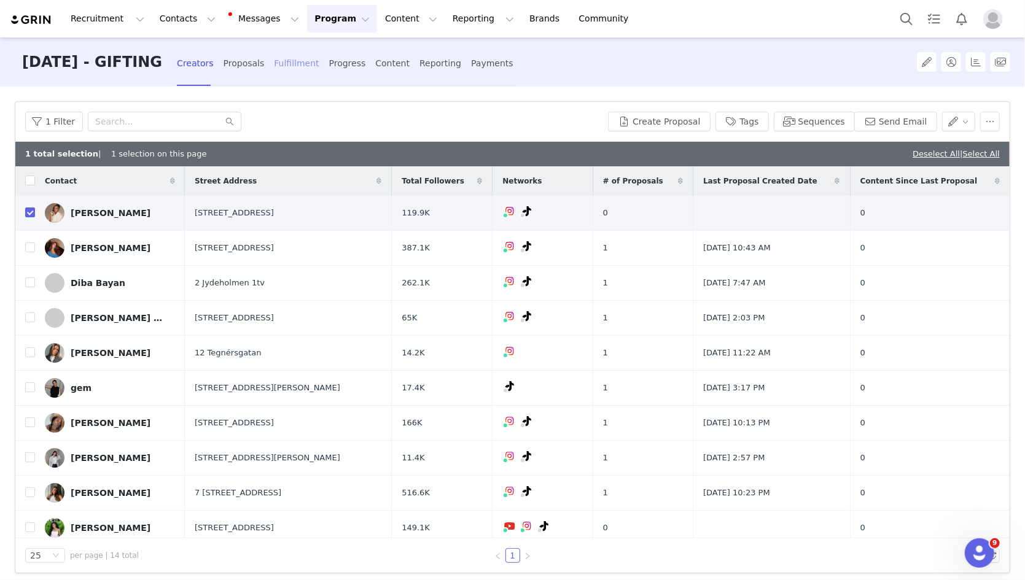
click at [319, 62] on div "Fulfillment" at bounding box center [296, 63] width 45 height 33
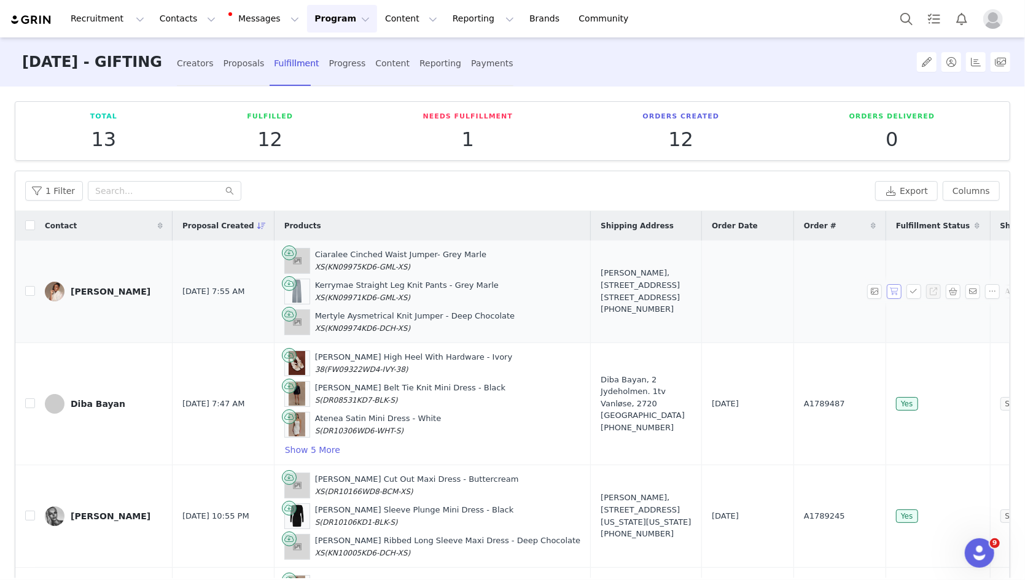
click at [714, 292] on button "button" at bounding box center [894, 291] width 15 height 15
click at [714, 292] on button "button" at bounding box center [913, 291] width 15 height 15
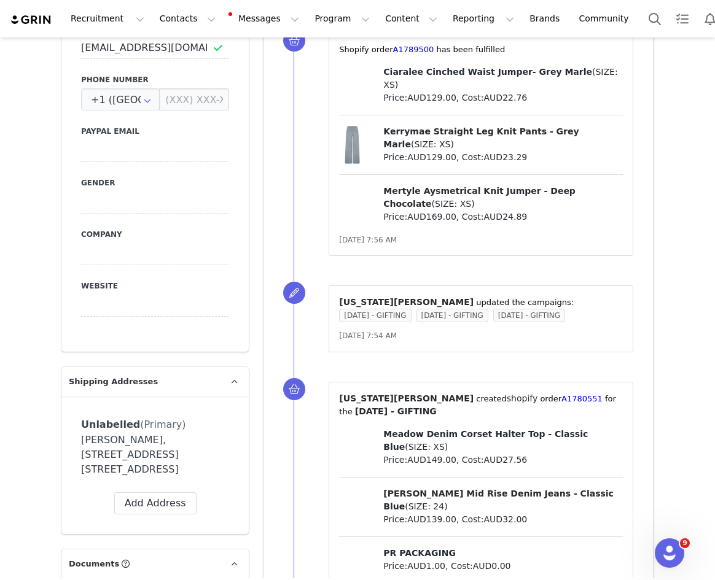
scroll to position [647, 0]
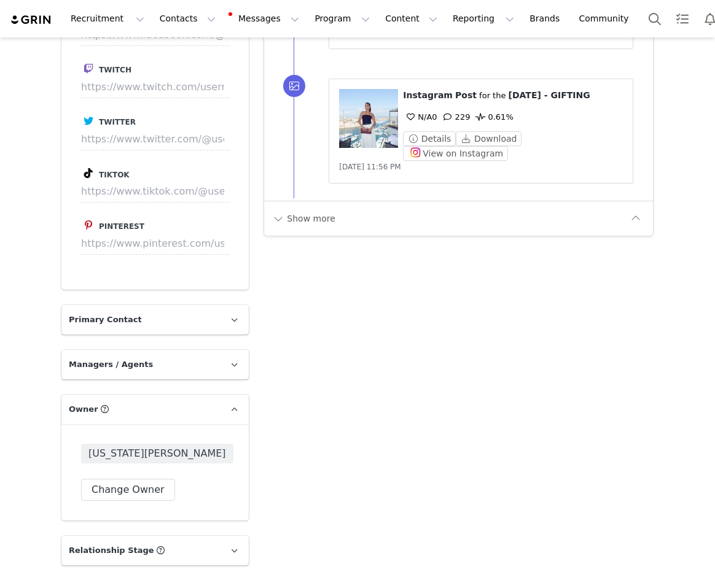
scroll to position [2052, 0]
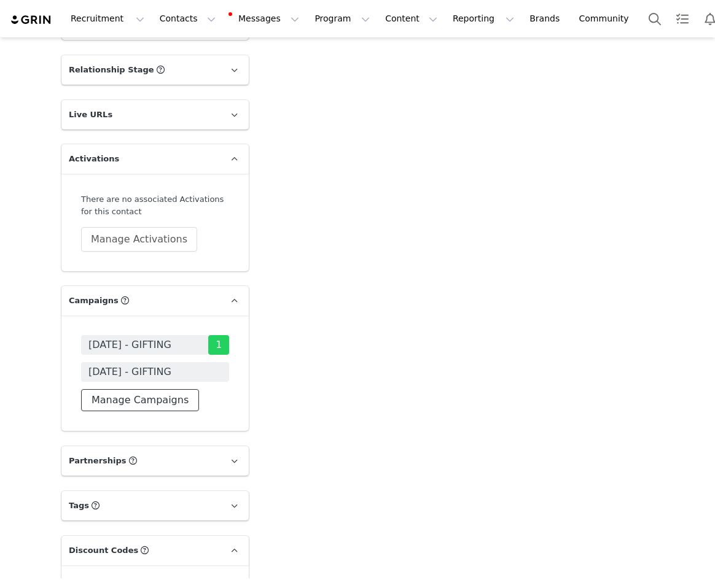
click at [127, 409] on button "Manage Campaigns" at bounding box center [140, 400] width 118 height 22
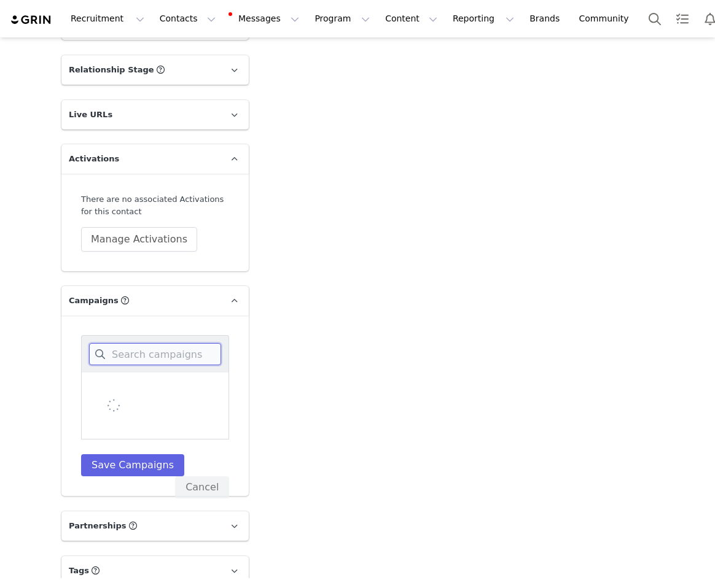
click at [127, 354] on input at bounding box center [155, 354] width 132 height 22
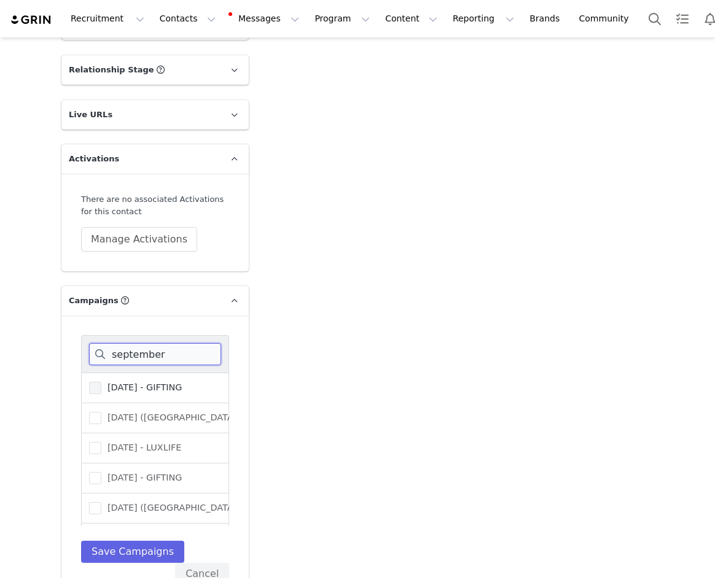
type input "september"
click at [140, 384] on span "[DATE] - GIFTING" at bounding box center [141, 388] width 80 height 12
click at [101, 382] on input "[DATE] - GIFTING" at bounding box center [101, 382] width 0 height 0
click at [135, 550] on button "Save Campaigns" at bounding box center [132, 552] width 103 height 22
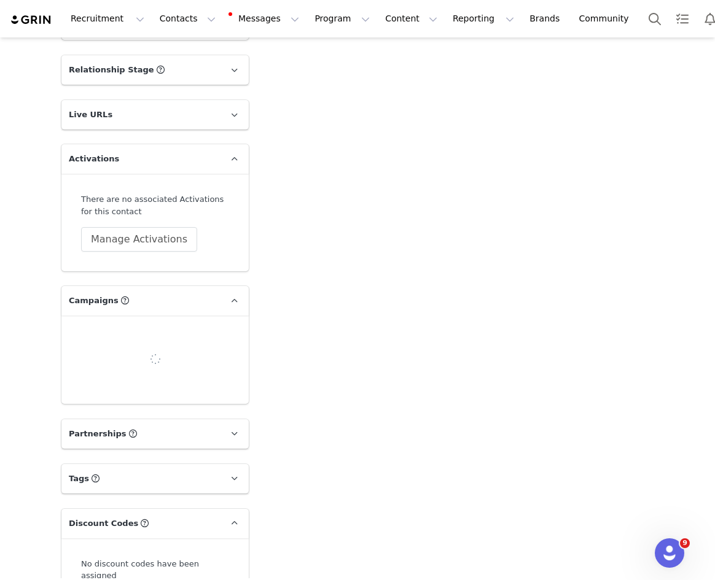
scroll to position [0, 0]
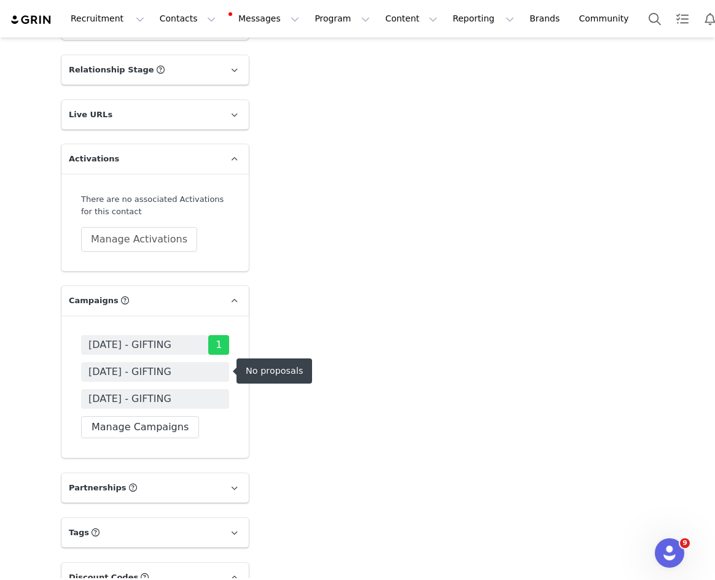
click at [171, 373] on span "[DATE] - GIFTING" at bounding box center [129, 372] width 83 height 15
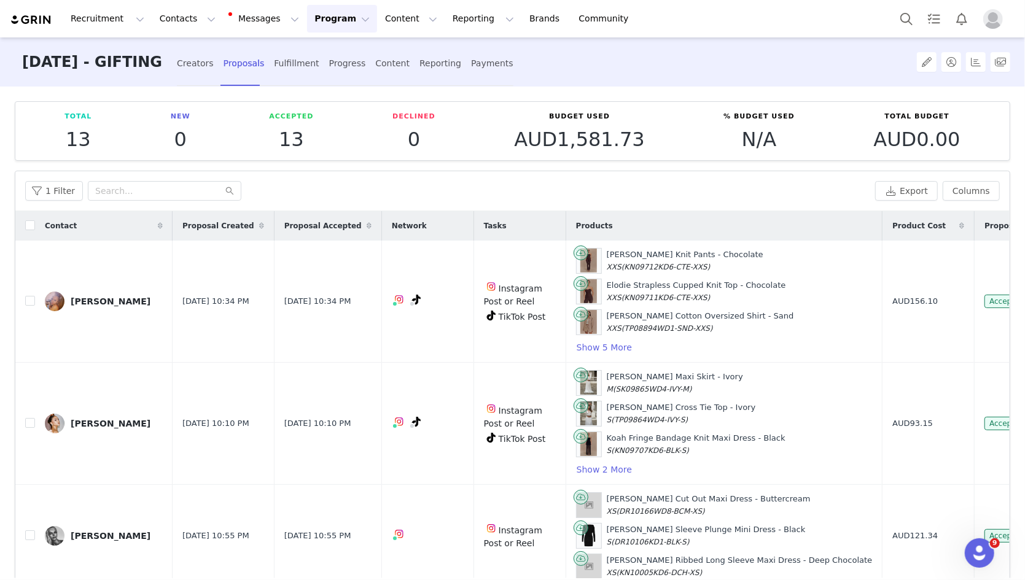
drag, startPoint x: 229, startPoint y: 64, endPoint x: 220, endPoint y: 82, distance: 20.1
click at [214, 64] on div "Creators" at bounding box center [195, 63] width 37 height 33
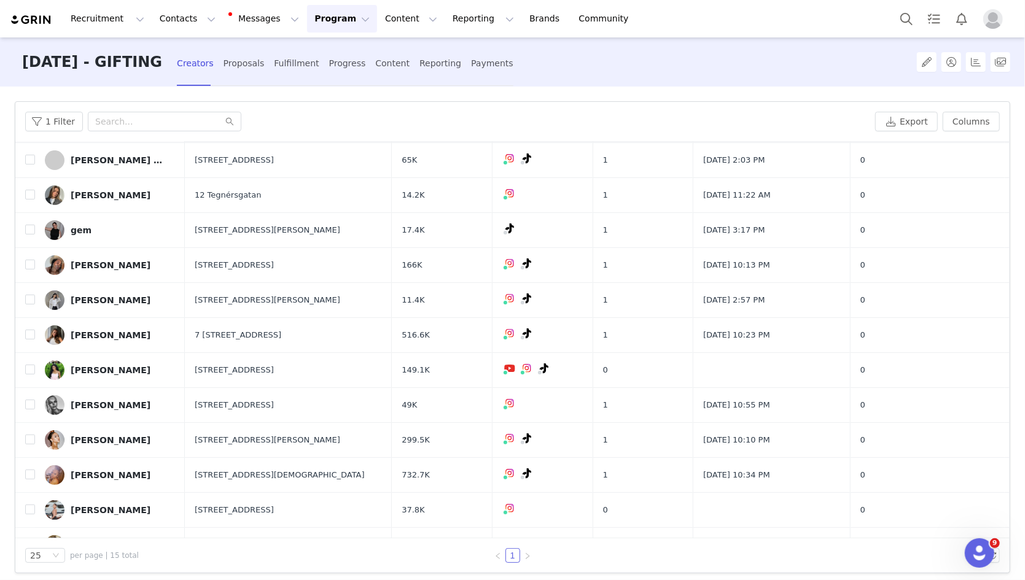
scroll to position [154, 0]
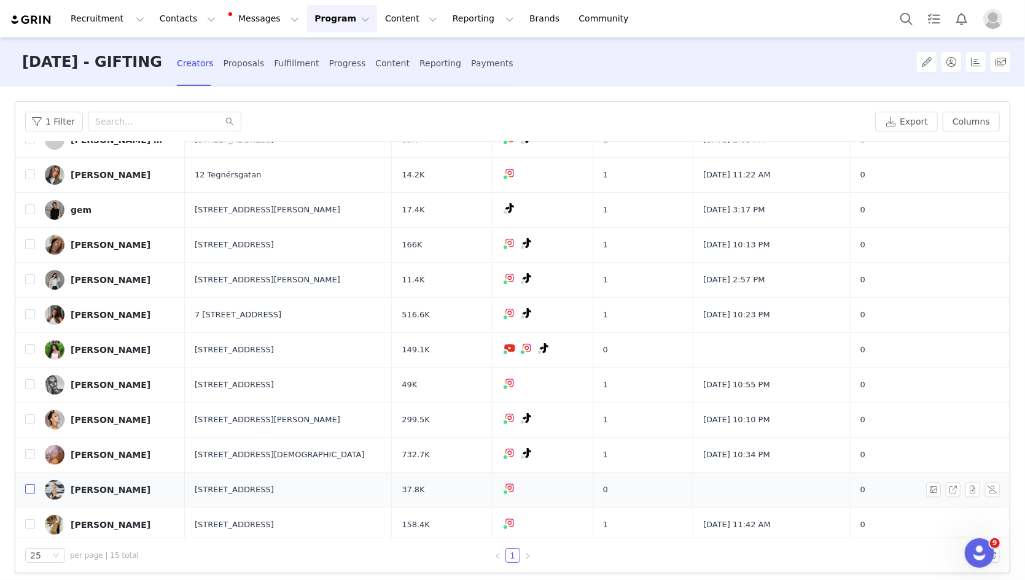
click at [31, 487] on input "checkbox" at bounding box center [30, 490] width 10 height 10
checkbox input "true"
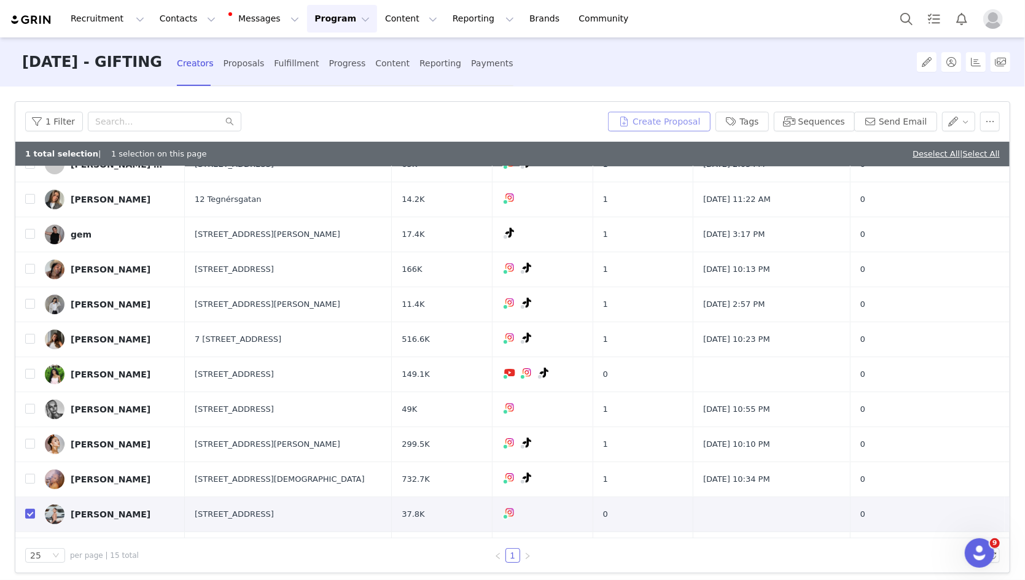
click at [669, 127] on button "Create Proposal" at bounding box center [659, 122] width 102 height 20
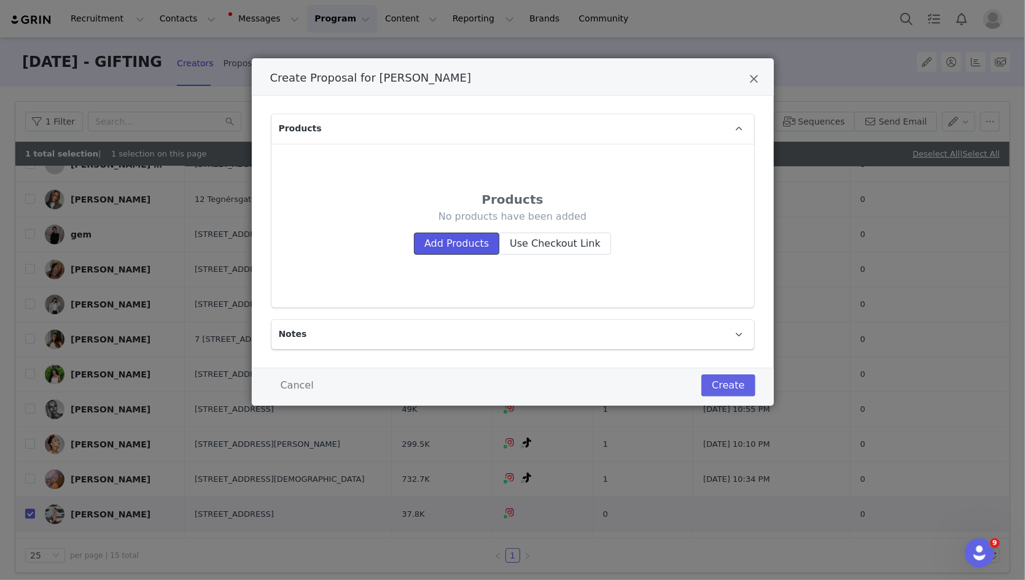
click at [459, 246] on button "Add Products" at bounding box center [456, 244] width 85 height 22
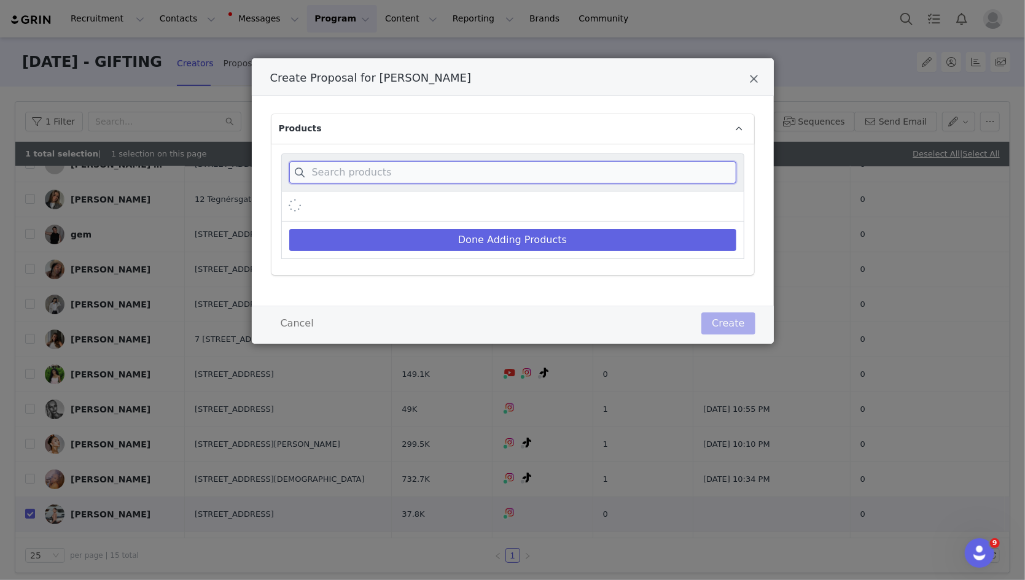
click at [450, 178] on input "Create Proposal for Sarah" at bounding box center [512, 173] width 447 height 22
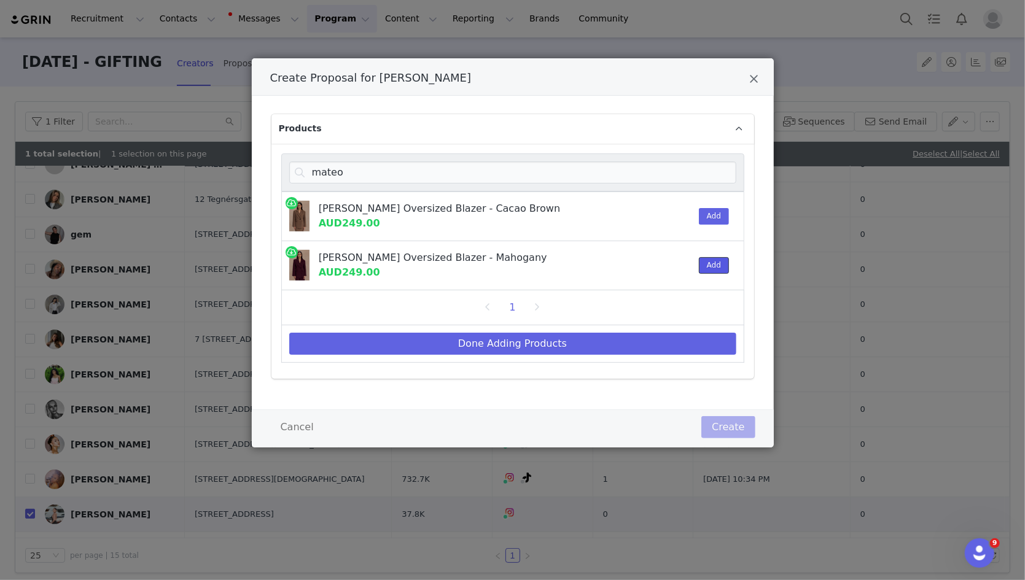
click at [714, 262] on button "Add" at bounding box center [714, 265] width 30 height 17
click at [714, 211] on button "Add" at bounding box center [714, 216] width 30 height 17
click at [704, 180] on input "mateo" at bounding box center [512, 173] width 447 height 22
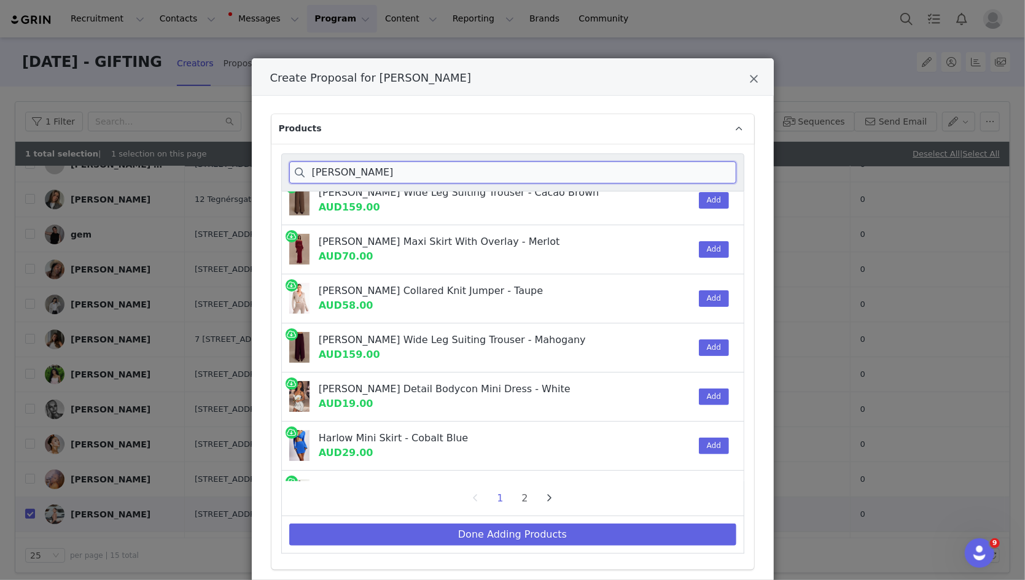
scroll to position [607, 0]
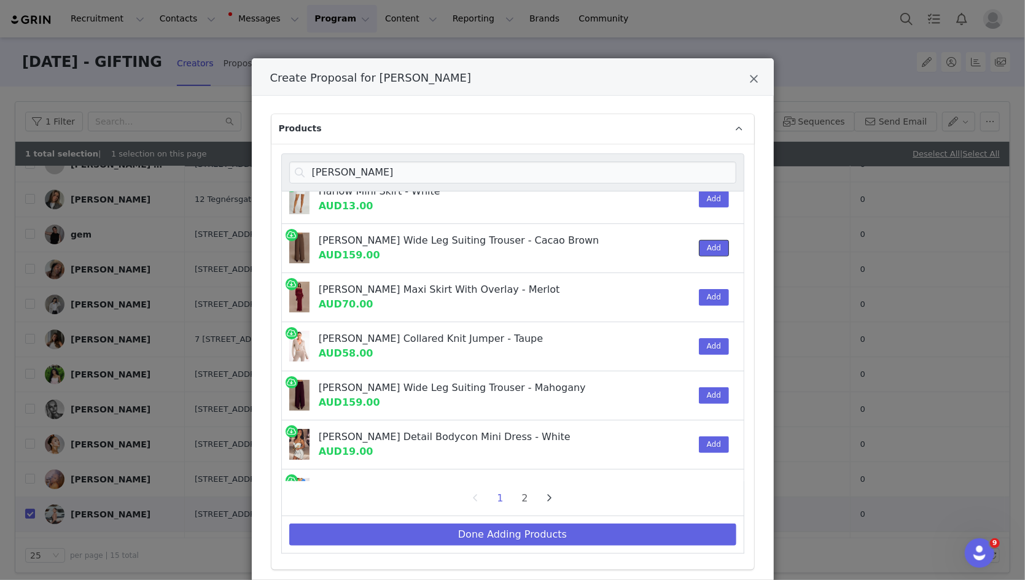
click at [714, 240] on button "Add" at bounding box center [714, 248] width 30 height 17
click at [461, 168] on input "[PERSON_NAME]" at bounding box center [512, 173] width 447 height 22
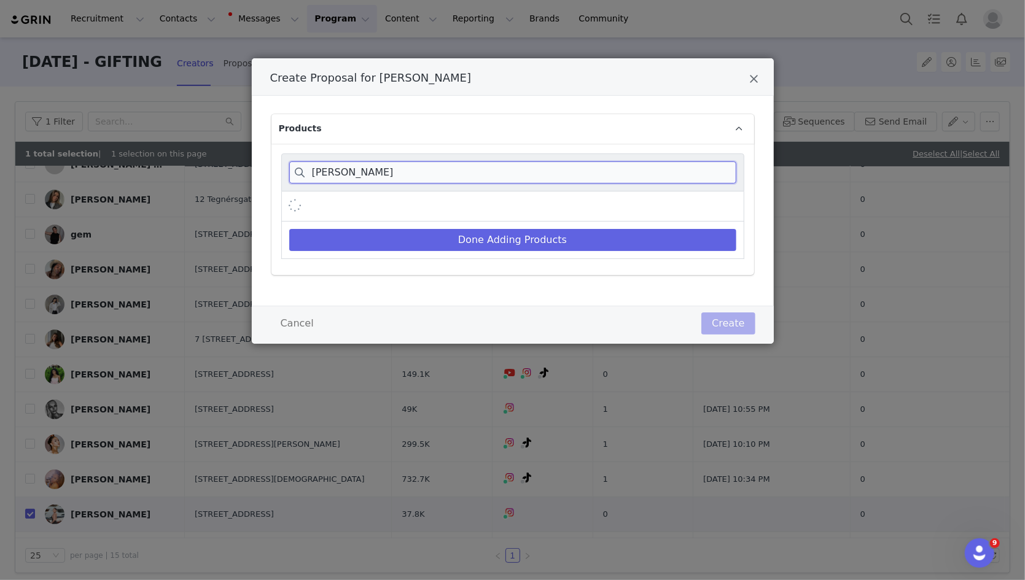
scroll to position [101, 0]
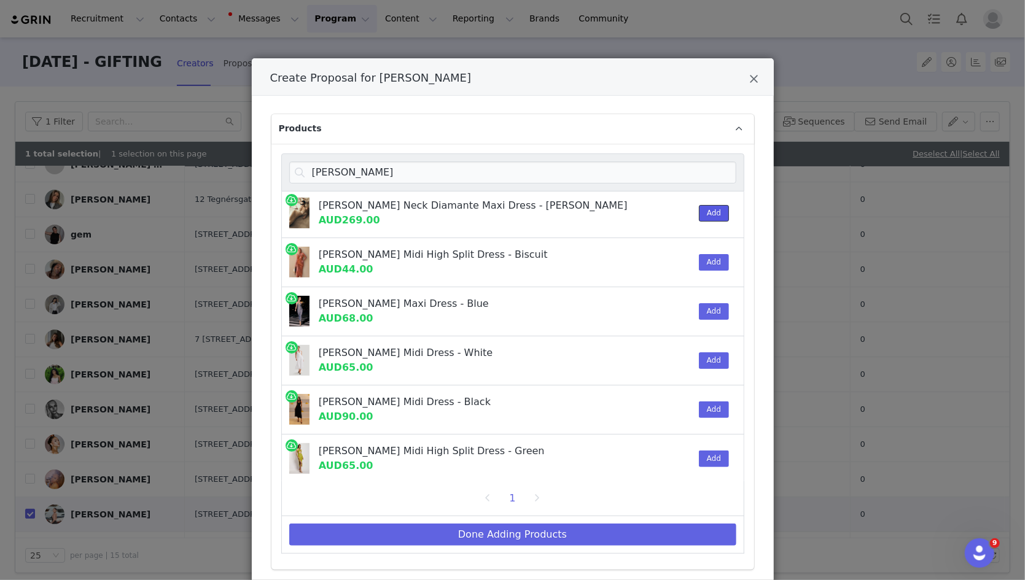
click at [714, 216] on button "Add" at bounding box center [714, 213] width 30 height 17
click at [419, 168] on input "[PERSON_NAME]" at bounding box center [512, 173] width 447 height 22
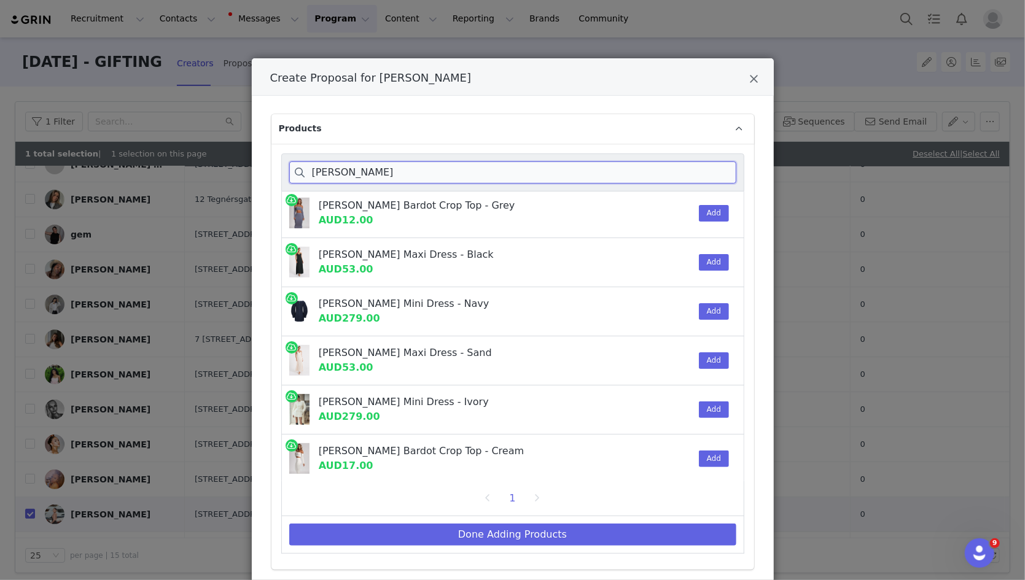
scroll to position [95, 0]
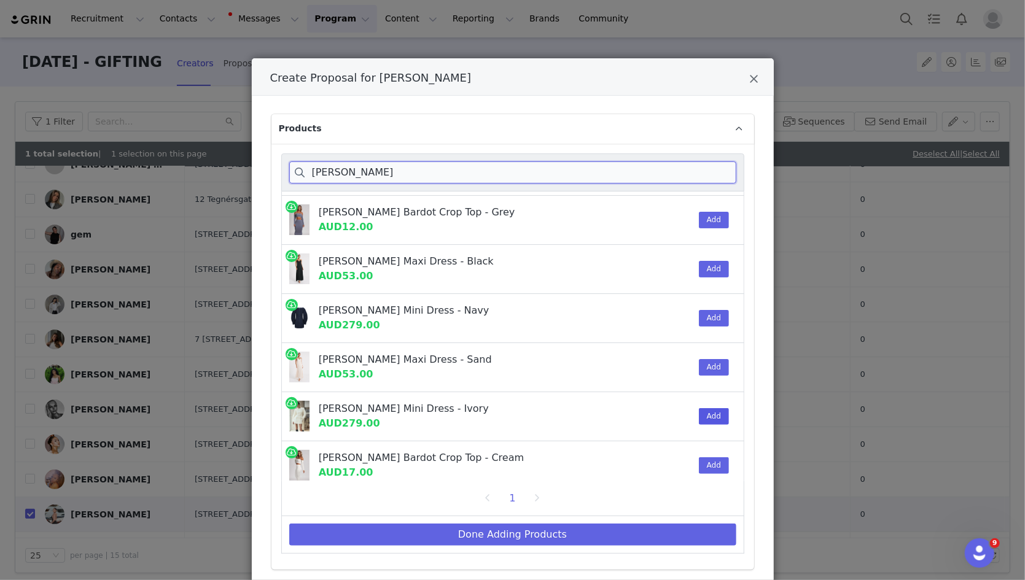
type input "[PERSON_NAME]"
click at [709, 408] on button "Add" at bounding box center [714, 416] width 30 height 17
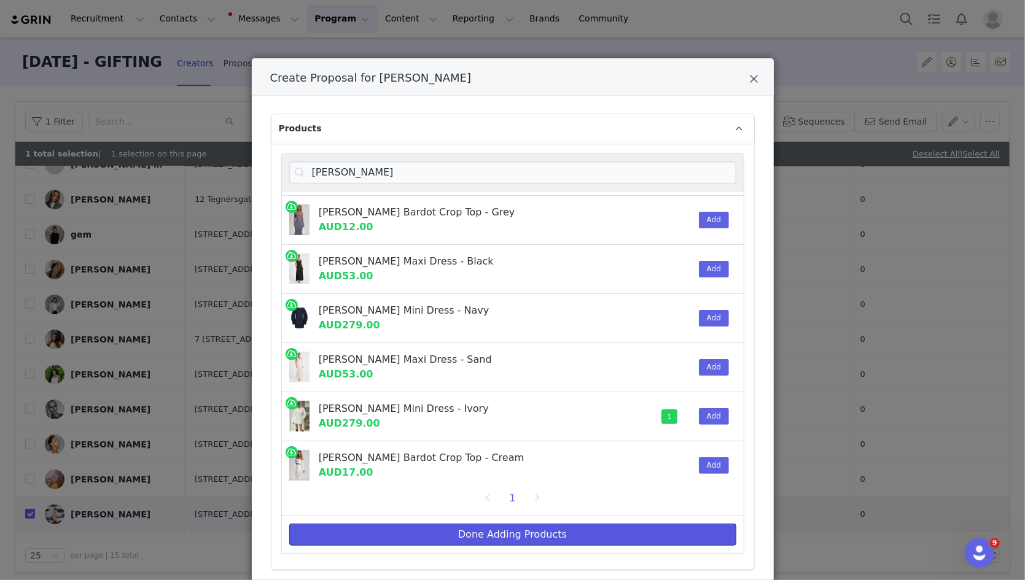
click at [617, 524] on button "Done Adding Products" at bounding box center [512, 535] width 447 height 22
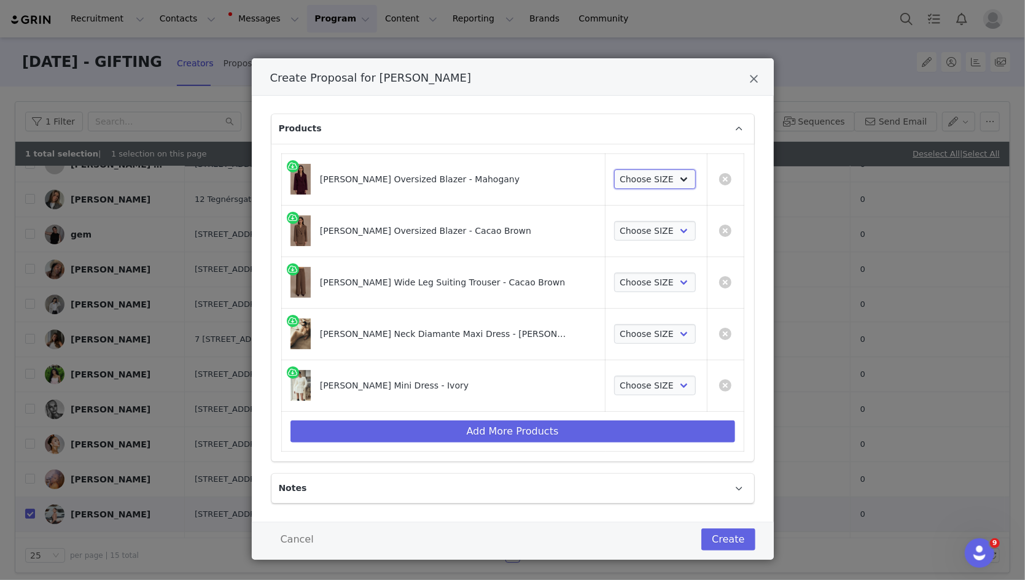
click at [641, 186] on select "Choose SIZE XXS XS S M L XL XXL 3XL" at bounding box center [655, 180] width 82 height 20
select select "27696327"
click at [614, 170] on select "Choose SIZE XXS XS S M L XL XXL 3XL" at bounding box center [655, 180] width 82 height 20
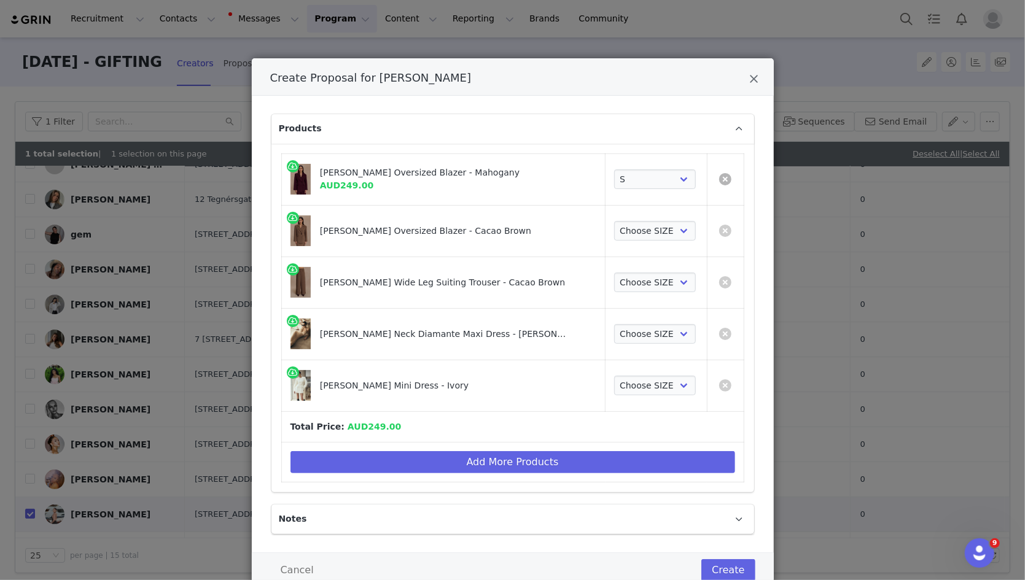
click at [714, 176] on link "Create Proposal for Sarah" at bounding box center [725, 179] width 12 height 12
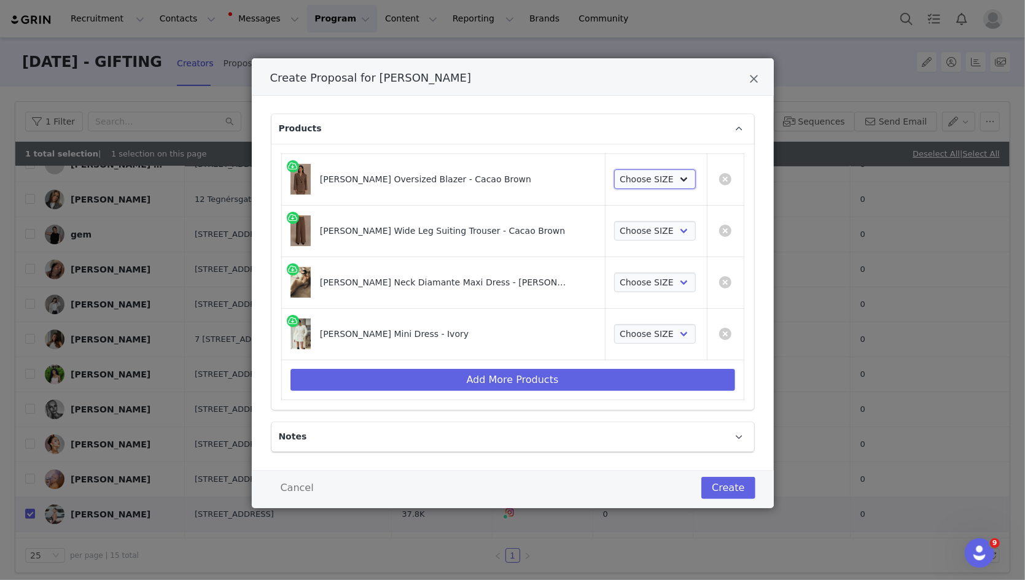
click at [646, 174] on select "Choose SIZE XXS XS S M L XL XXL 3XL" at bounding box center [655, 180] width 82 height 20
select select "27694498"
click at [614, 170] on select "Choose SIZE XXS XS S M L XL XXL 3XL" at bounding box center [655, 180] width 82 height 20
click at [638, 228] on select "Choose SIZE XXS XS S M L XL XXL 3XL" at bounding box center [655, 231] width 82 height 20
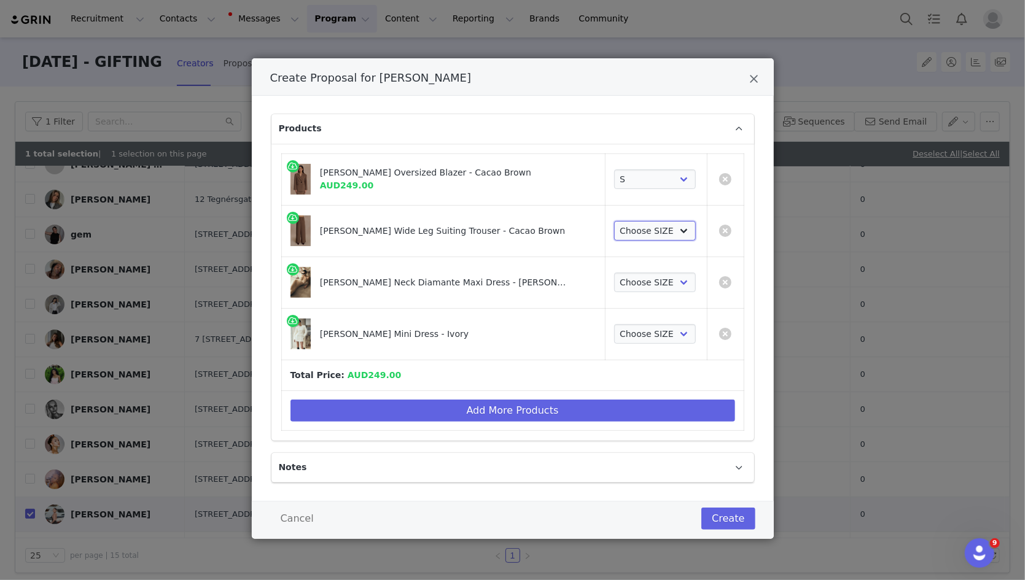
select select "27695746"
click at [614, 221] on select "Choose SIZE XXS XS S M L XL XXL 3XL" at bounding box center [655, 231] width 82 height 20
drag, startPoint x: 638, startPoint y: 228, endPoint x: 639, endPoint y: 280, distance: 52.2
click at [639, 280] on select "Choose SIZE XXS XS S M L XL XXL 3XL" at bounding box center [655, 283] width 82 height 20
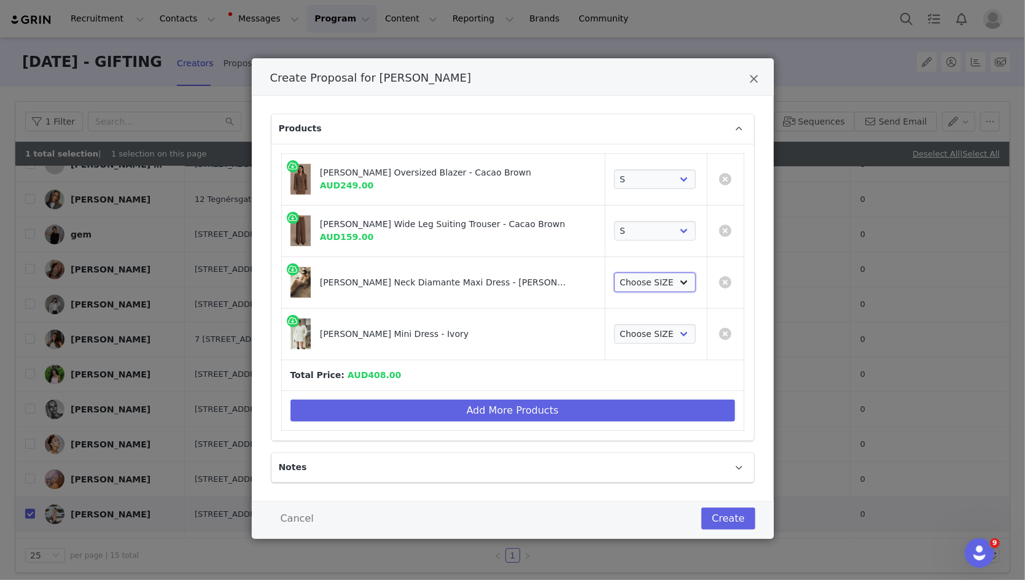
select select "27696158"
click at [614, 273] on select "Choose SIZE XXS XS S M L XL XXL 3XL" at bounding box center [655, 283] width 82 height 20
click at [639, 331] on select "Choose SIZE XXS XS S M L XL XXL 3XL" at bounding box center [655, 334] width 82 height 20
select select "27695927"
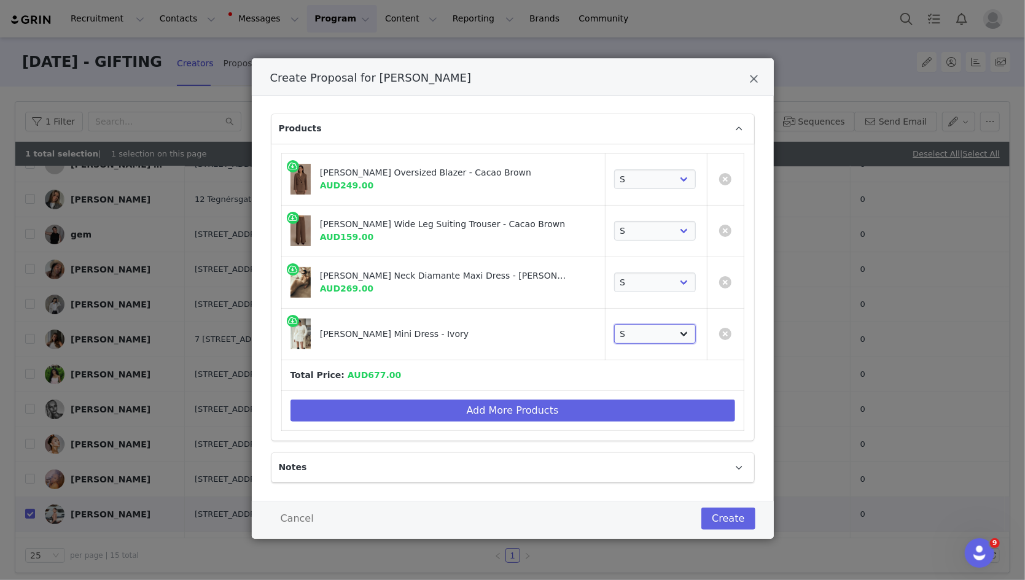
click at [614, 324] on select "Choose SIZE XXS XS S M L XL XXL 3XL" at bounding box center [655, 334] width 82 height 20
